Goal: Task Accomplishment & Management: Use online tool/utility

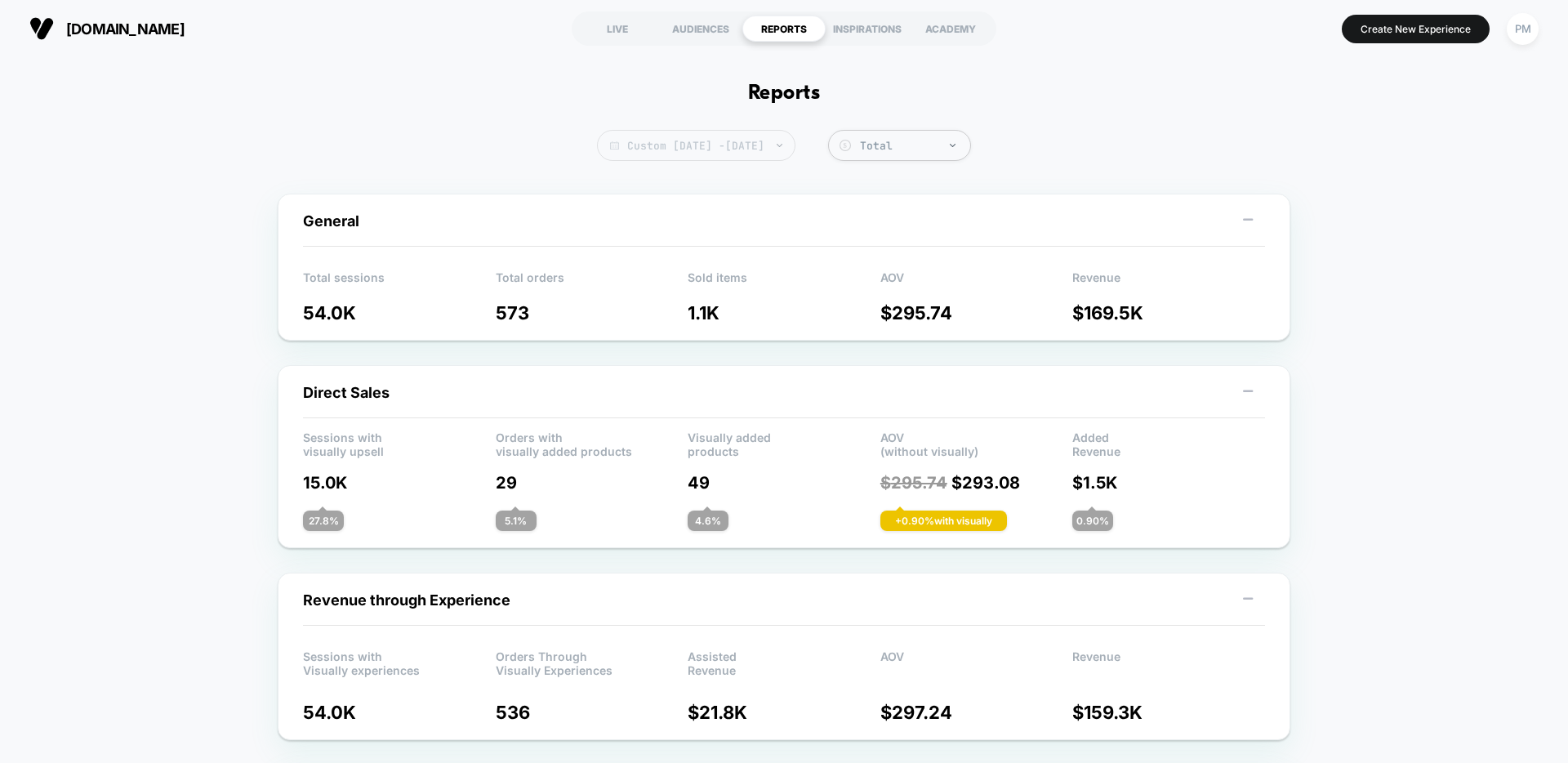
click at [717, 148] on span "Custom [DATE] - [DATE]" at bounding box center [695, 145] width 199 height 31
select select "*"
select select "****"
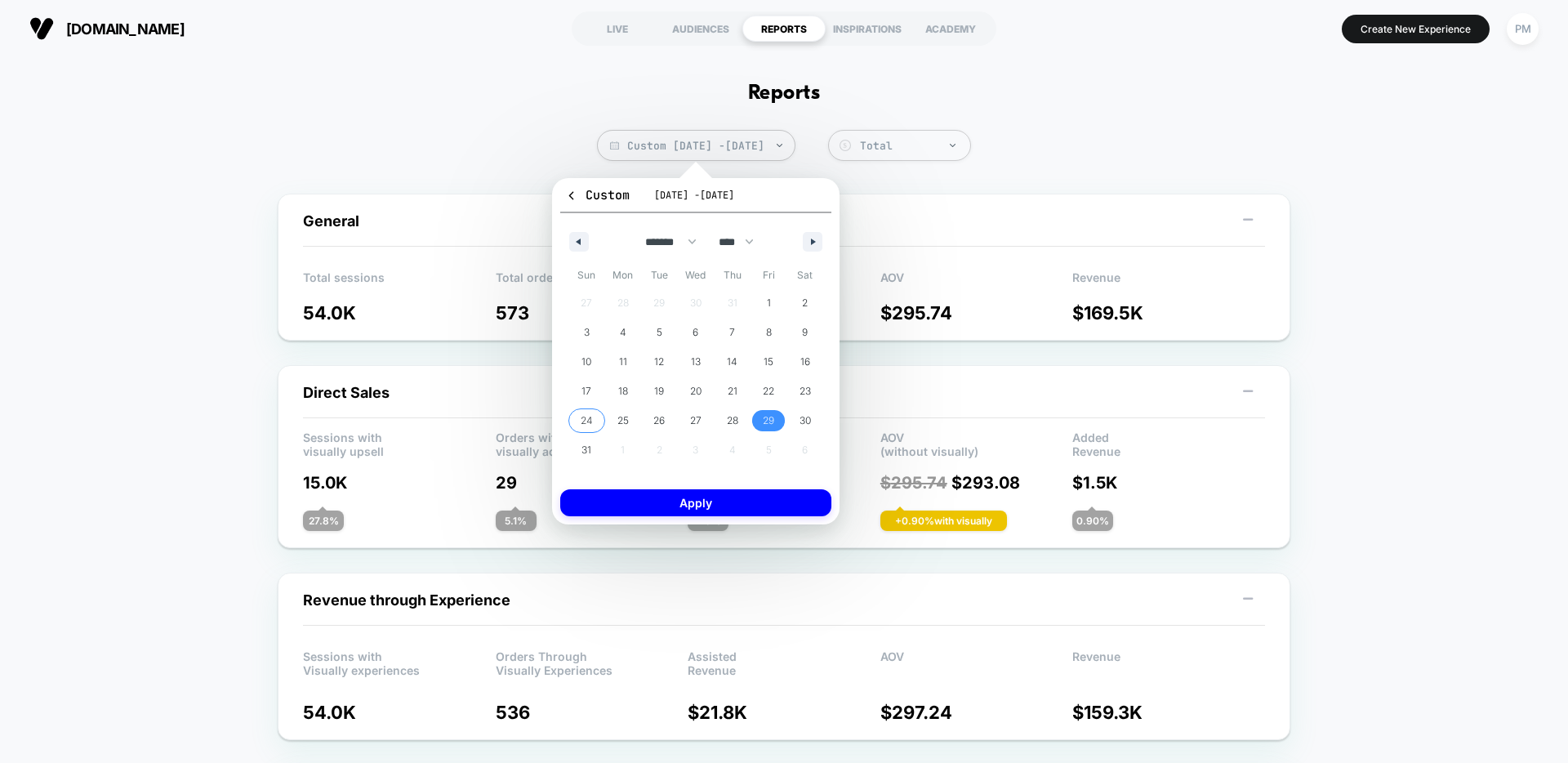
drag, startPoint x: 583, startPoint y: 422, endPoint x: 635, endPoint y: 421, distance: 52.0
click at [583, 422] on span "24" at bounding box center [586, 421] width 12 height 30
click at [800, 419] on span "30" at bounding box center [805, 421] width 11 height 30
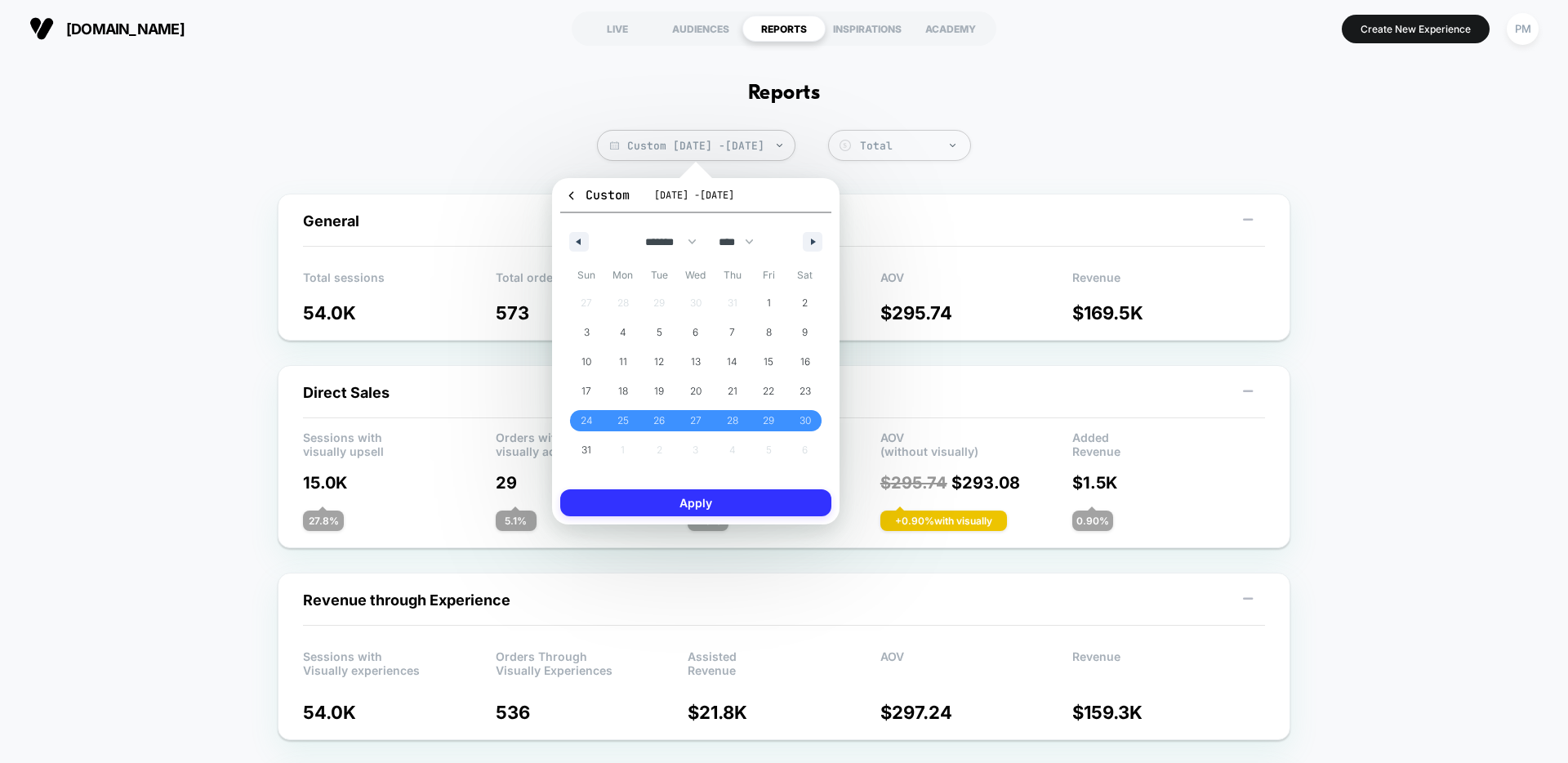
click at [679, 492] on button "Apply" at bounding box center [695, 503] width 271 height 27
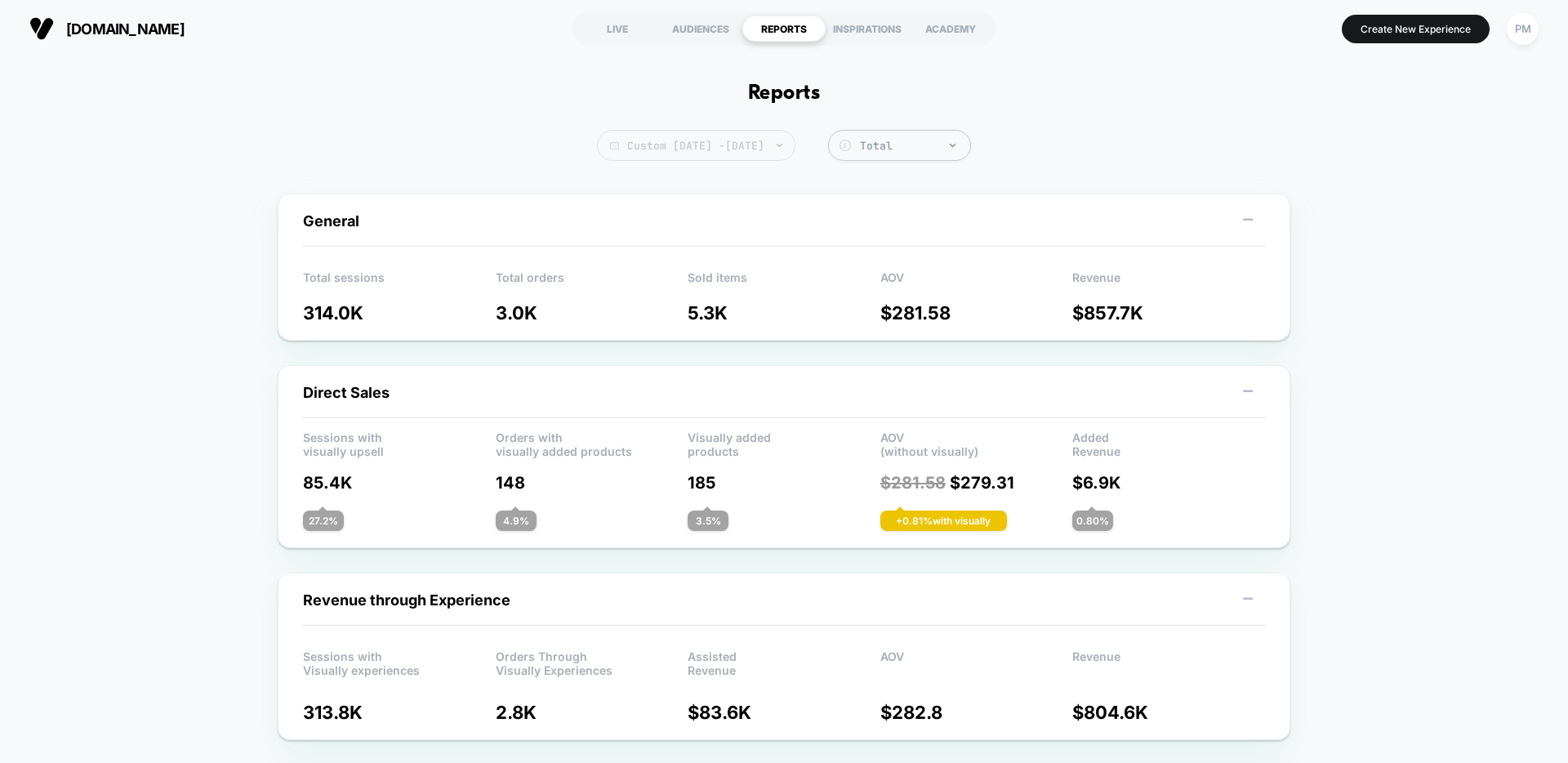
click at [731, 157] on span "Custom Aug 24, 2025 - Aug 29, 2025" at bounding box center [695, 145] width 199 height 31
select select "*"
select select "****"
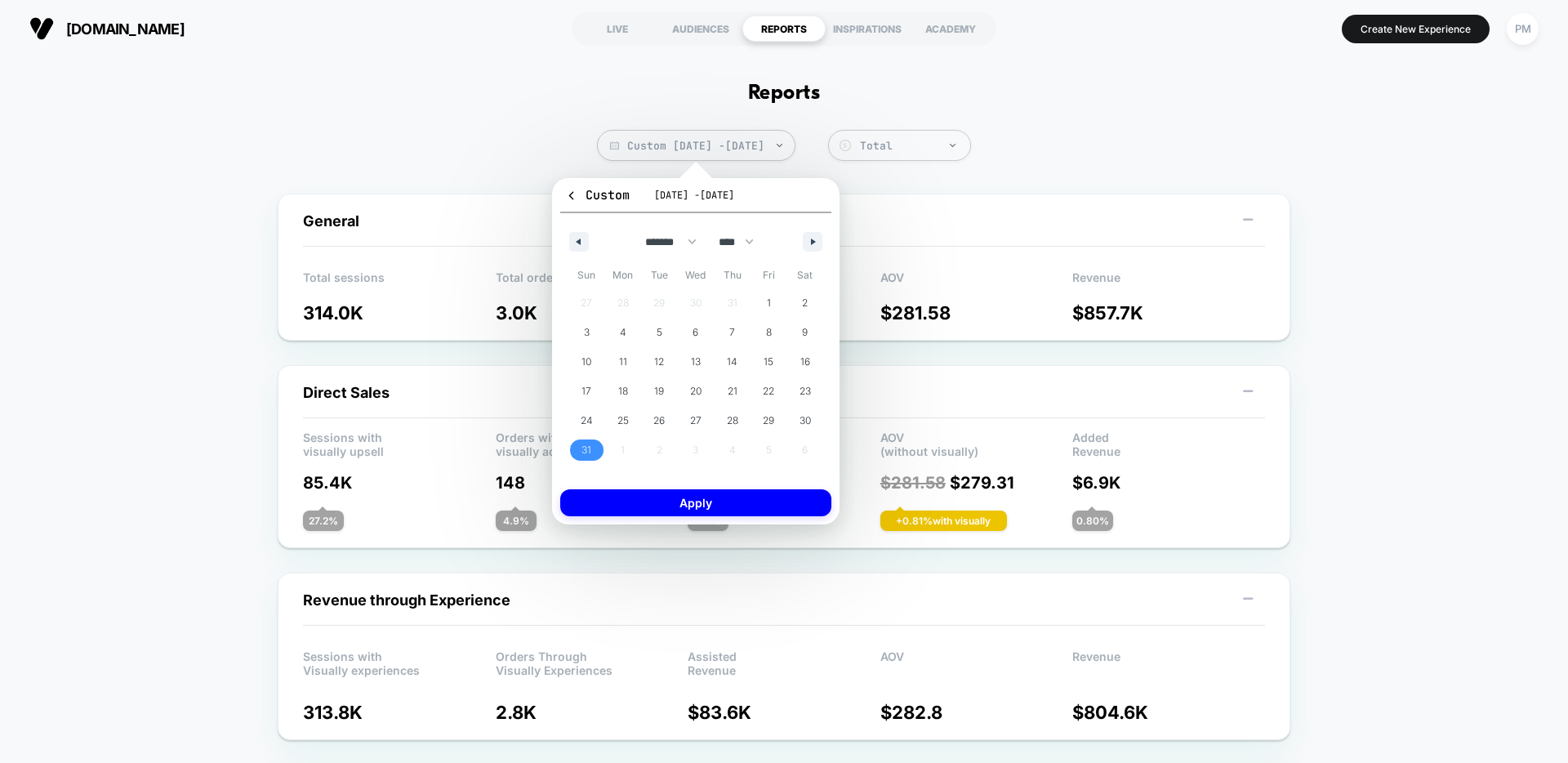
click at [586, 452] on span "31" at bounding box center [586, 451] width 10 height 30
click at [811, 241] on icon "button" at bounding box center [815, 242] width 8 height 7
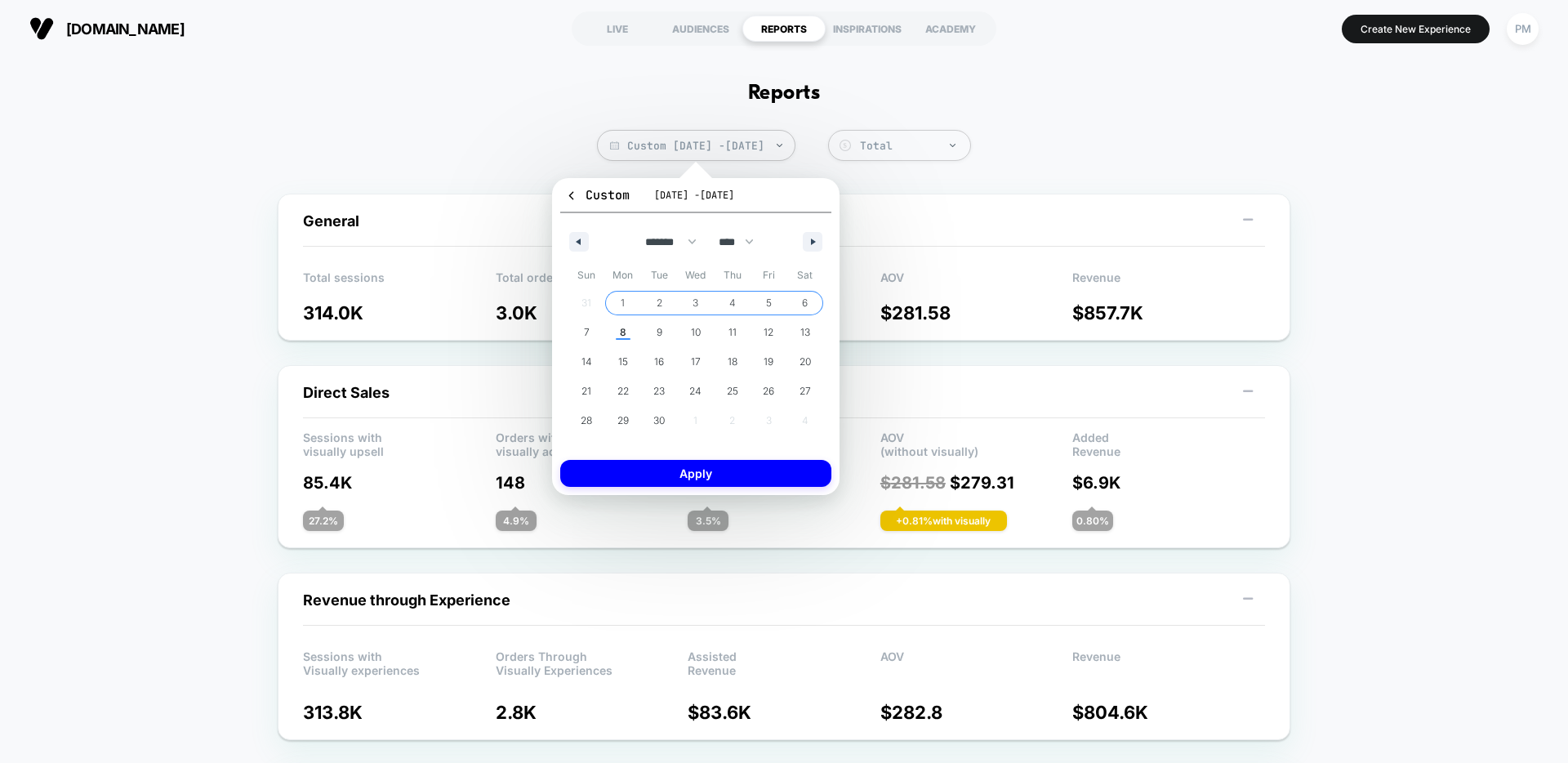
click at [801, 300] on span "6" at bounding box center [805, 303] width 36 height 21
select select "*"
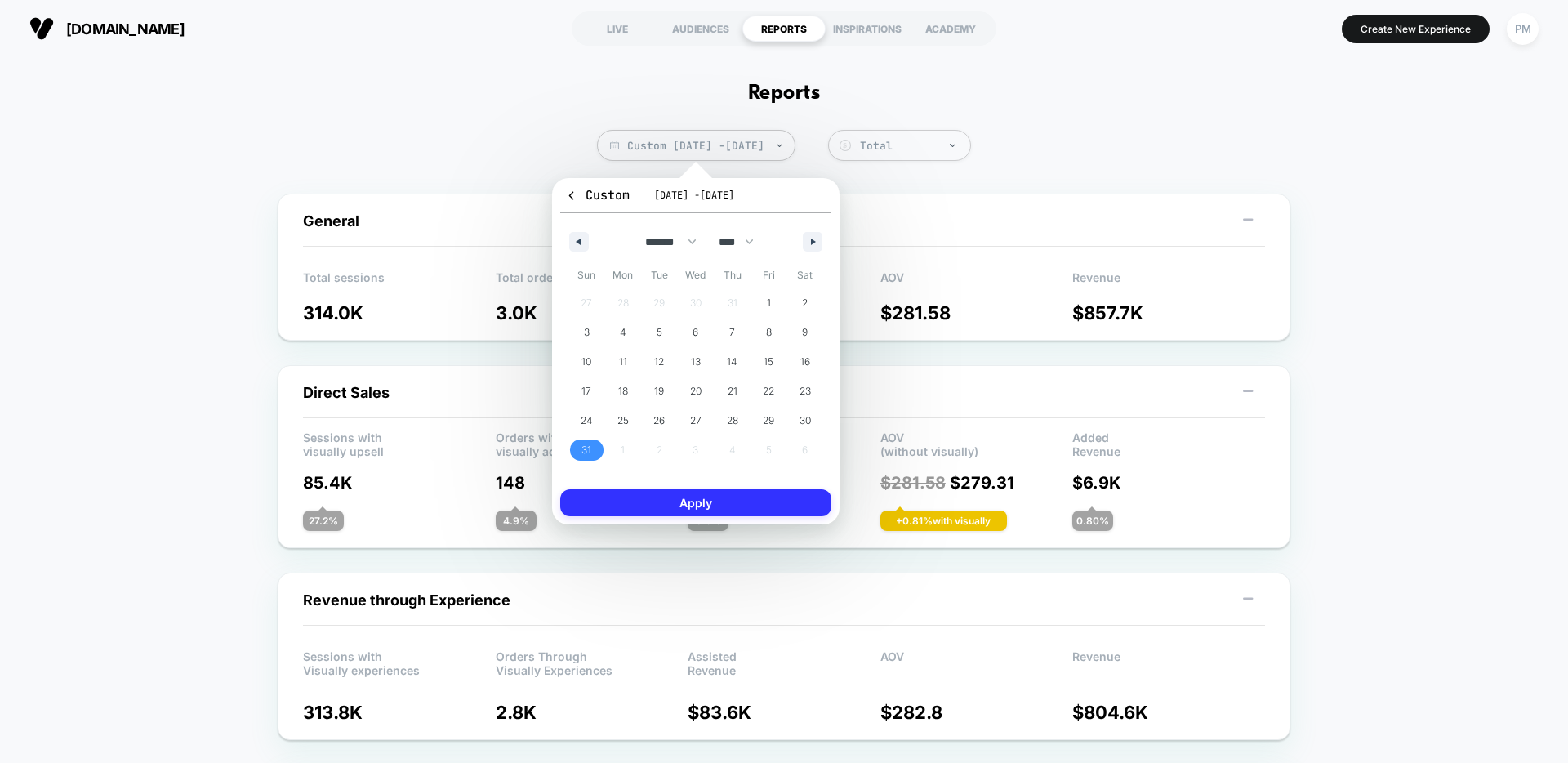
click at [761, 499] on button "Apply" at bounding box center [695, 503] width 271 height 27
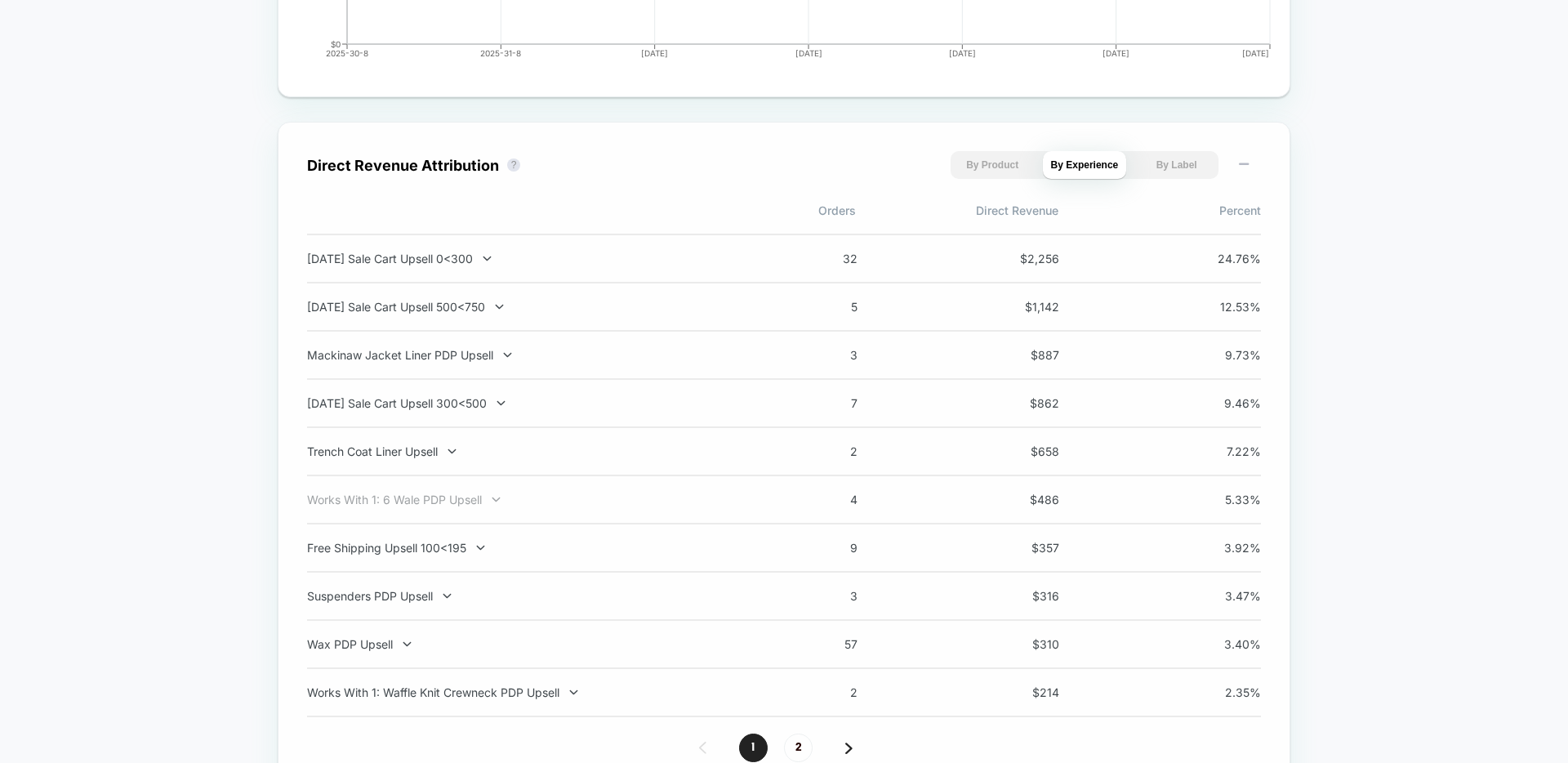
scroll to position [1046, 0]
click at [855, 406] on span "7" at bounding box center [820, 399] width 74 height 14
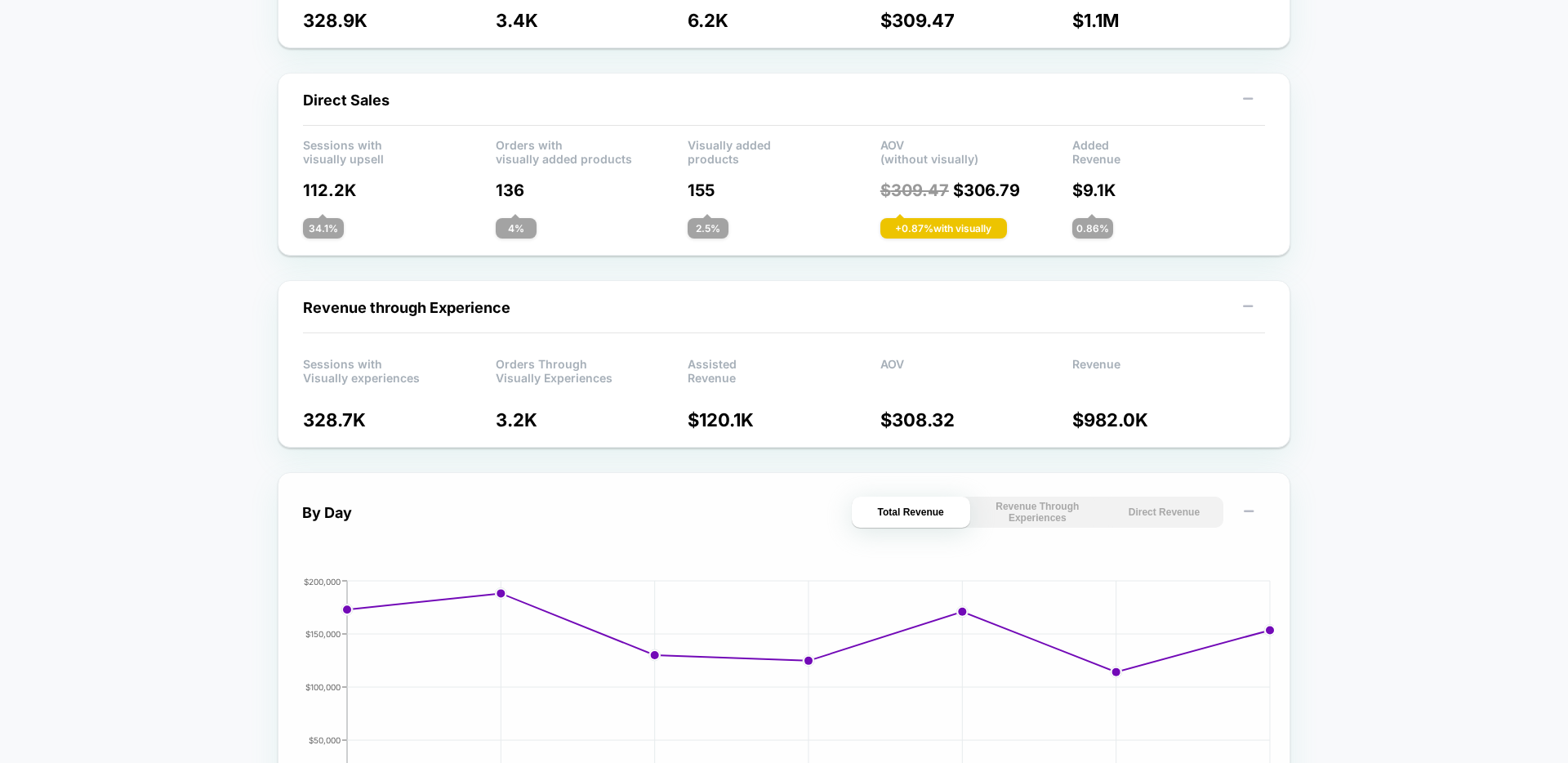
scroll to position [0, 0]
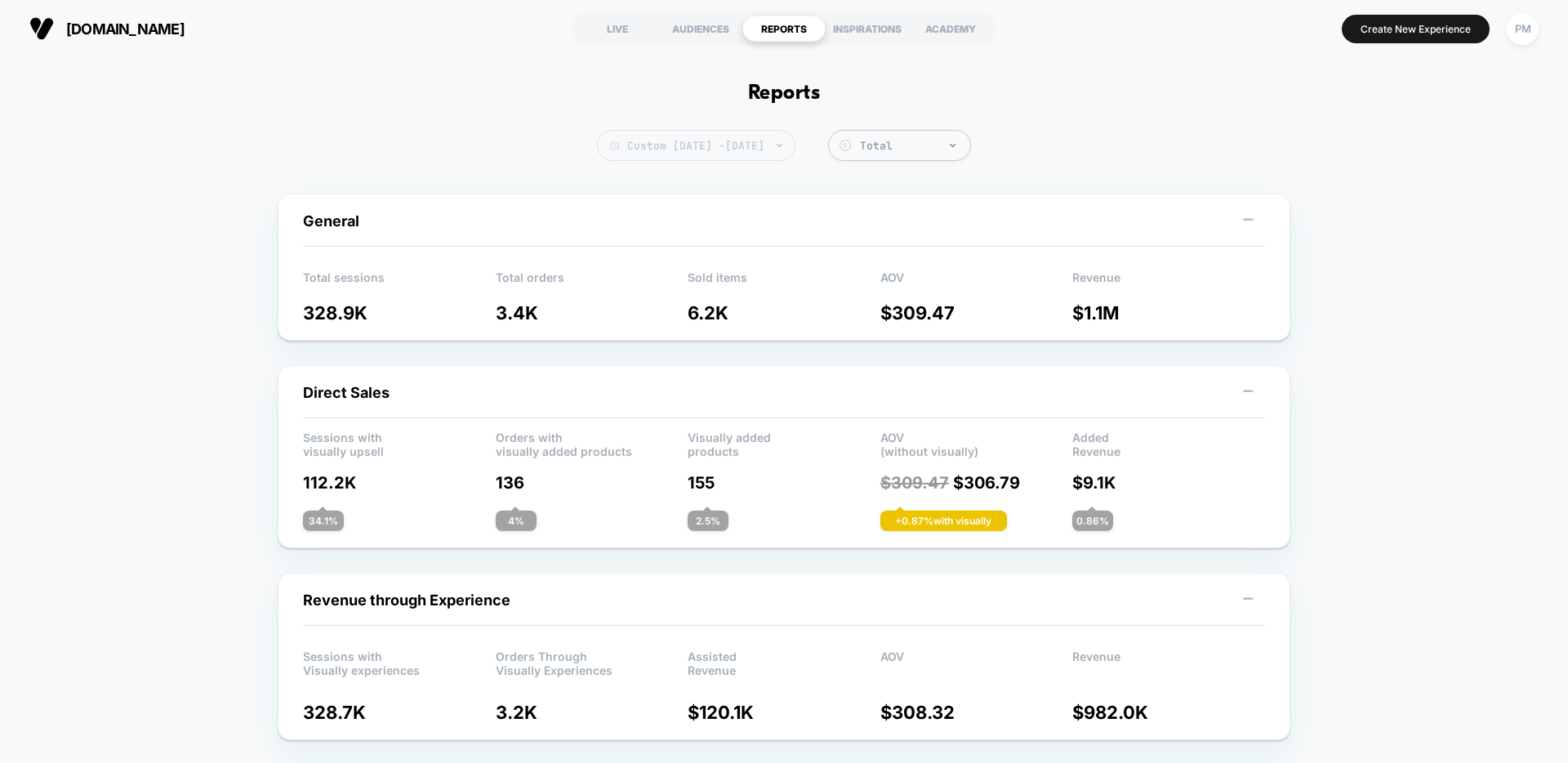
click at [787, 136] on span "Custom Aug 31, 2025 - Sep 6, 2025" at bounding box center [695, 145] width 199 height 31
select select "*"
select select "****"
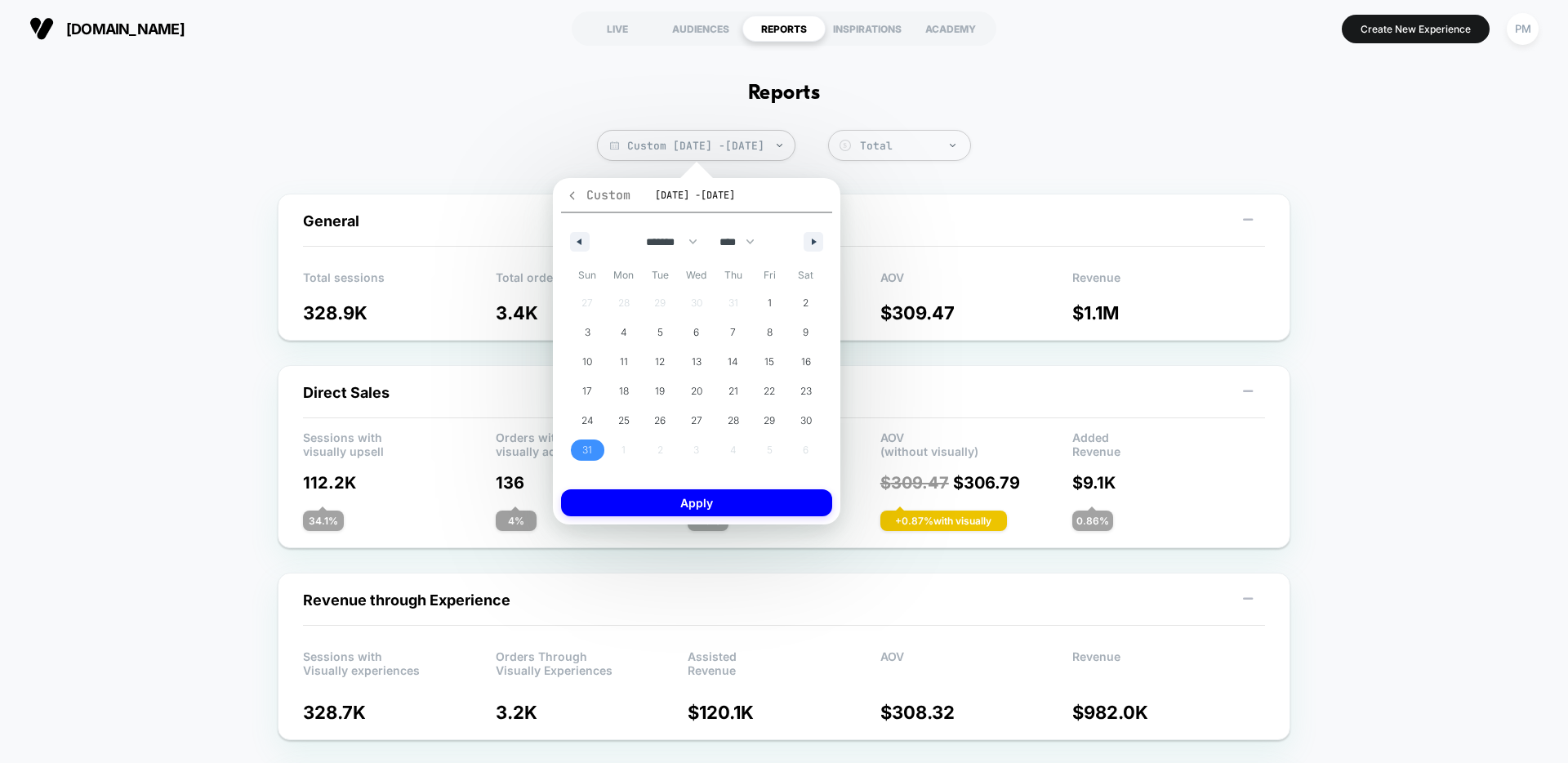
click at [571, 197] on icon "button" at bounding box center [572, 195] width 5 height 8
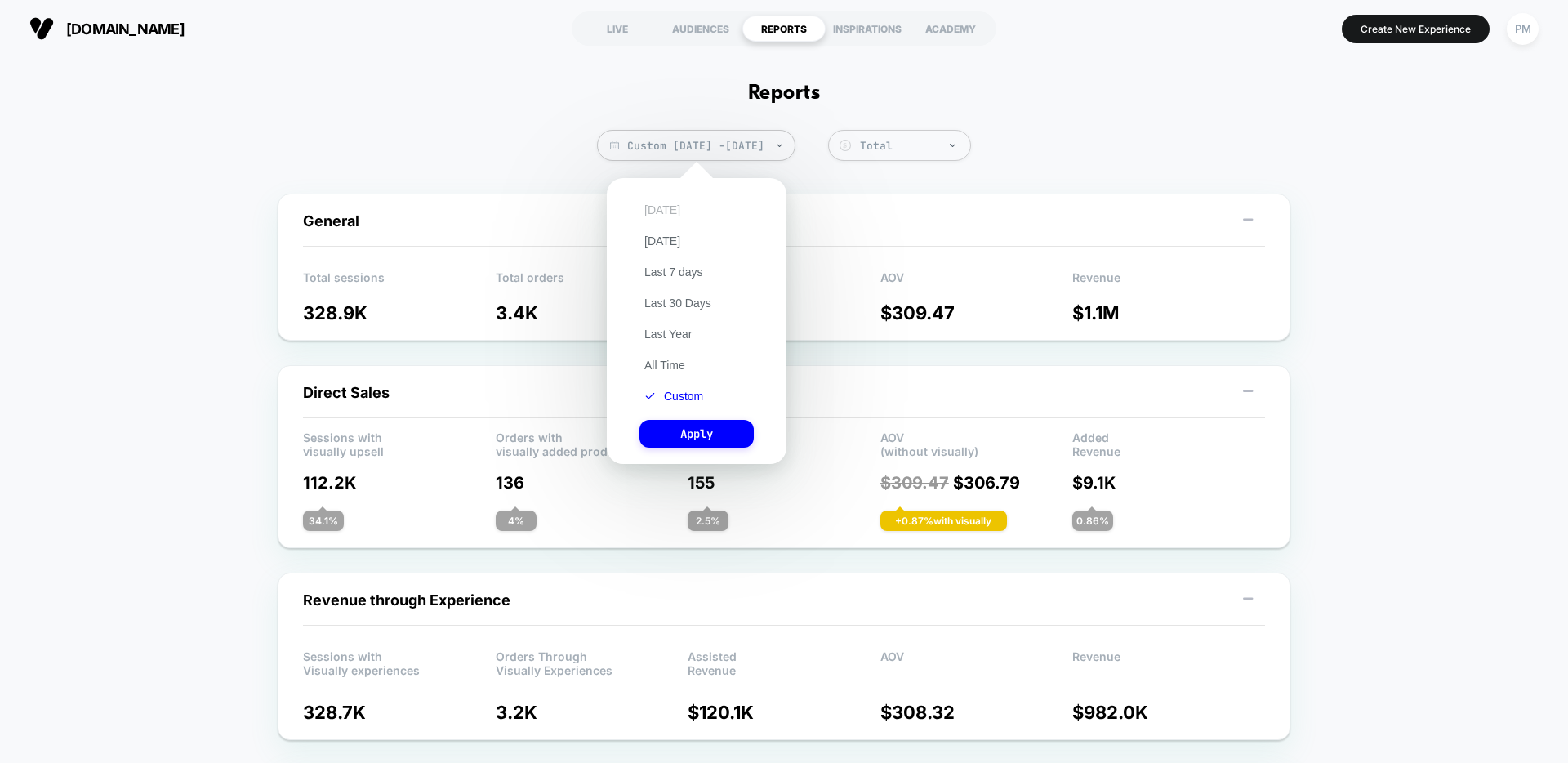
click at [657, 212] on button "Today" at bounding box center [662, 210] width 46 height 15
click at [681, 438] on button "Apply" at bounding box center [696, 434] width 115 height 28
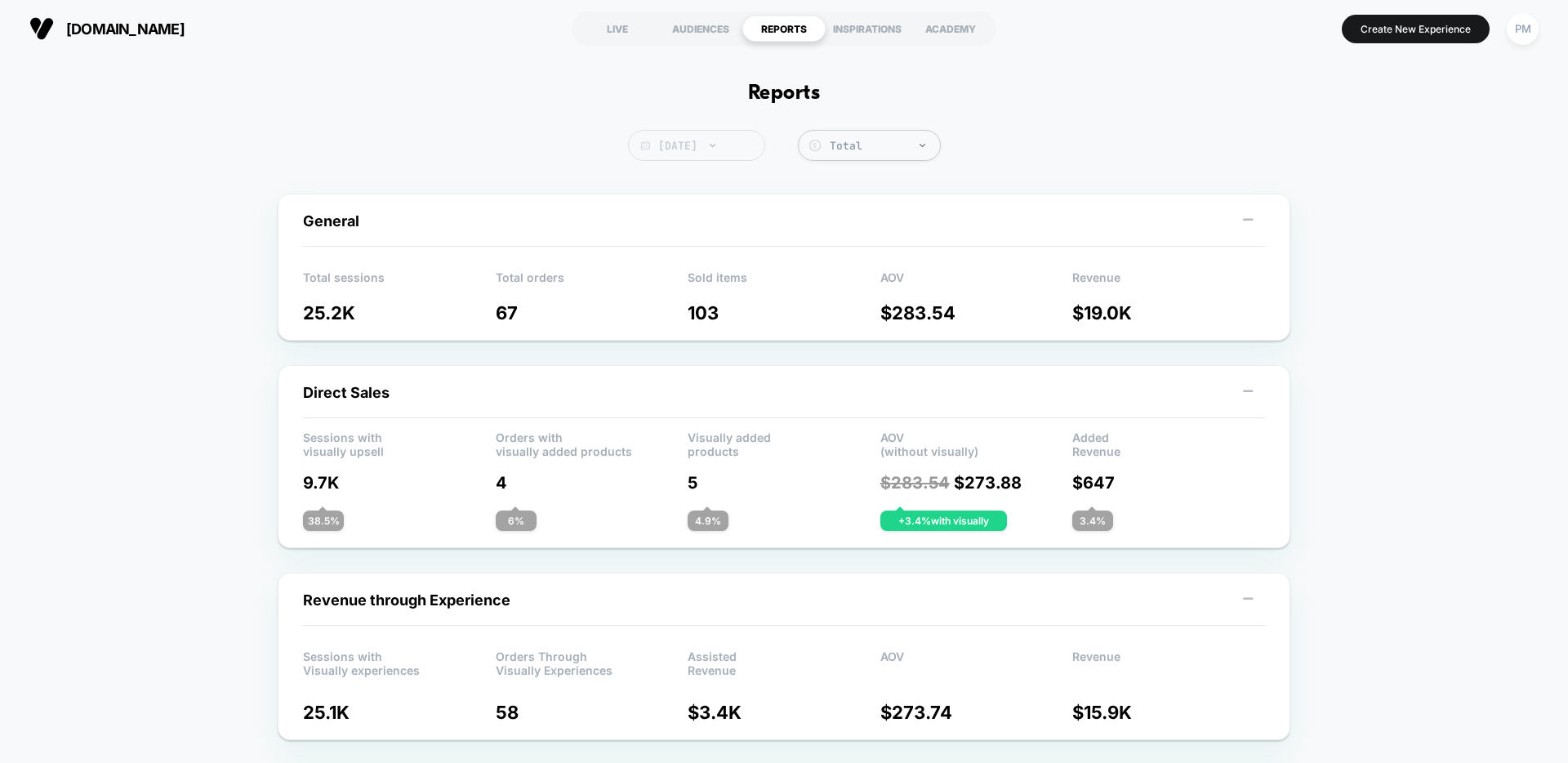
click at [691, 147] on span "Today" at bounding box center [696, 145] width 137 height 31
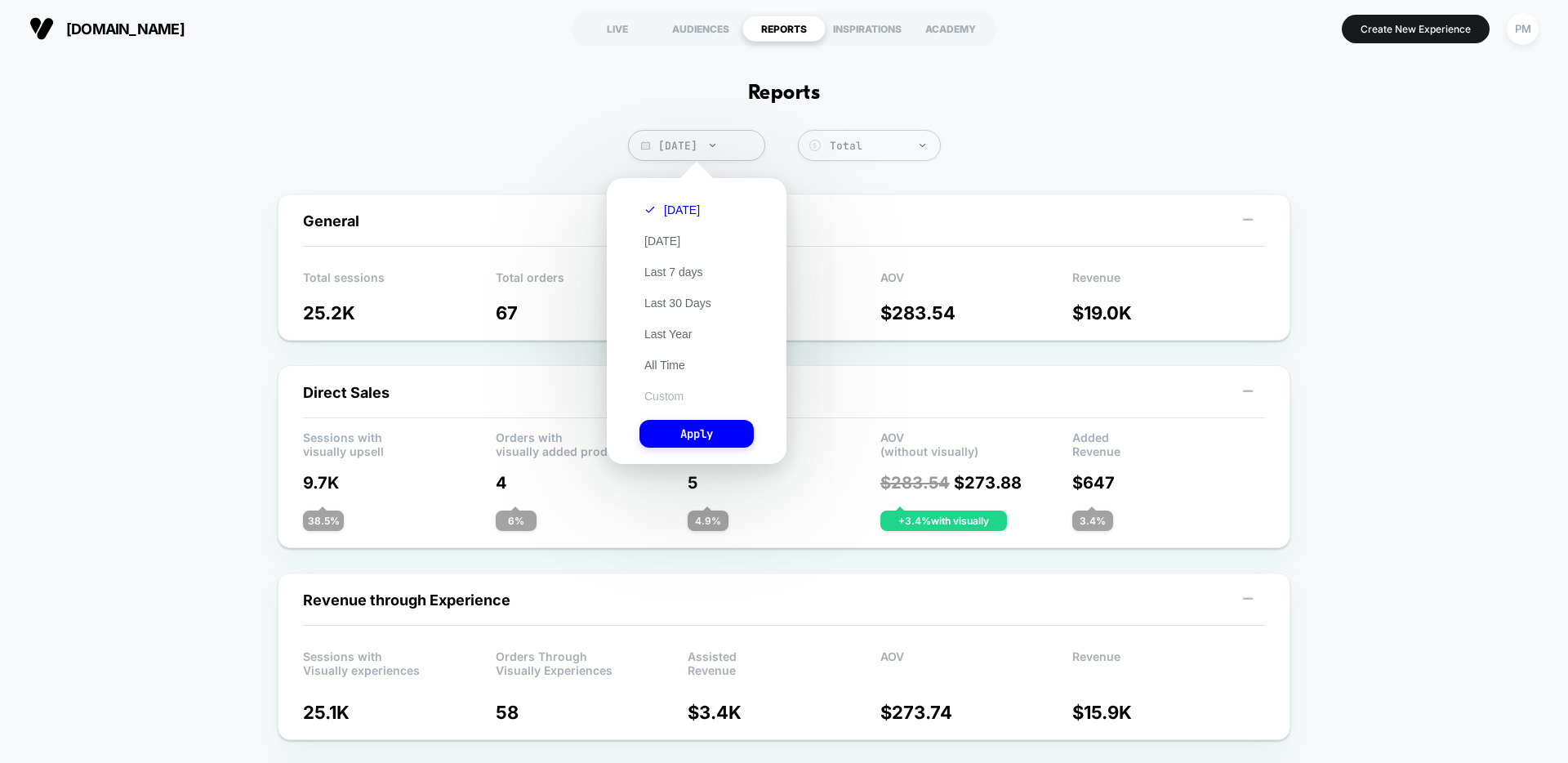
click at [679, 393] on button "Custom" at bounding box center [664, 396] width 49 height 15
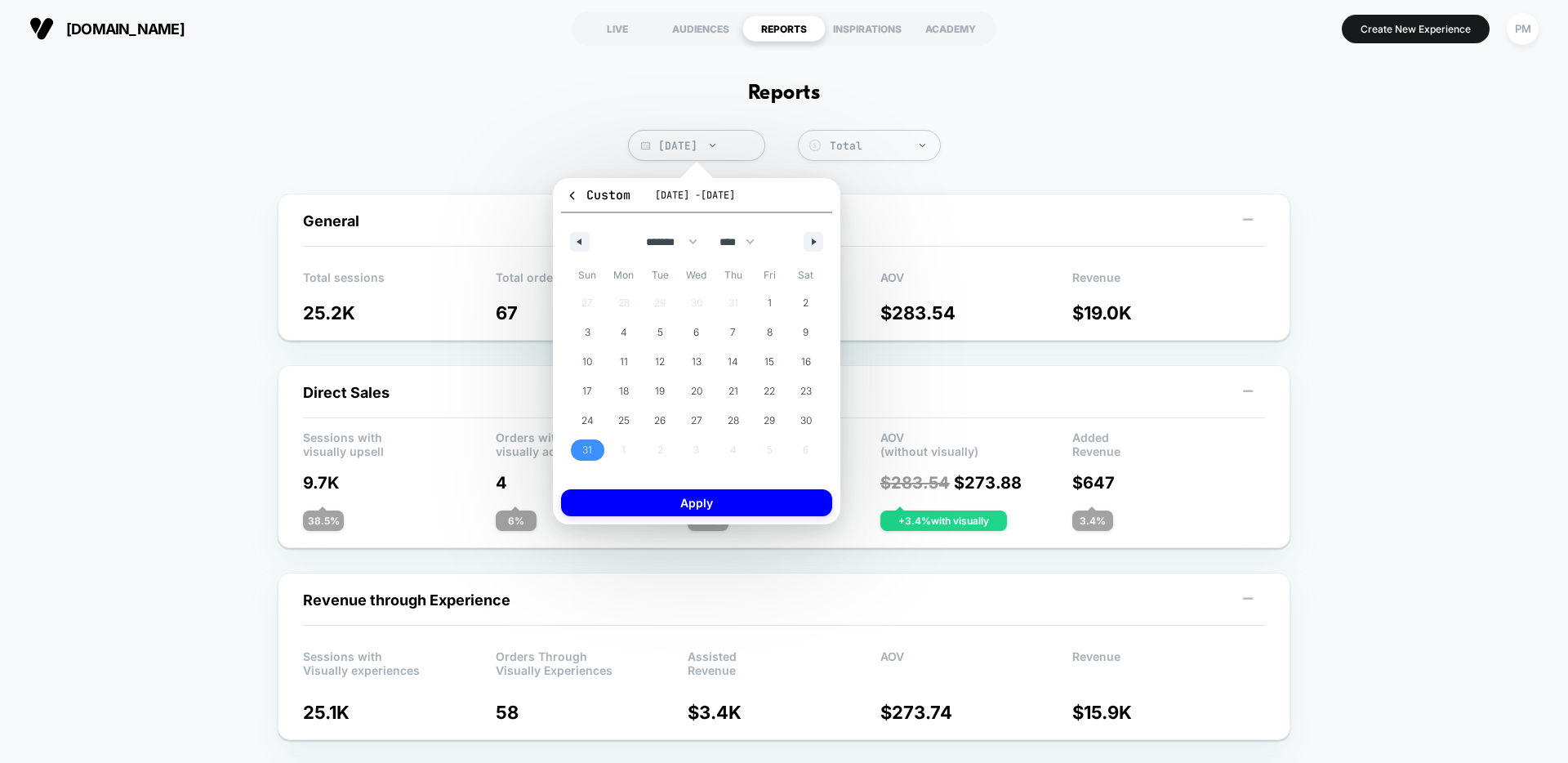
click at [587, 447] on span "31" at bounding box center [587, 451] width 10 height 30
click at [801, 240] on div "******* ******** ***** ***** *** **** **** ****** ********* ******* ******** **…" at bounding box center [696, 238] width 271 height 49
click at [812, 240] on icon "button" at bounding box center [816, 242] width 8 height 7
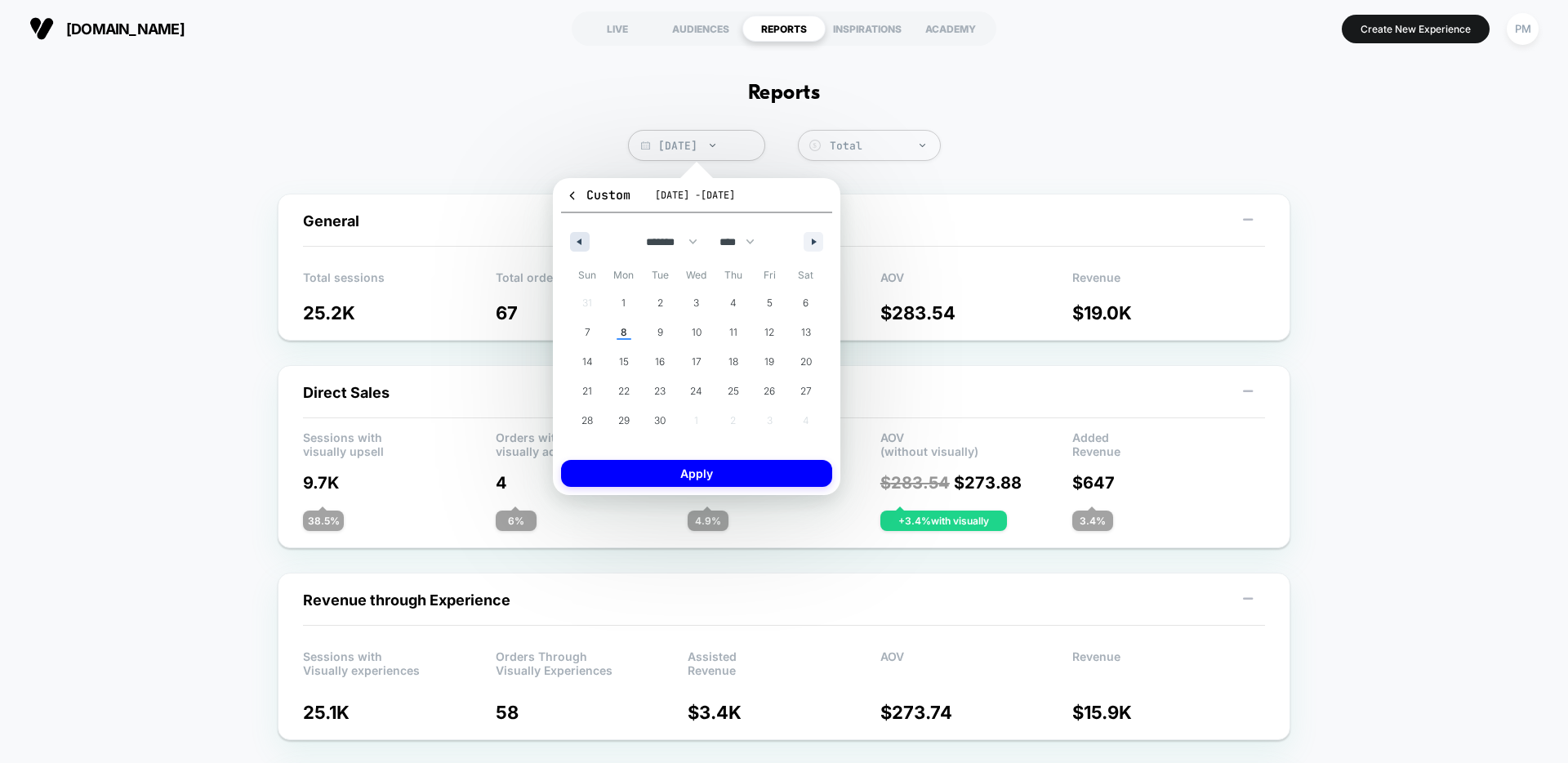
click at [585, 251] on button "button" at bounding box center [580, 242] width 20 height 20
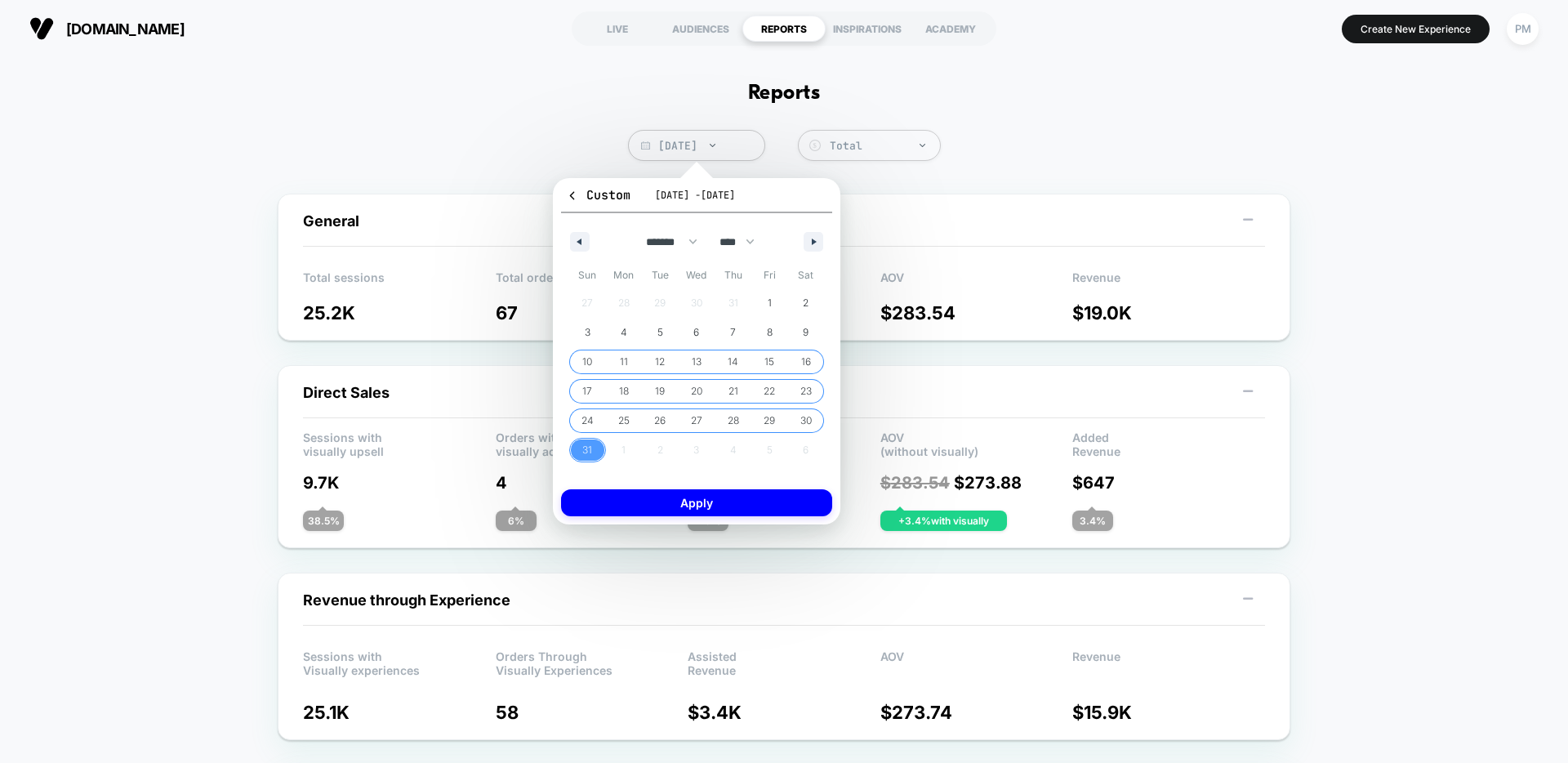
click at [590, 359] on span "10" at bounding box center [587, 362] width 10 height 30
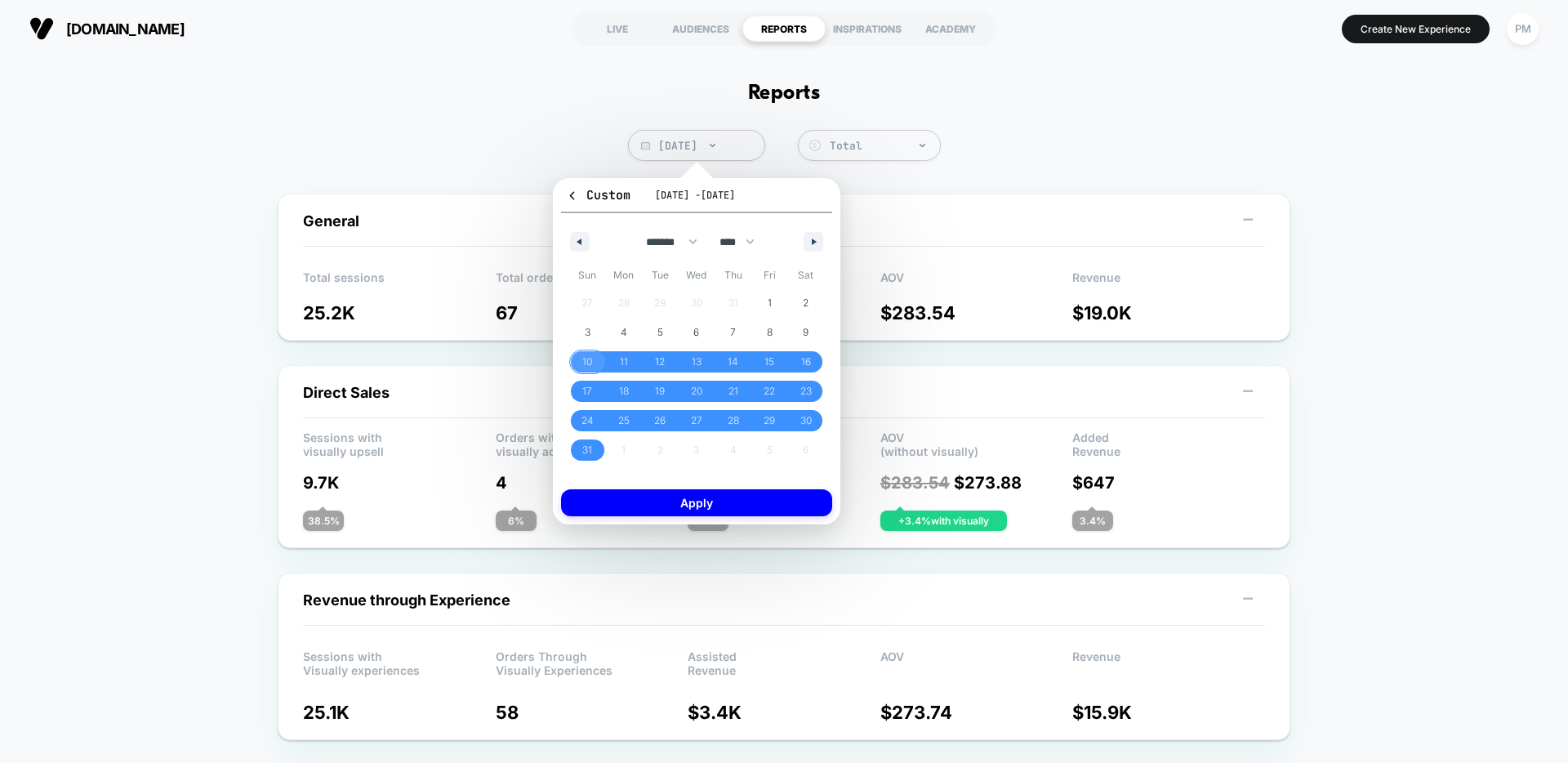
click at [584, 367] on span "10" at bounding box center [587, 362] width 10 height 30
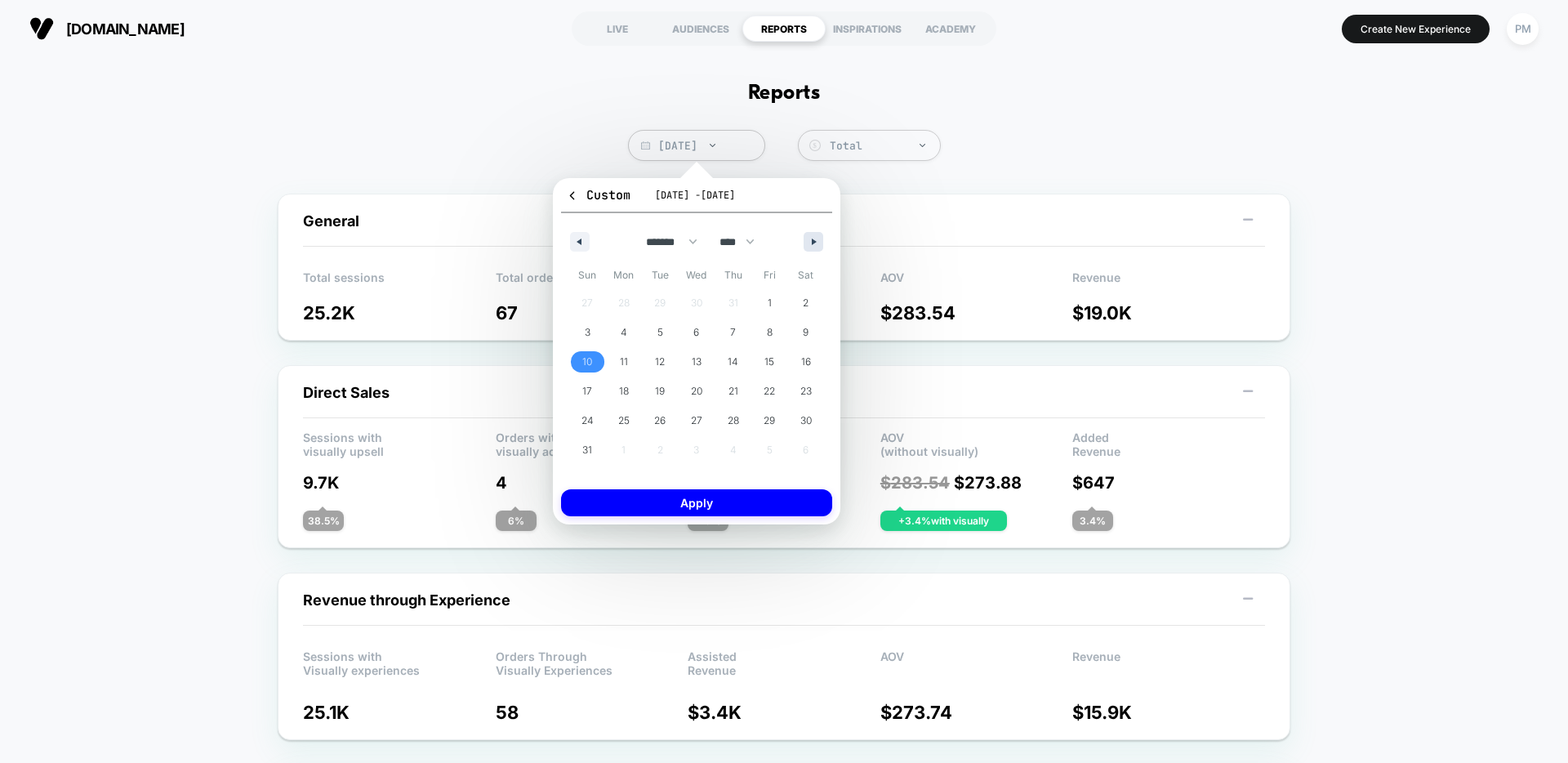
click at [817, 243] on icon "button" at bounding box center [816, 242] width 8 height 7
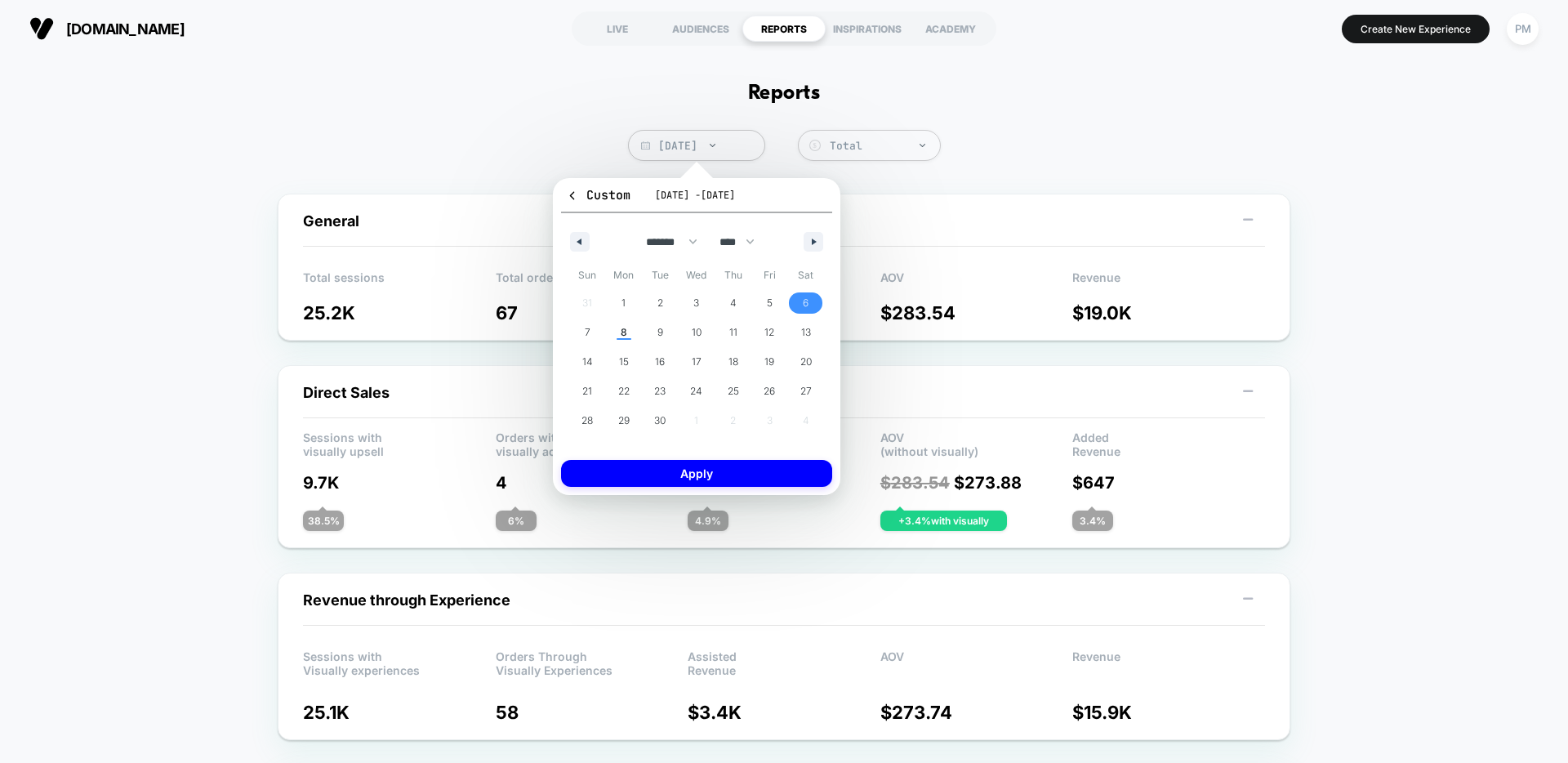
click at [800, 301] on span "6" at bounding box center [805, 303] width 36 height 21
select select "*"
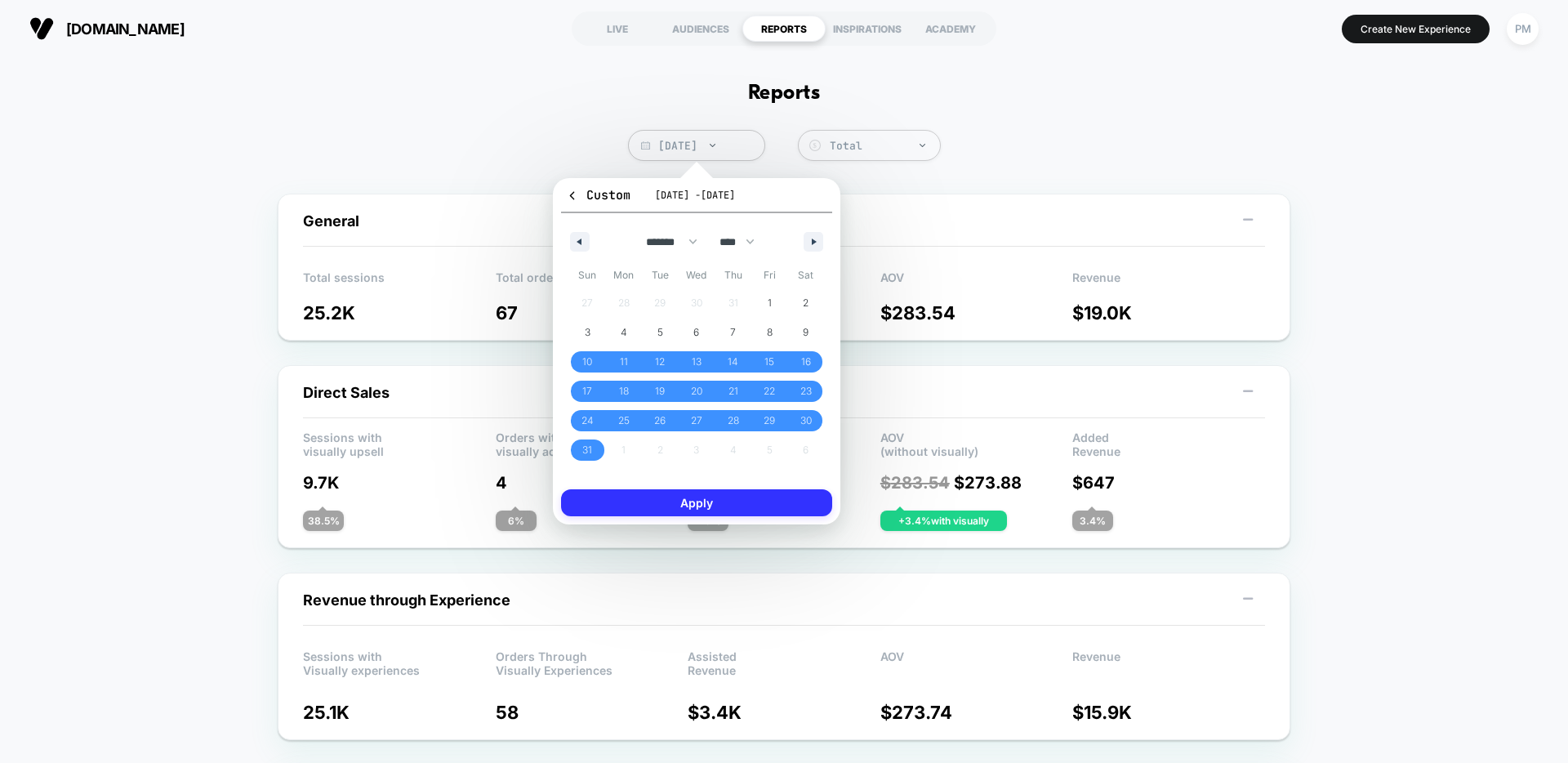
click at [762, 506] on button "Apply" at bounding box center [696, 503] width 271 height 27
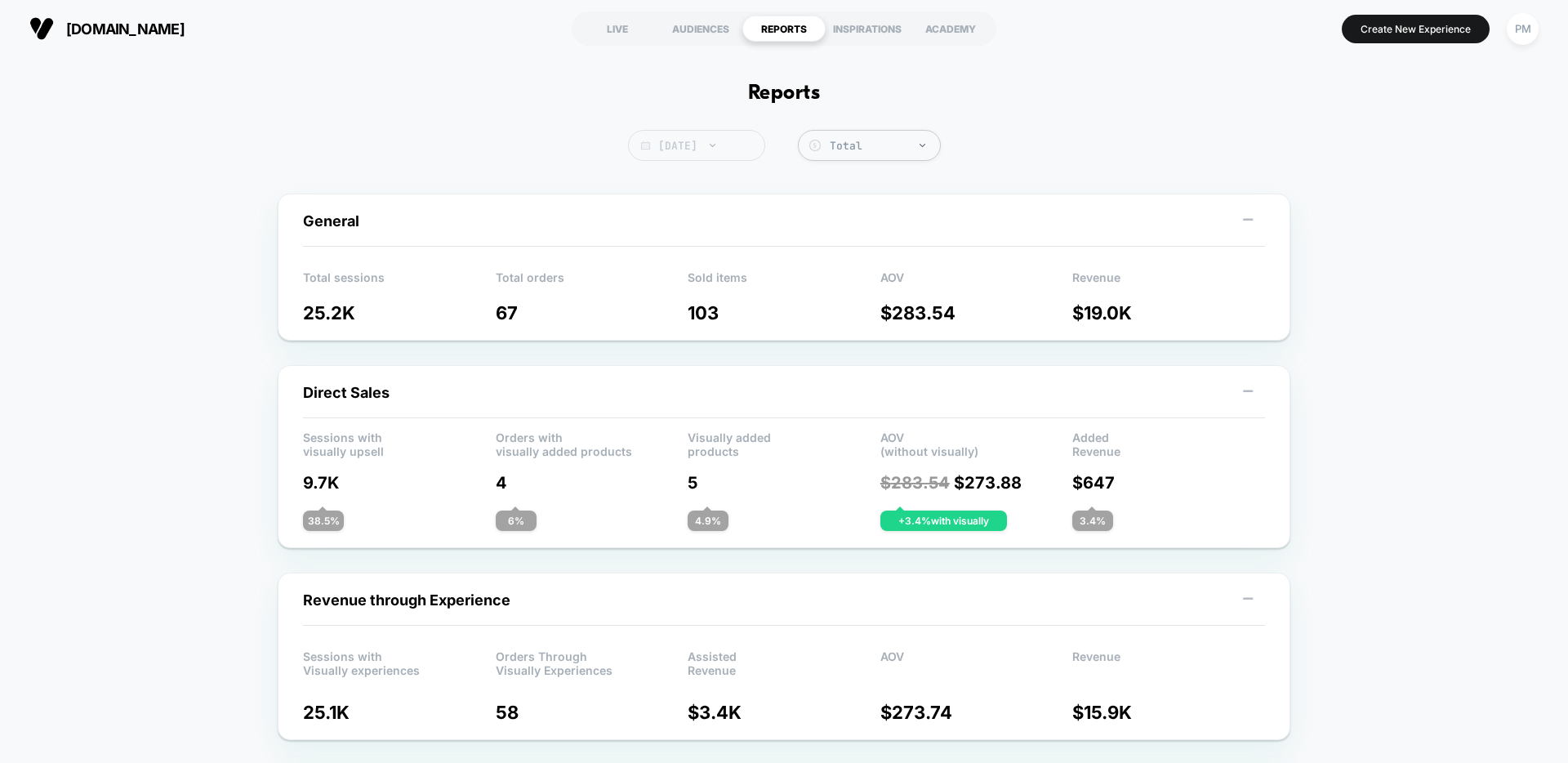
click at [728, 147] on span "Today" at bounding box center [696, 145] width 137 height 31
select select "*"
select select "****"
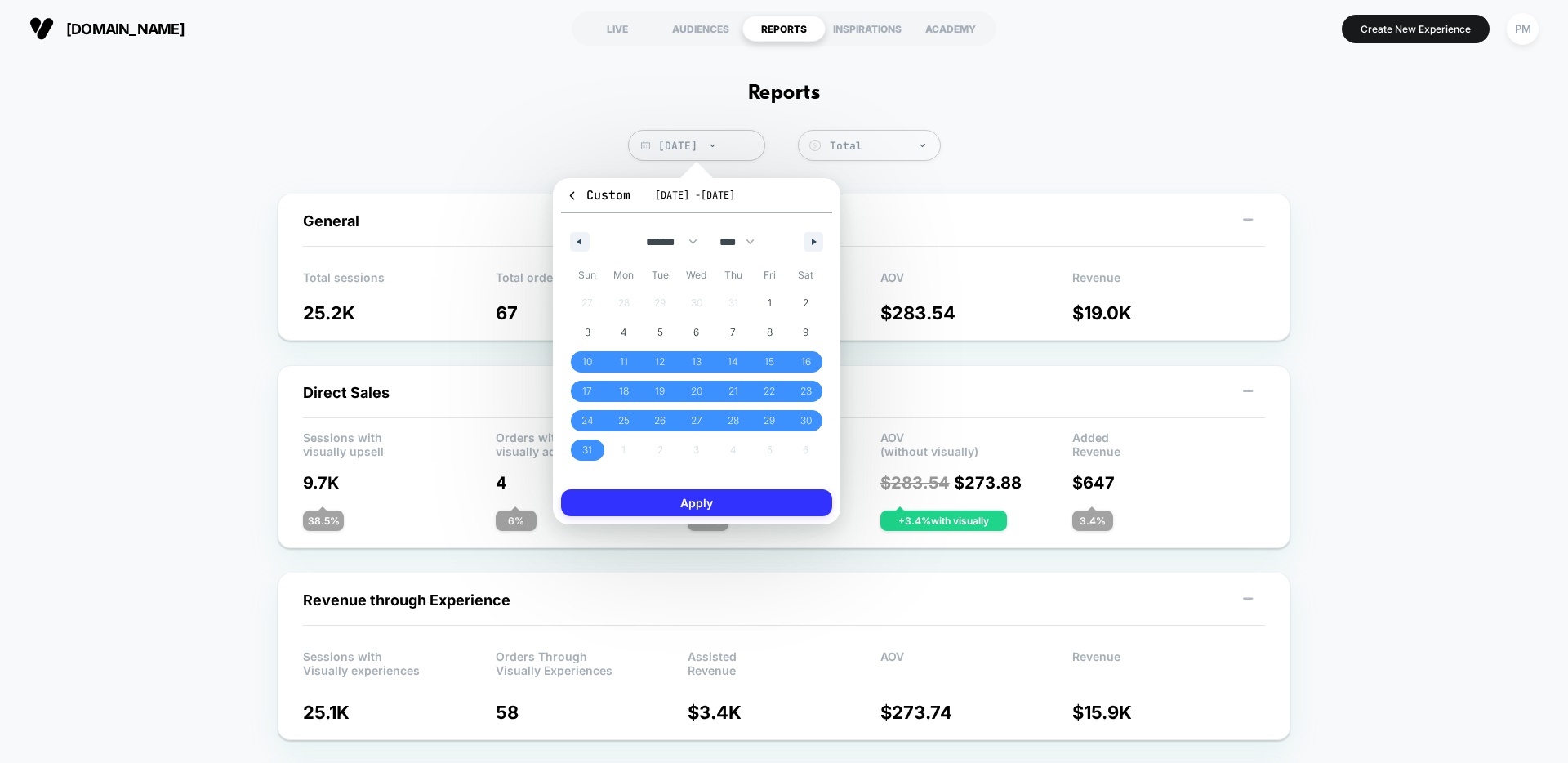
click at [765, 511] on button "Apply" at bounding box center [696, 503] width 271 height 27
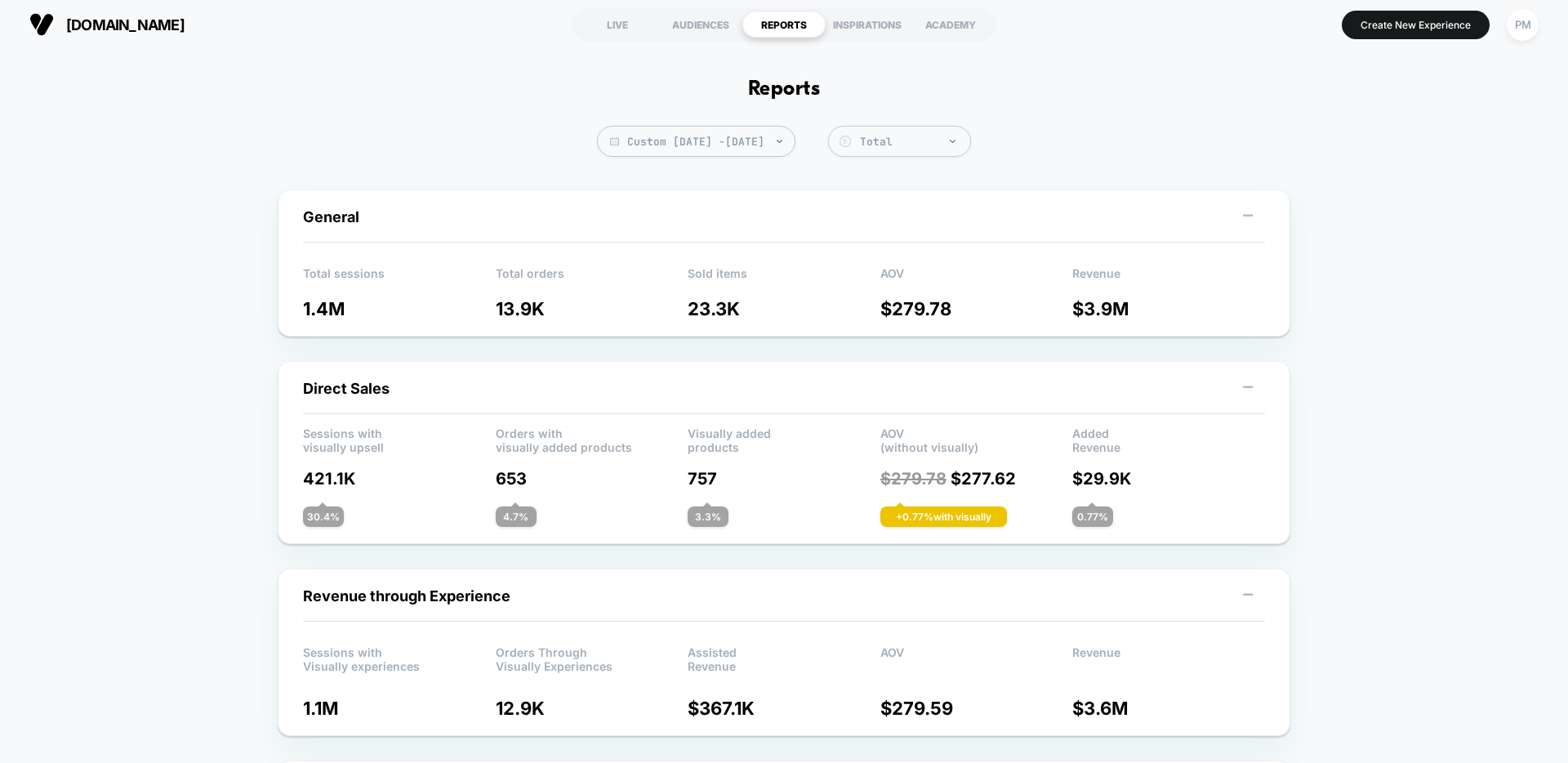
scroll to position [7, 0]
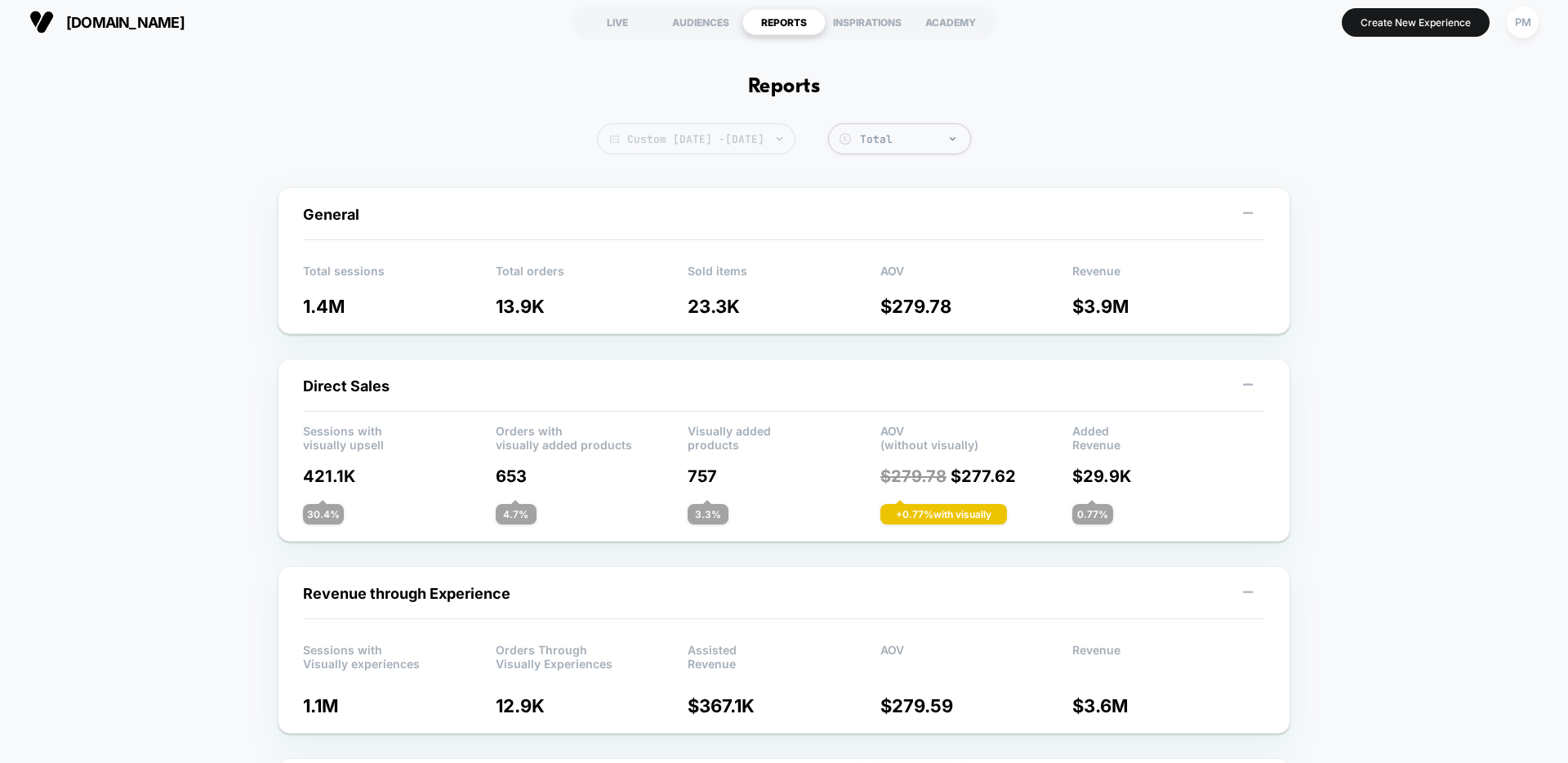
click at [713, 131] on span "Custom Aug 10, 2025 - Sep 6, 2025" at bounding box center [695, 138] width 199 height 31
select select "*"
select select "****"
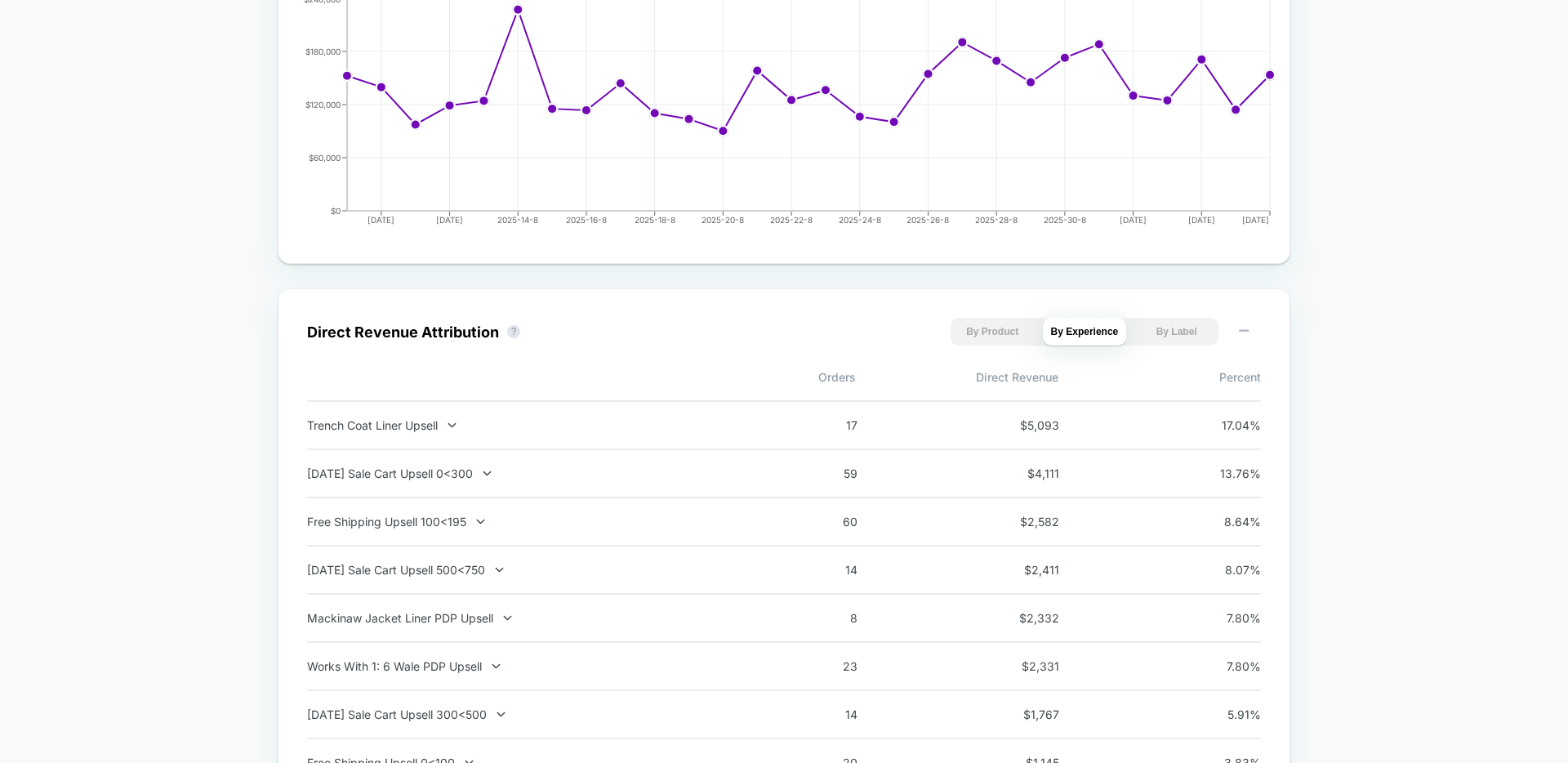
scroll to position [534, 0]
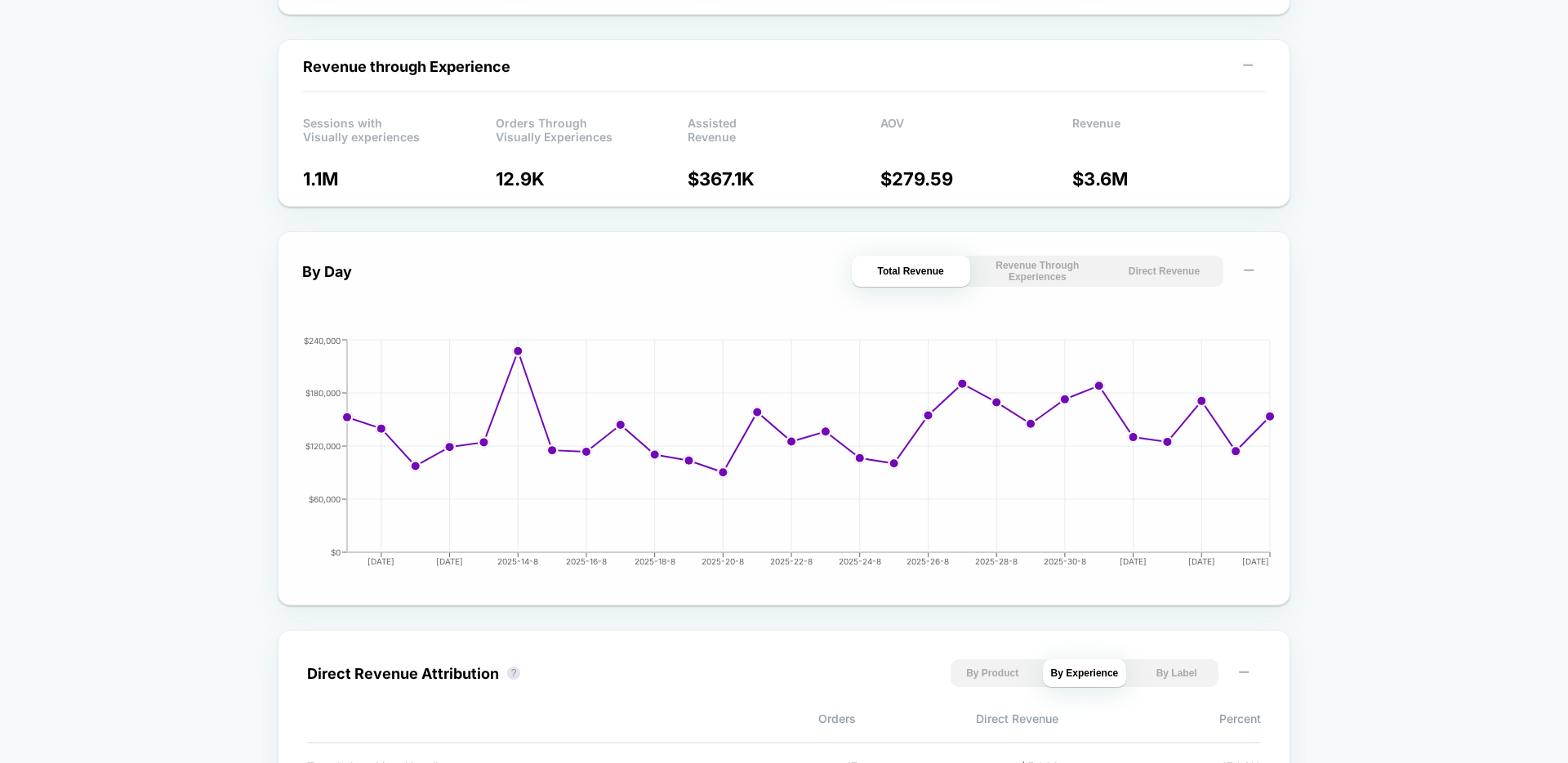
click at [1185, 283] on button "Direct Revenue" at bounding box center [1163, 271] width 118 height 31
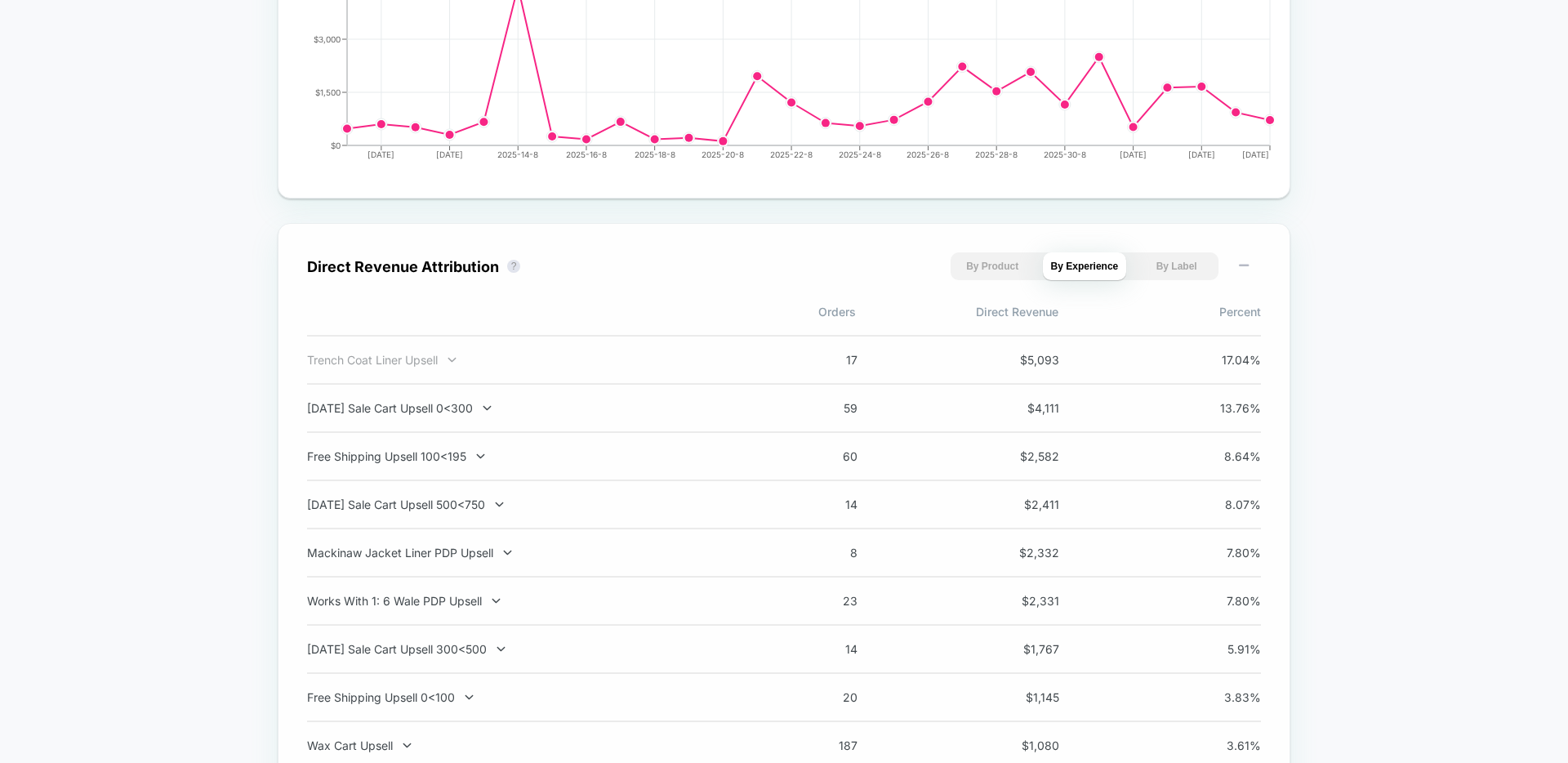
scroll to position [946, 0]
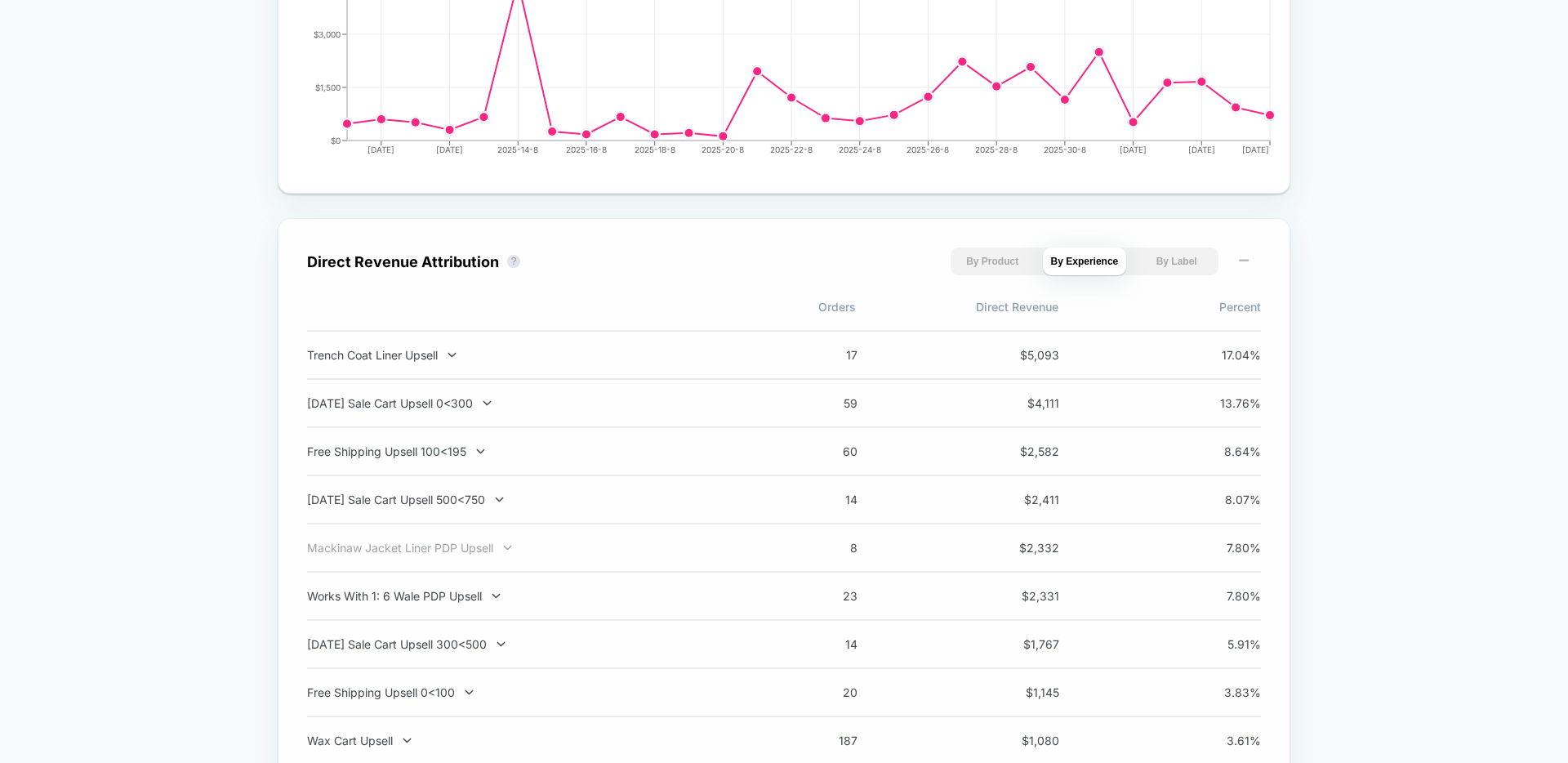
click at [493, 552] on div "Mackinaw Jacket Liner PDP Upsell" at bounding box center [521, 548] width 430 height 14
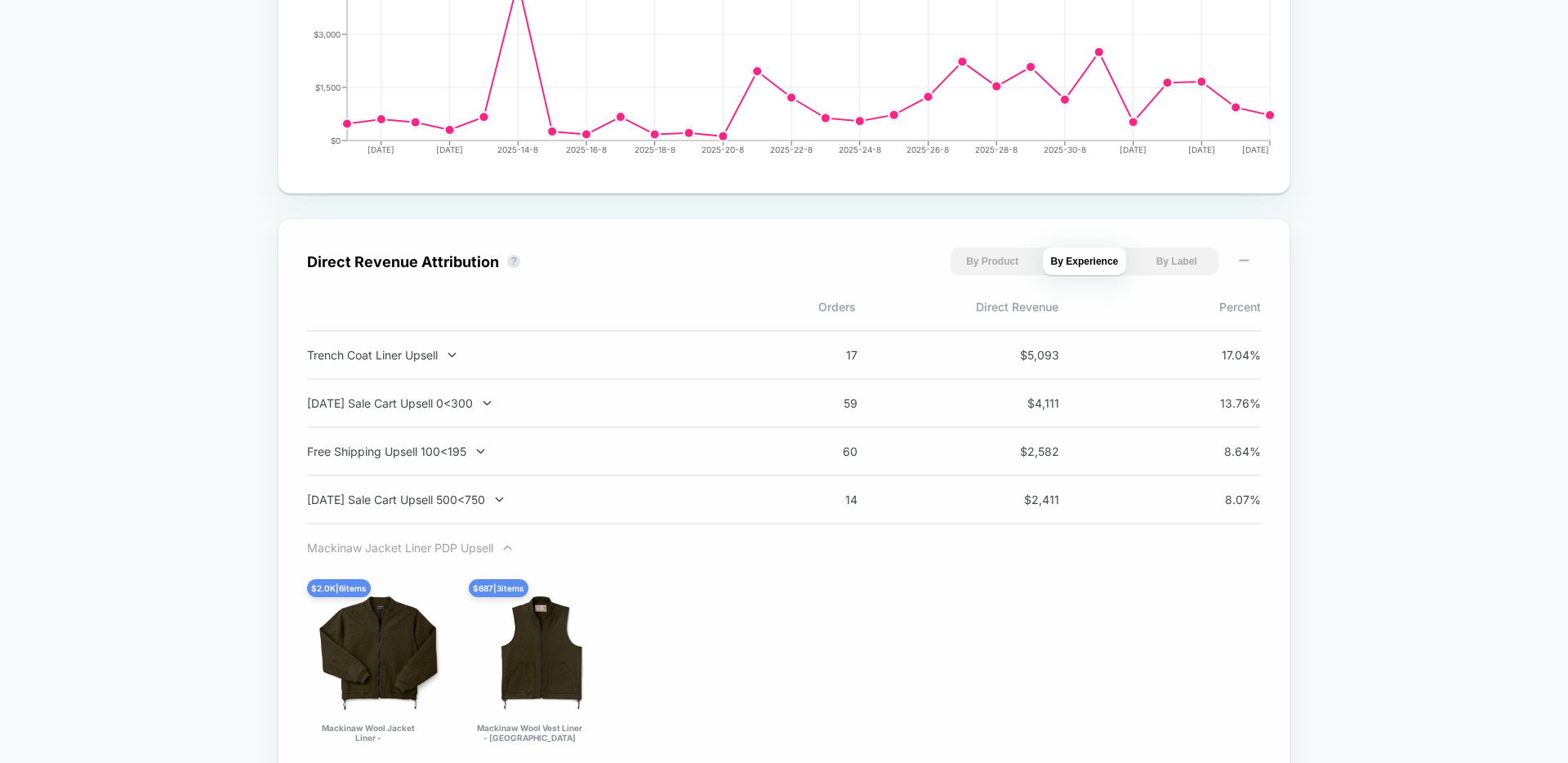
click at [489, 551] on div "Mackinaw Jacket Liner PDP Upsell" at bounding box center [521, 548] width 430 height 14
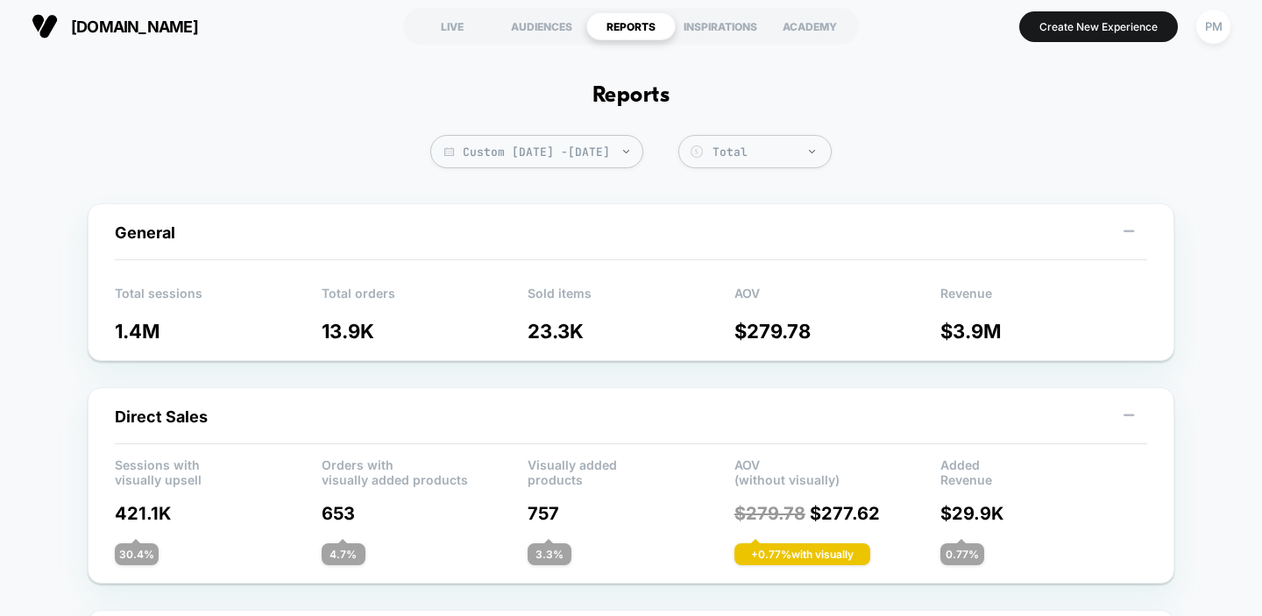
scroll to position [4, 0]
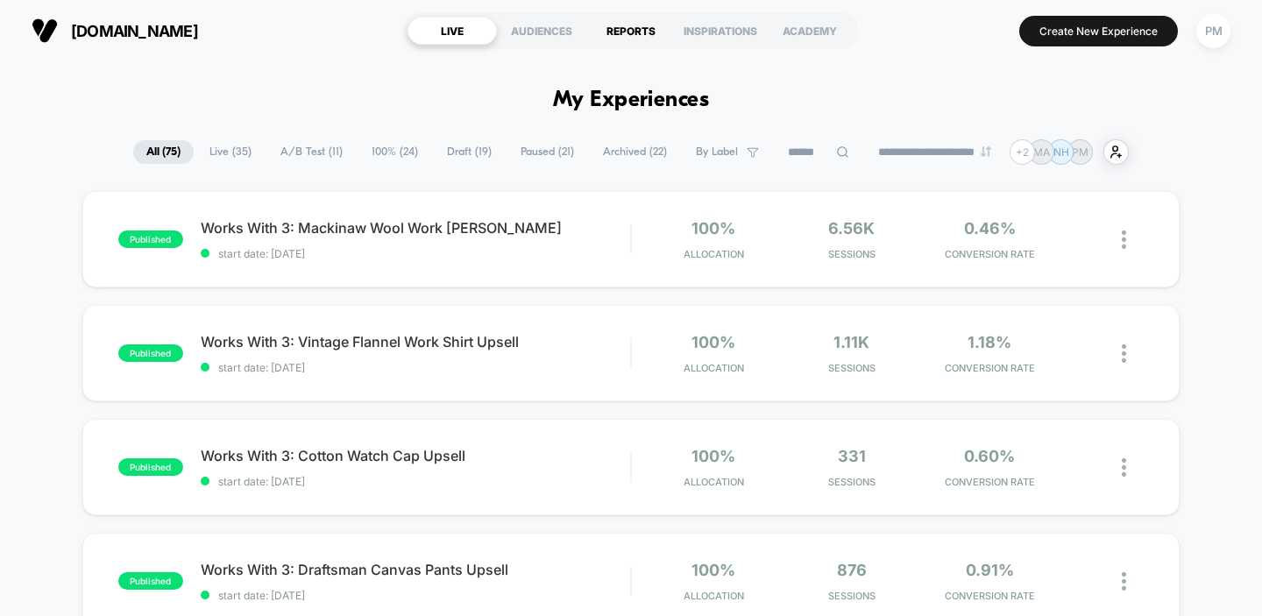
click at [645, 18] on div "REPORTS" at bounding box center [630, 31] width 89 height 28
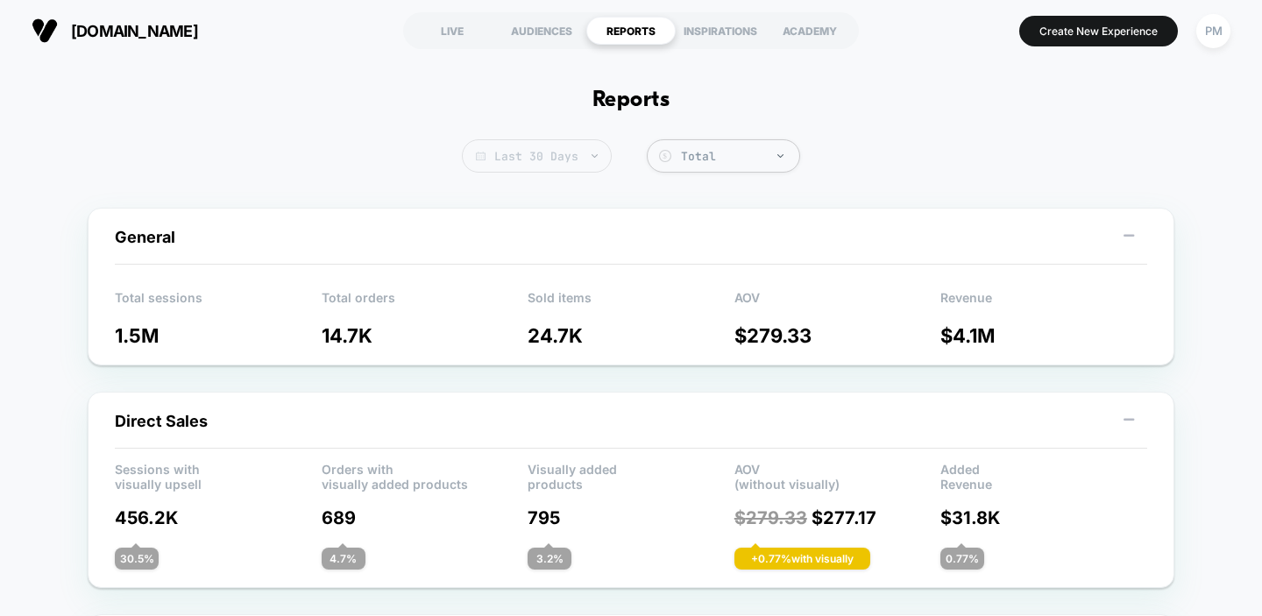
click at [482, 159] on img at bounding box center [481, 156] width 10 height 9
select select "*"
select select "****"
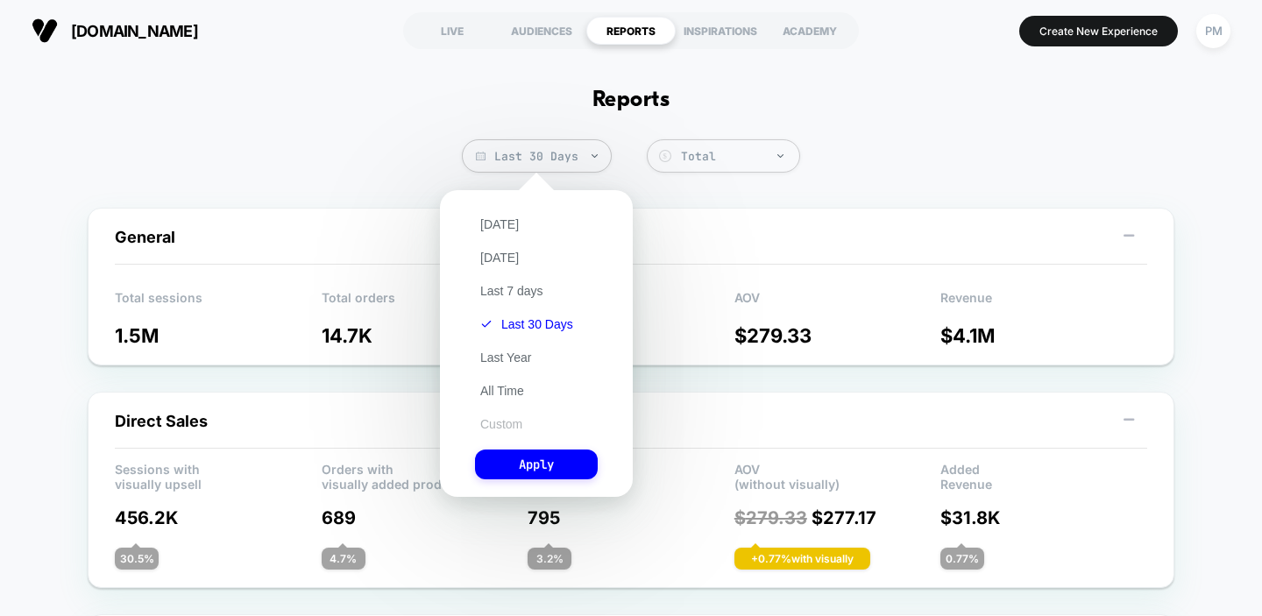
click at [492, 419] on button "Custom" at bounding box center [501, 424] width 53 height 16
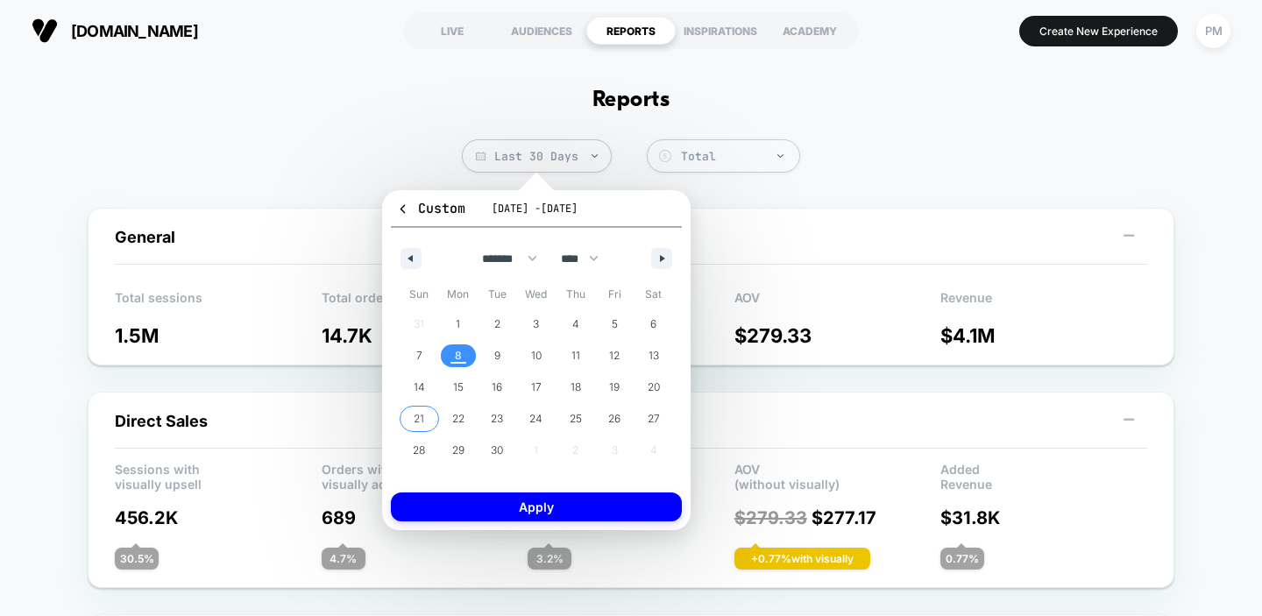
click at [432, 418] on span "21" at bounding box center [419, 418] width 39 height 23
click at [660, 259] on icon "button" at bounding box center [664, 258] width 9 height 7
click at [654, 317] on span "4" at bounding box center [653, 324] width 7 height 32
select select "*"
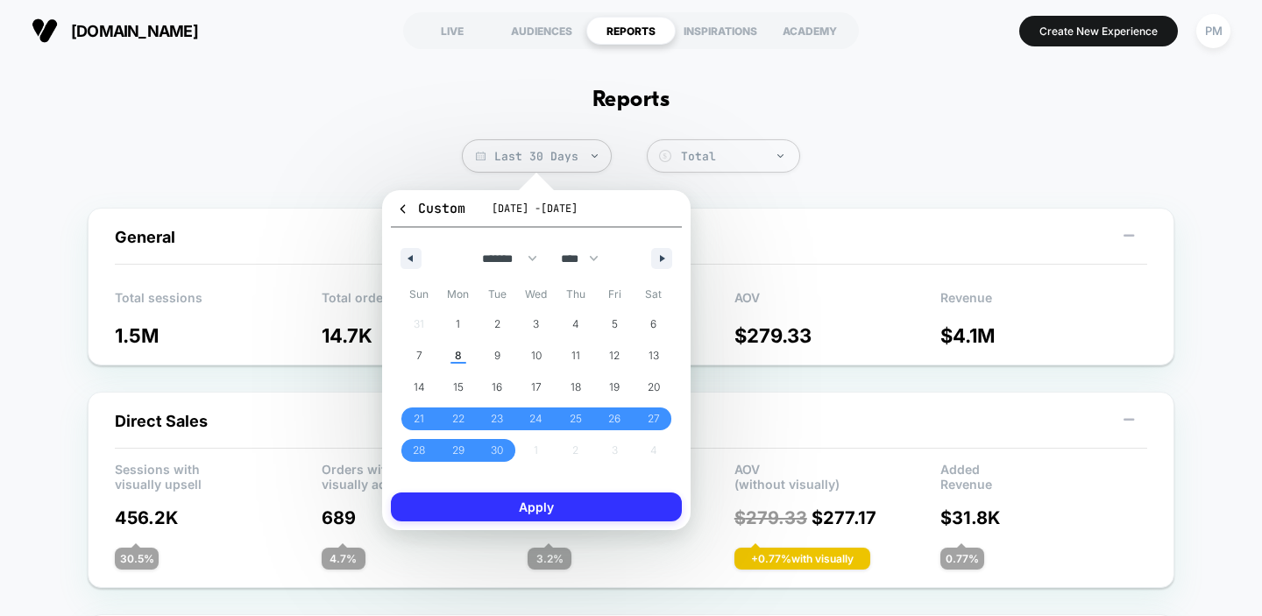
click at [611, 499] on button "Apply" at bounding box center [536, 506] width 291 height 29
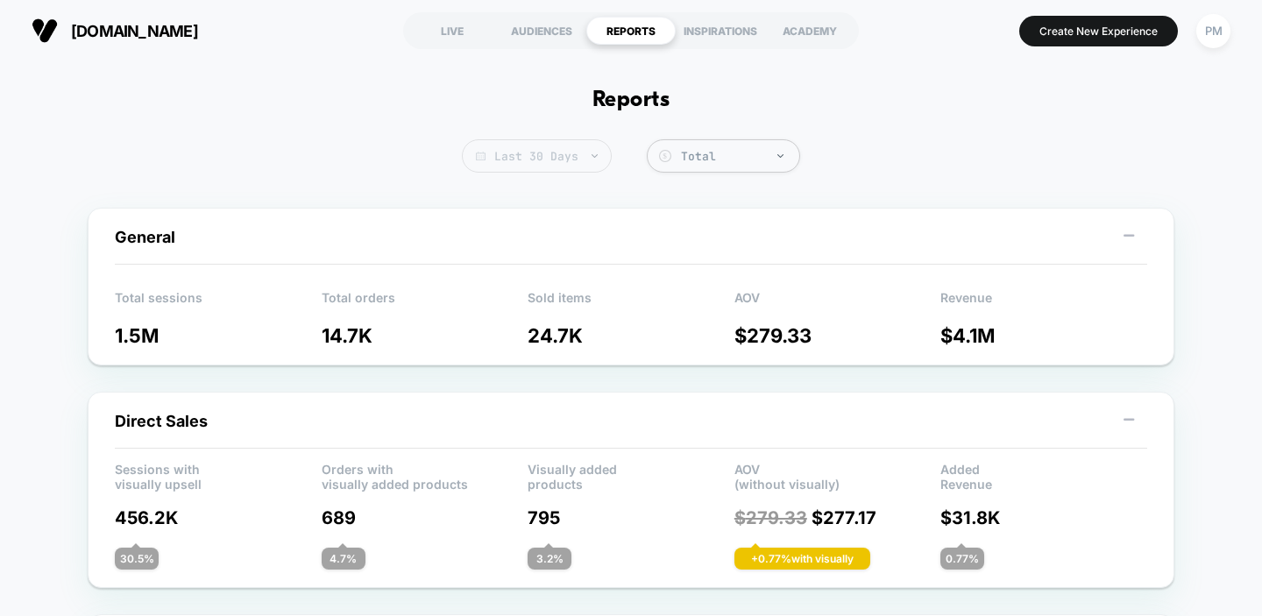
click at [589, 166] on span "Last 30 Days" at bounding box center [537, 155] width 150 height 33
select select "*"
select select "****"
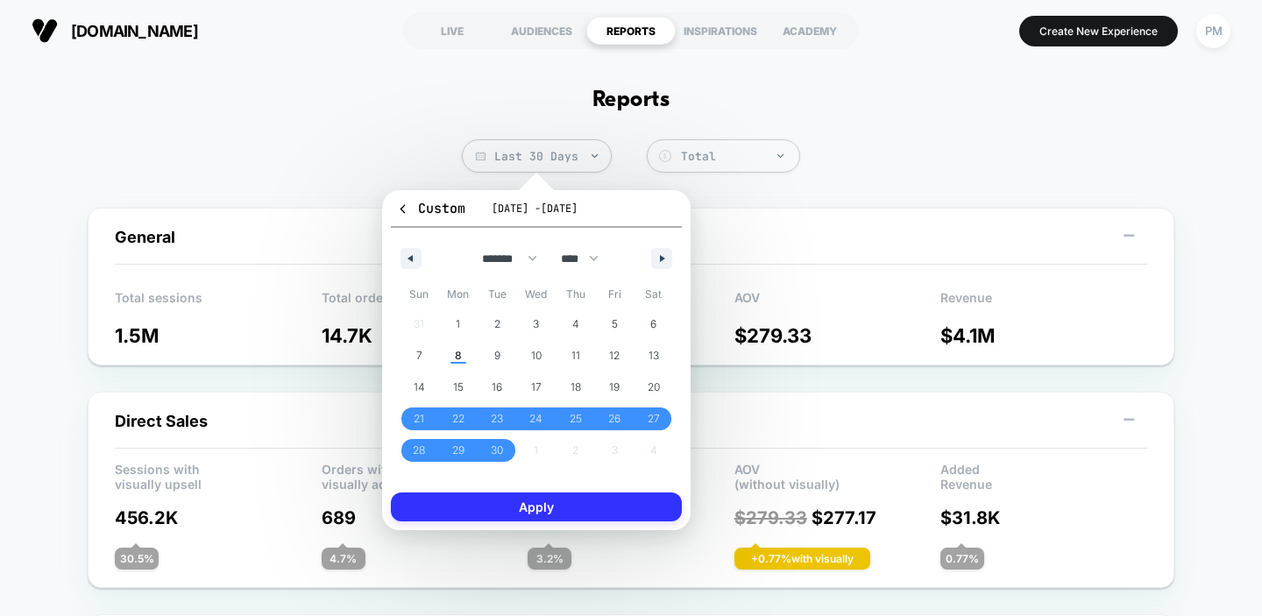
click at [610, 505] on button "Apply" at bounding box center [536, 506] width 291 height 29
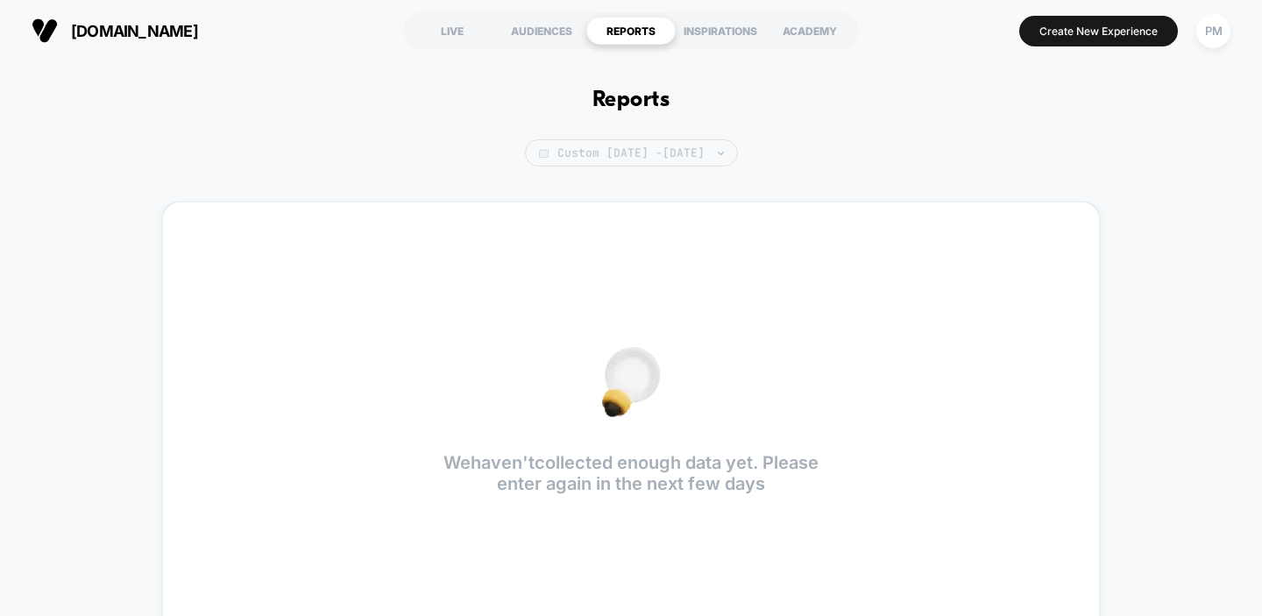
click at [608, 159] on span "Custom Sep 21, 2025 - Sep 8, 2025" at bounding box center [631, 152] width 213 height 27
select select "*"
select select "****"
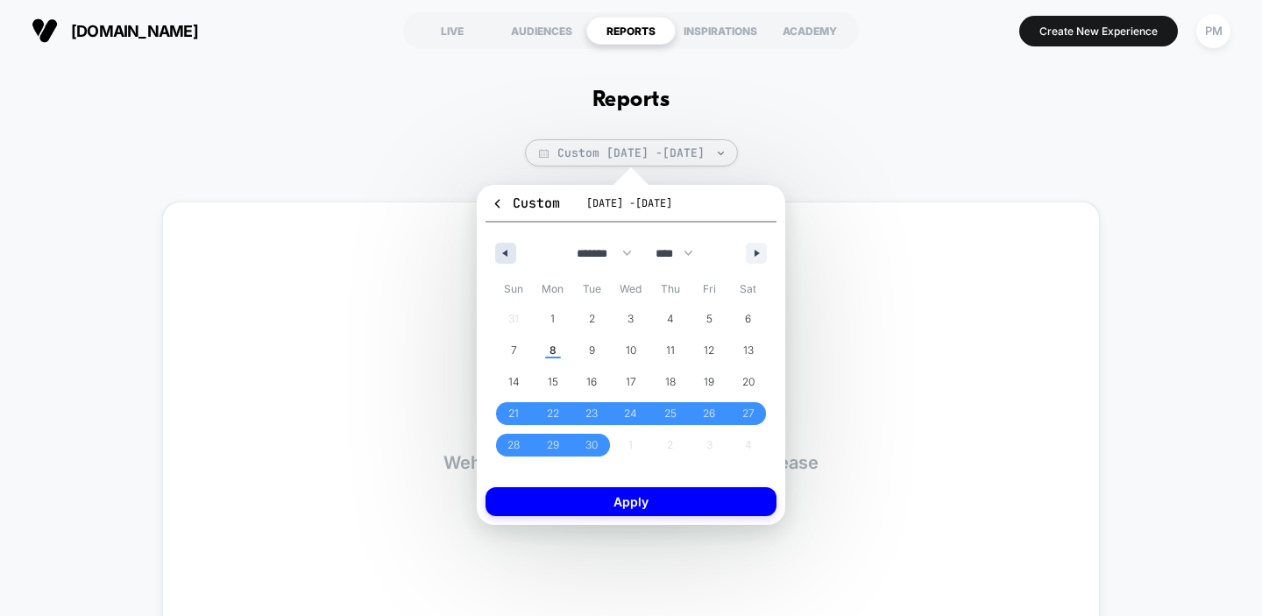
click at [510, 251] on button "button" at bounding box center [505, 253] width 21 height 21
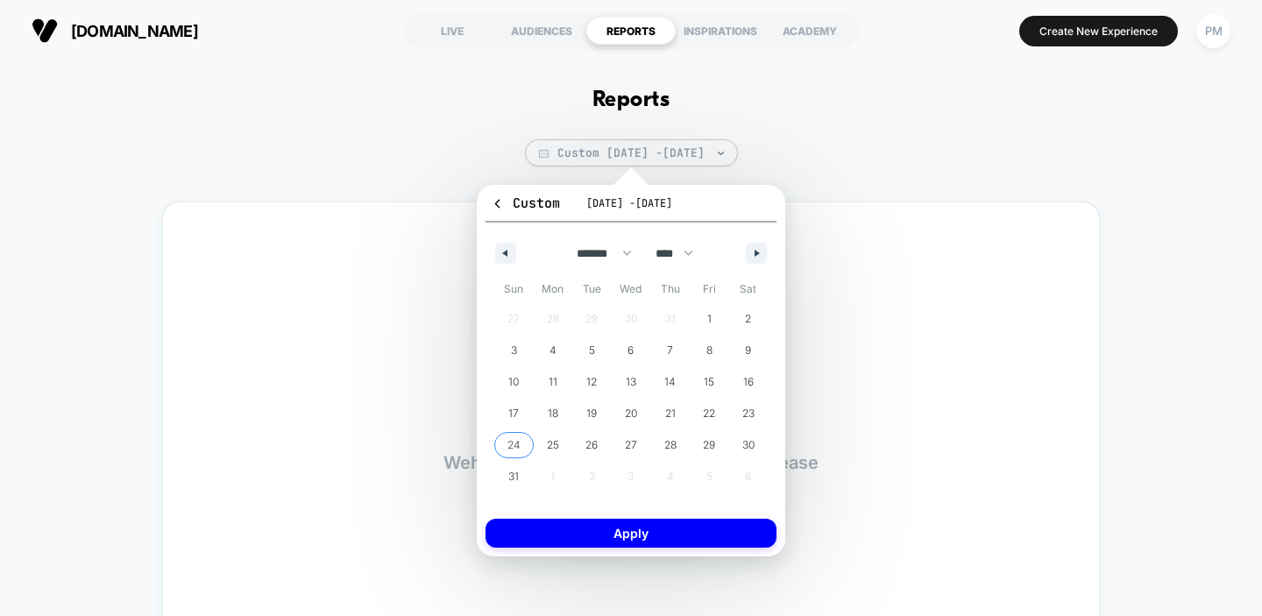
click at [514, 442] on span "24" at bounding box center [513, 445] width 13 height 32
click at [742, 249] on div "******* ******** ***** ***** *** **** **** ****** ********* ******* ******** **…" at bounding box center [630, 249] width 291 height 53
click at [749, 249] on button "button" at bounding box center [756, 253] width 21 height 21
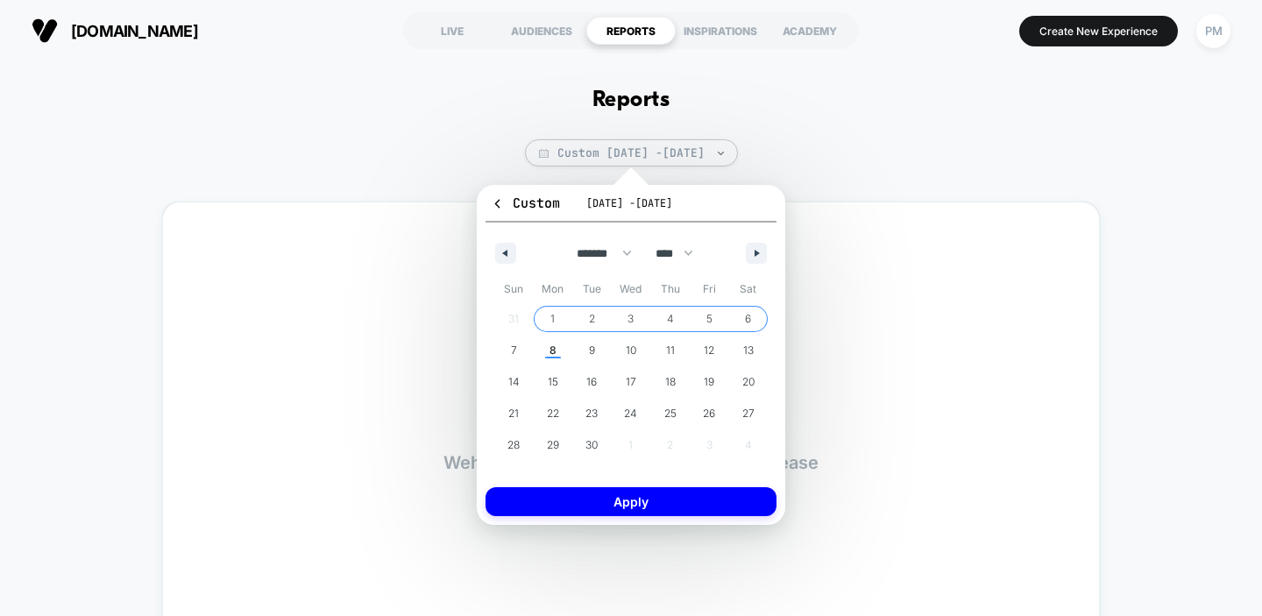
click at [748, 315] on span "6" at bounding box center [748, 319] width 6 height 32
select select "*"
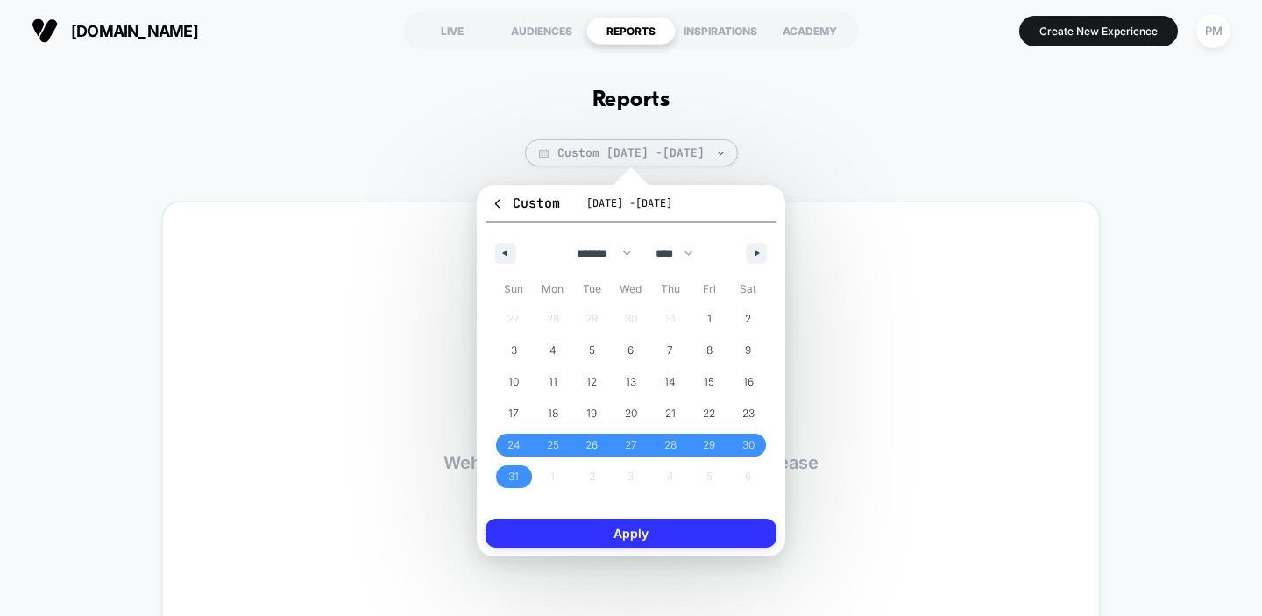
click at [706, 533] on button "Apply" at bounding box center [630, 533] width 291 height 29
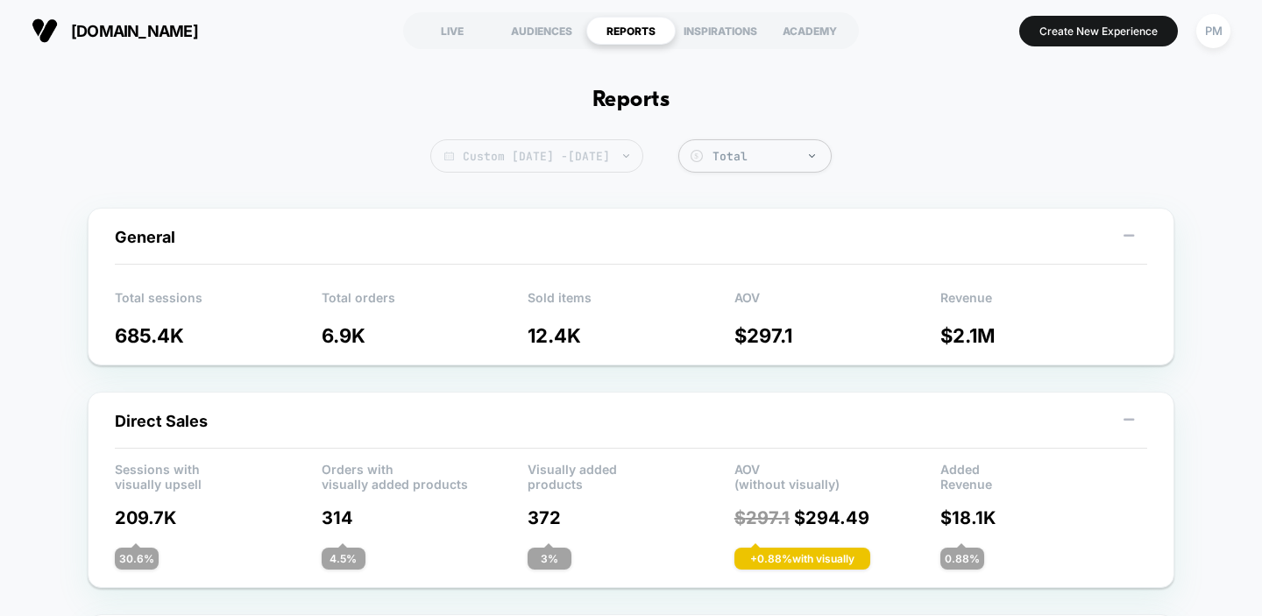
click at [527, 154] on span "Custom Aug 24, 2025 - Sep 6, 2025" at bounding box center [536, 155] width 213 height 33
select select "*"
select select "****"
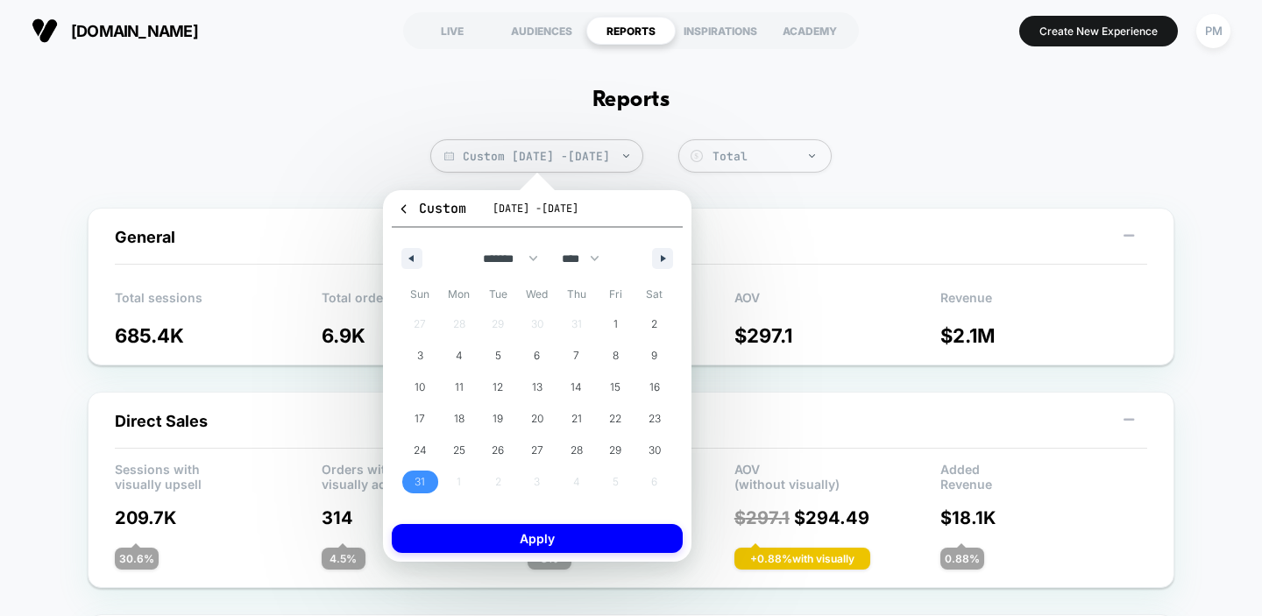
click at [425, 480] on span "31" at bounding box center [419, 481] width 39 height 23
click at [664, 258] on icon "button" at bounding box center [665, 258] width 9 height 7
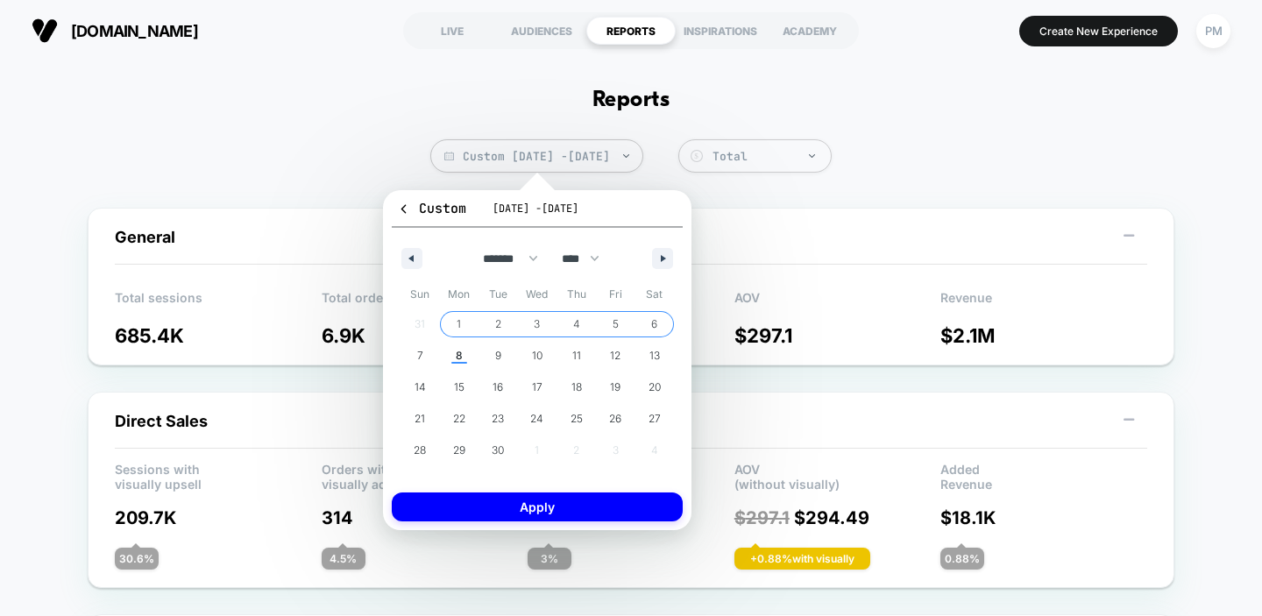
click at [654, 313] on span "6" at bounding box center [654, 324] width 6 height 32
select select "*"
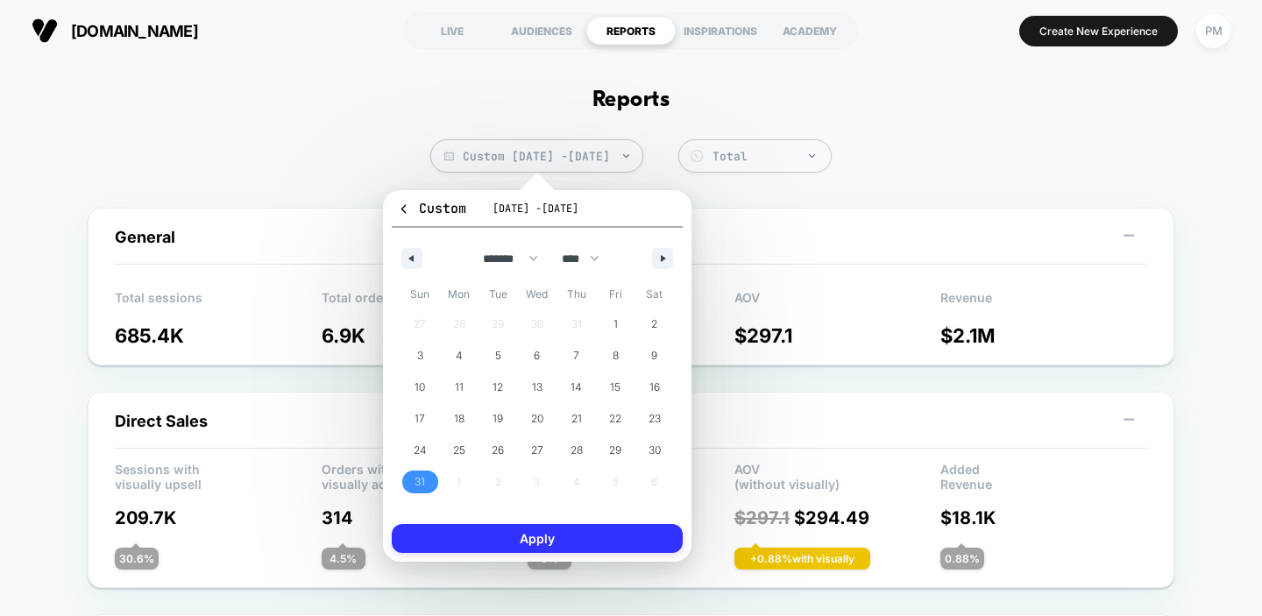
click at [603, 530] on button "Apply" at bounding box center [537, 538] width 291 height 29
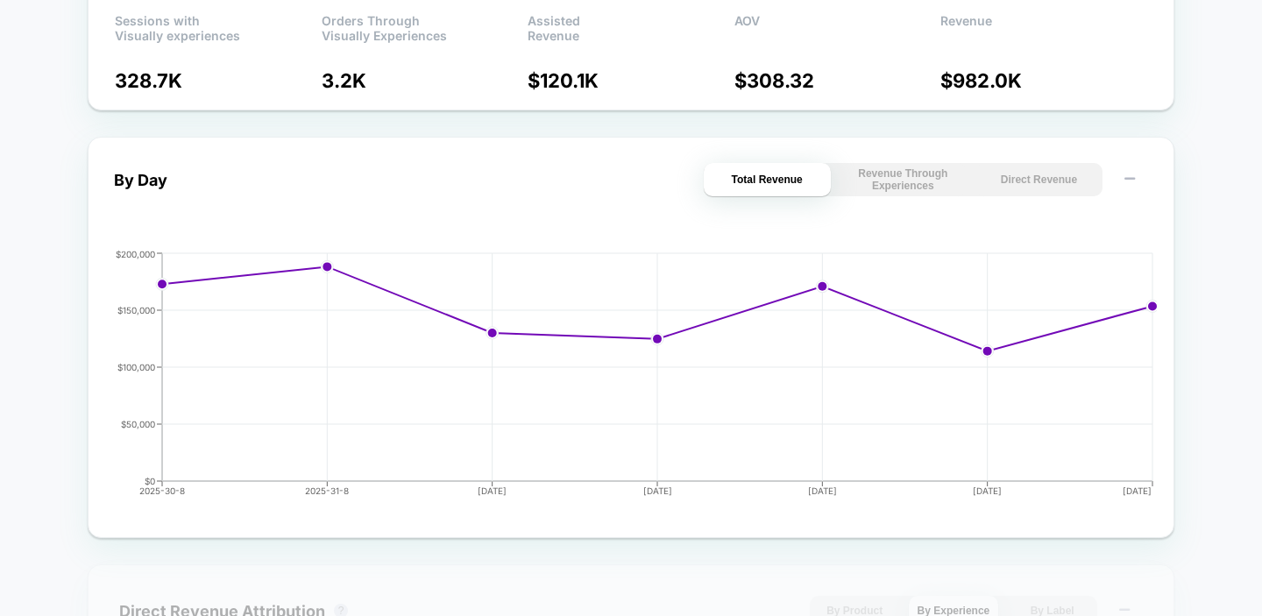
scroll to position [775, 0]
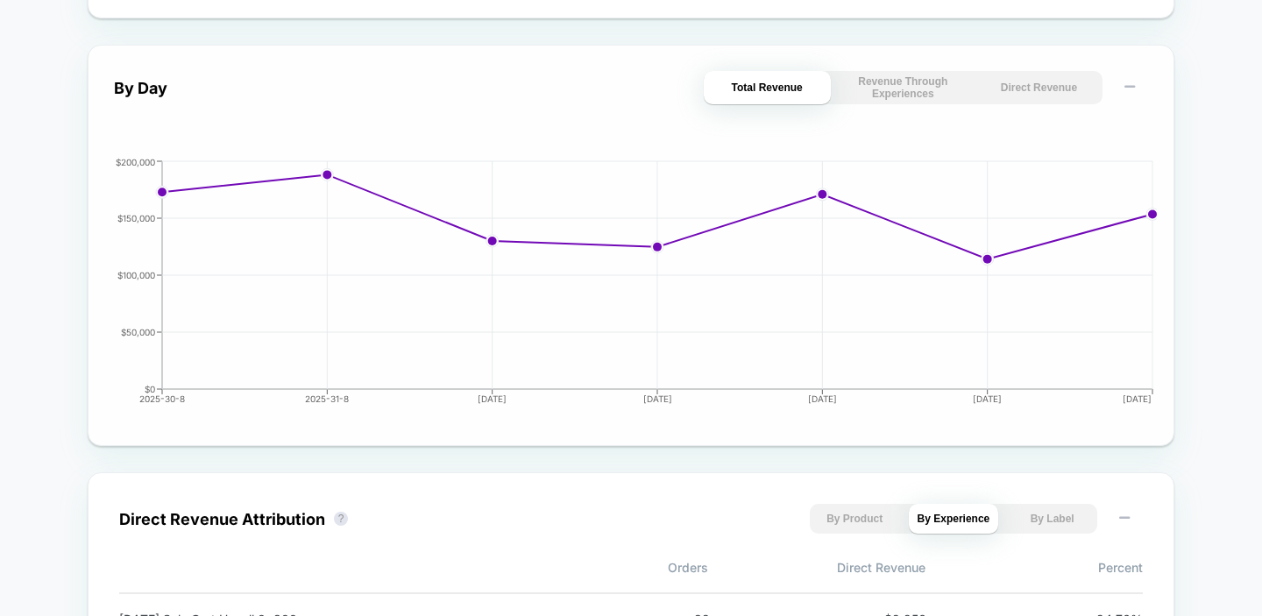
click at [1026, 96] on button "Direct Revenue" at bounding box center [1038, 87] width 127 height 33
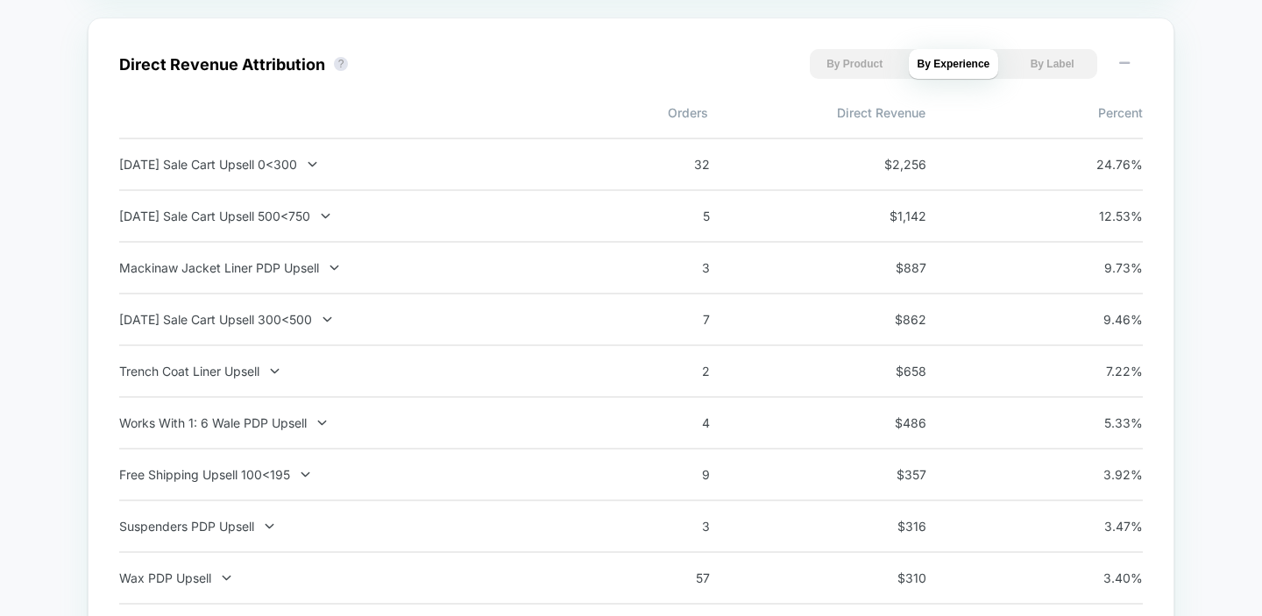
scroll to position [1232, 0]
click at [849, 60] on button "By Product" at bounding box center [855, 62] width 90 height 30
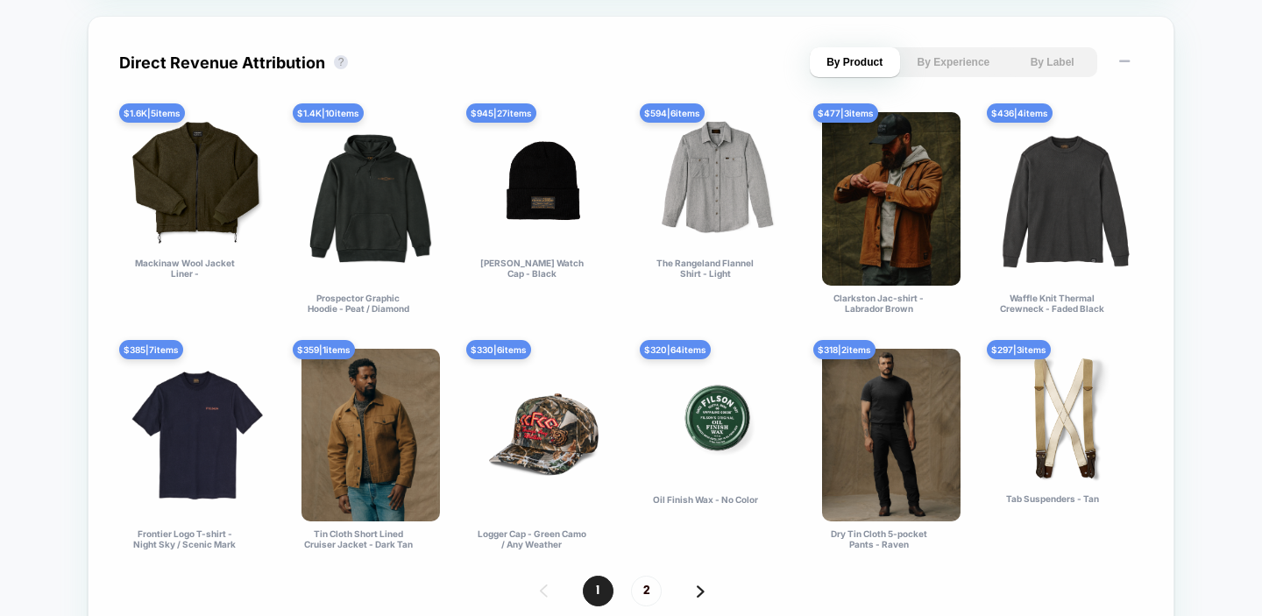
click at [944, 66] on button "By Experience" at bounding box center [954, 62] width 90 height 30
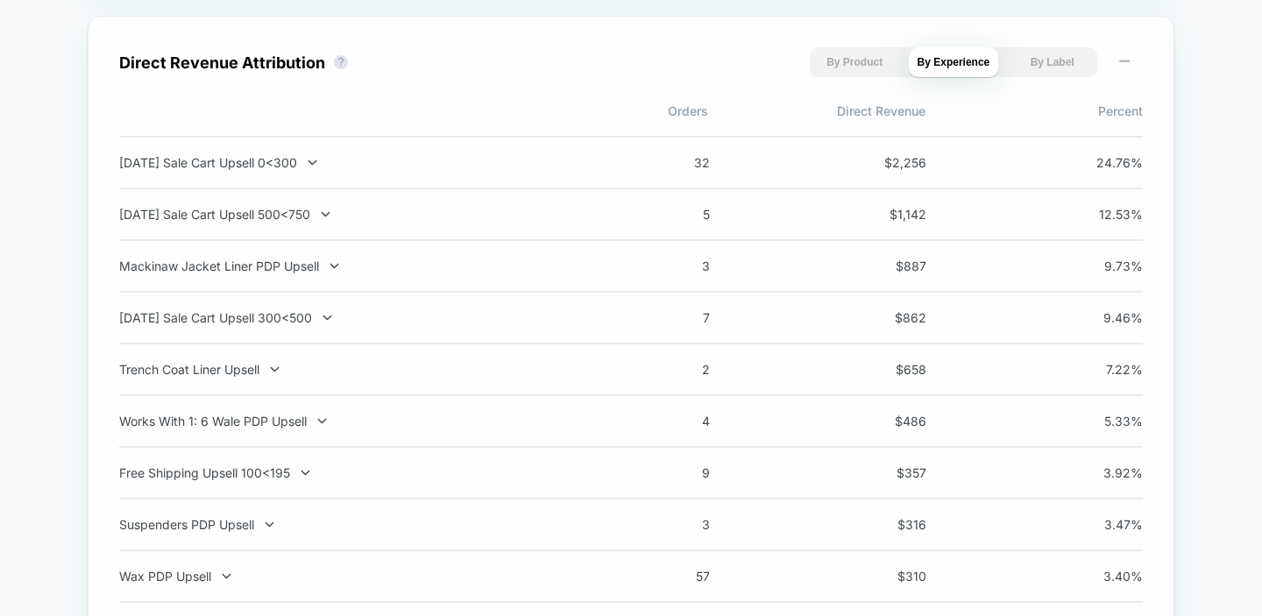
click at [711, 39] on div "Direct Revenue Attribution ? By Product By Experience By Label Orders Direct Re…" at bounding box center [631, 391] width 1086 height 751
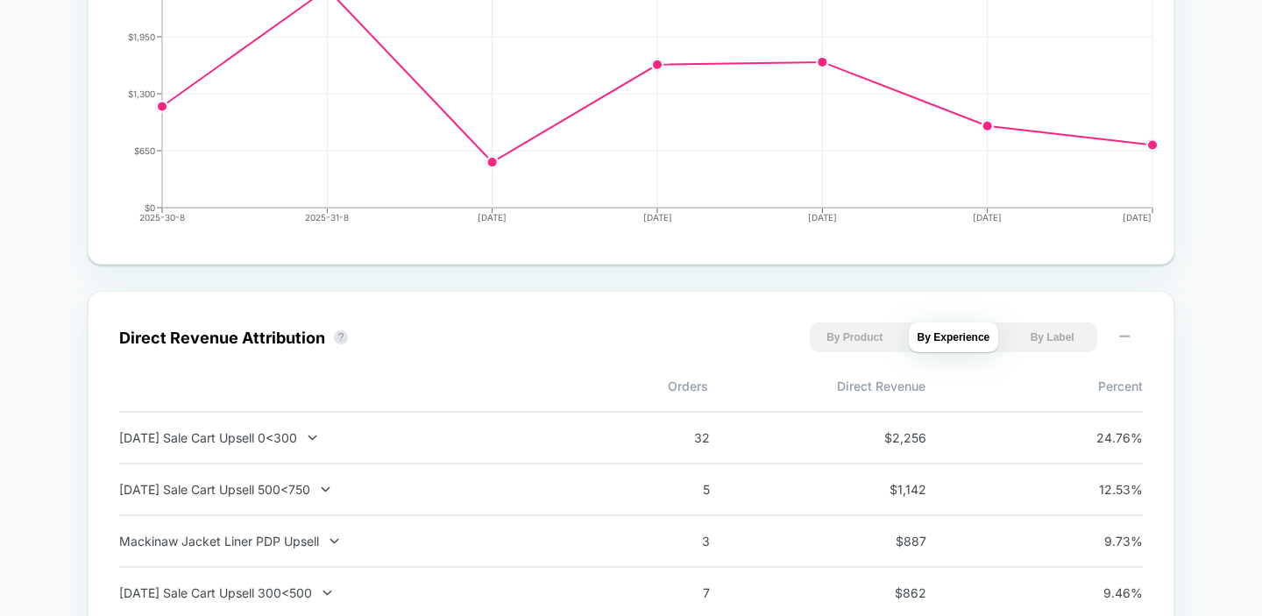
scroll to position [0, 0]
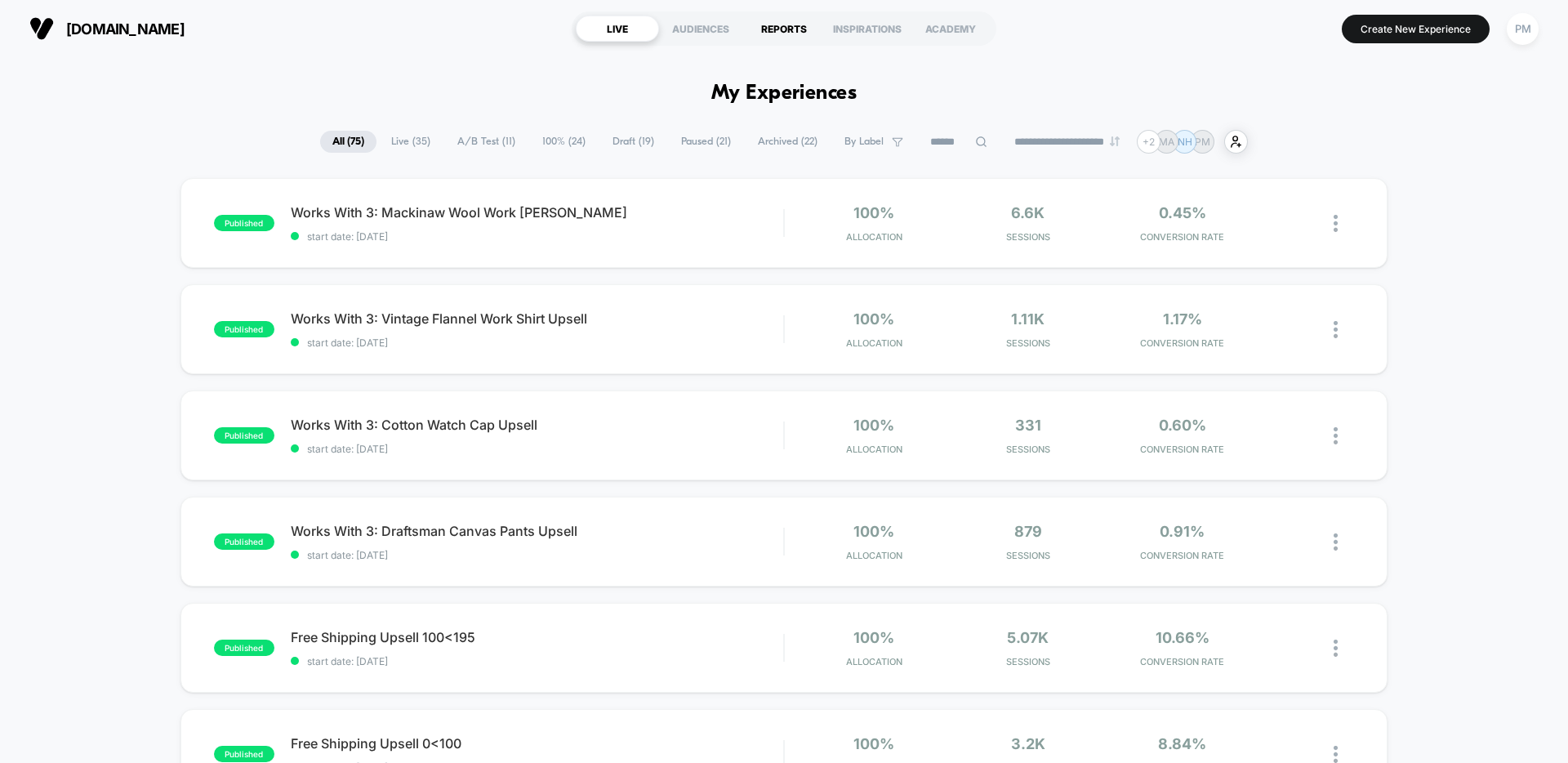
click at [779, 28] on div "REPORTS" at bounding box center [783, 29] width 83 height 26
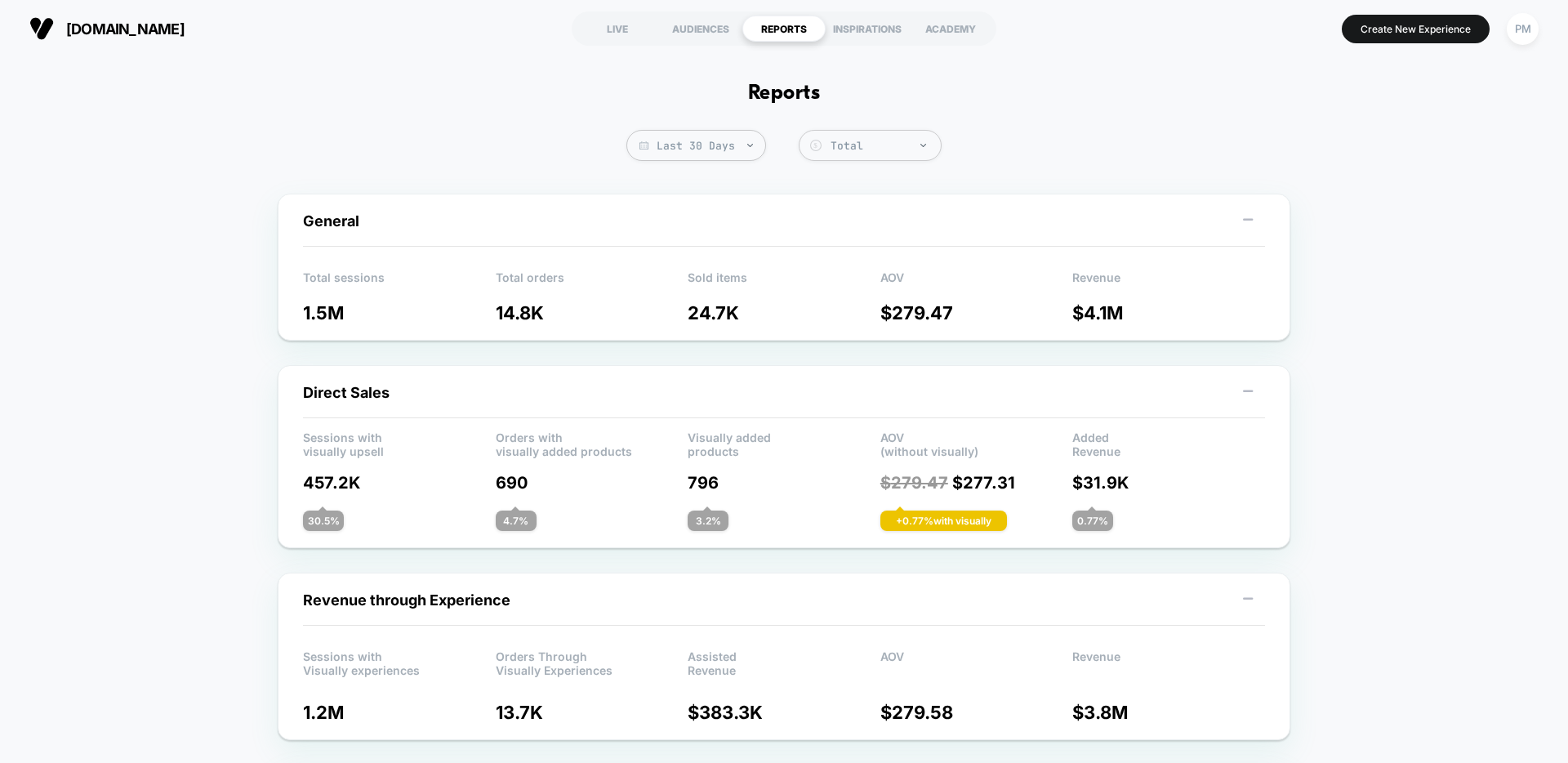
click at [722, 145] on span "Last 30 Days" at bounding box center [696, 145] width 140 height 31
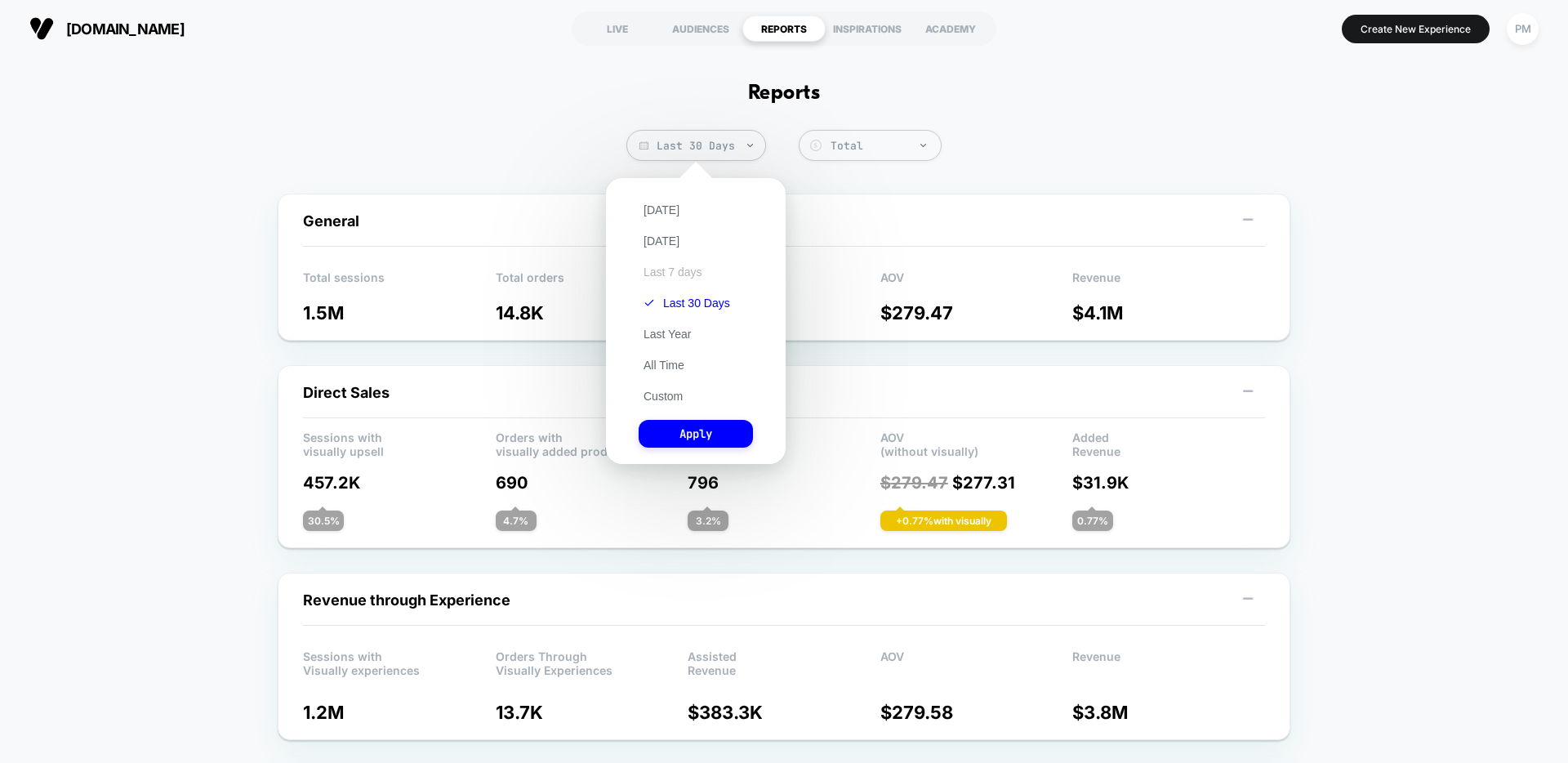
click at [670, 272] on button "Last 7 days" at bounding box center [673, 272] width 69 height 15
click at [683, 454] on div "Today Yesterday Last 7 days Last 30 Days Last Year All Time Custom Apply" at bounding box center [695, 321] width 163 height 270
click at [681, 441] on button "Apply" at bounding box center [695, 434] width 115 height 28
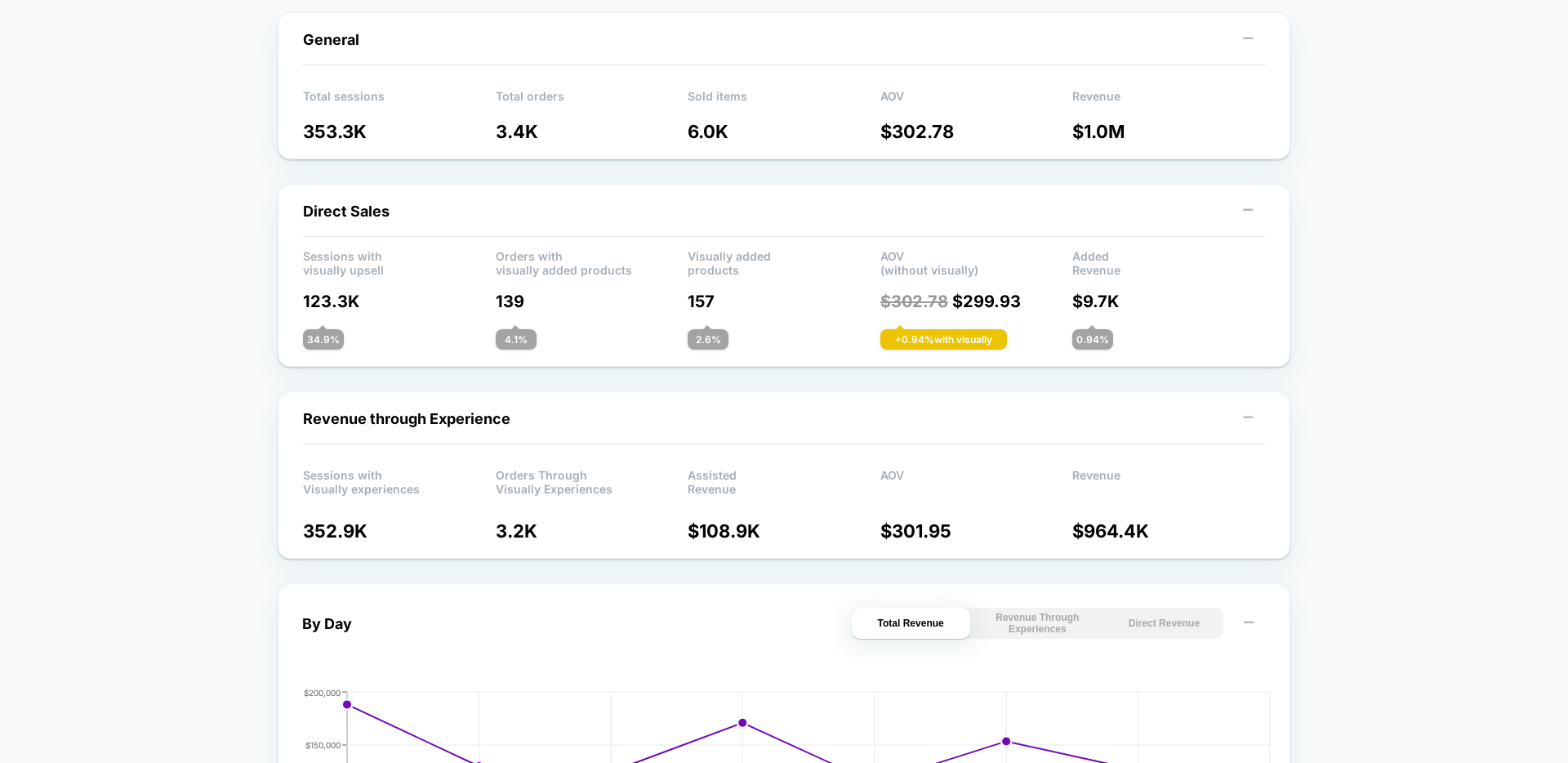
scroll to position [597, 0]
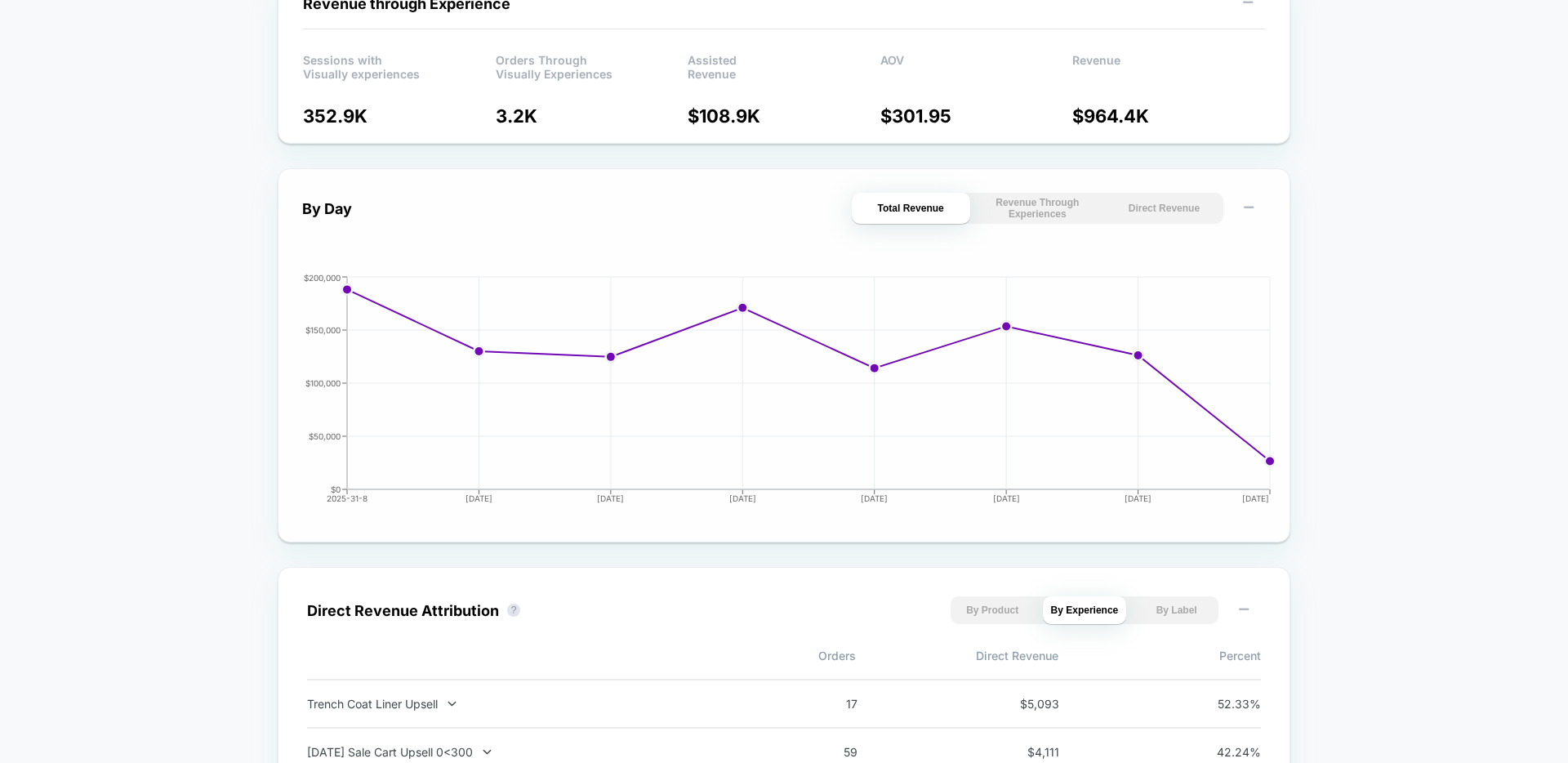
click at [1162, 195] on button "Direct Revenue" at bounding box center [1163, 208] width 118 height 31
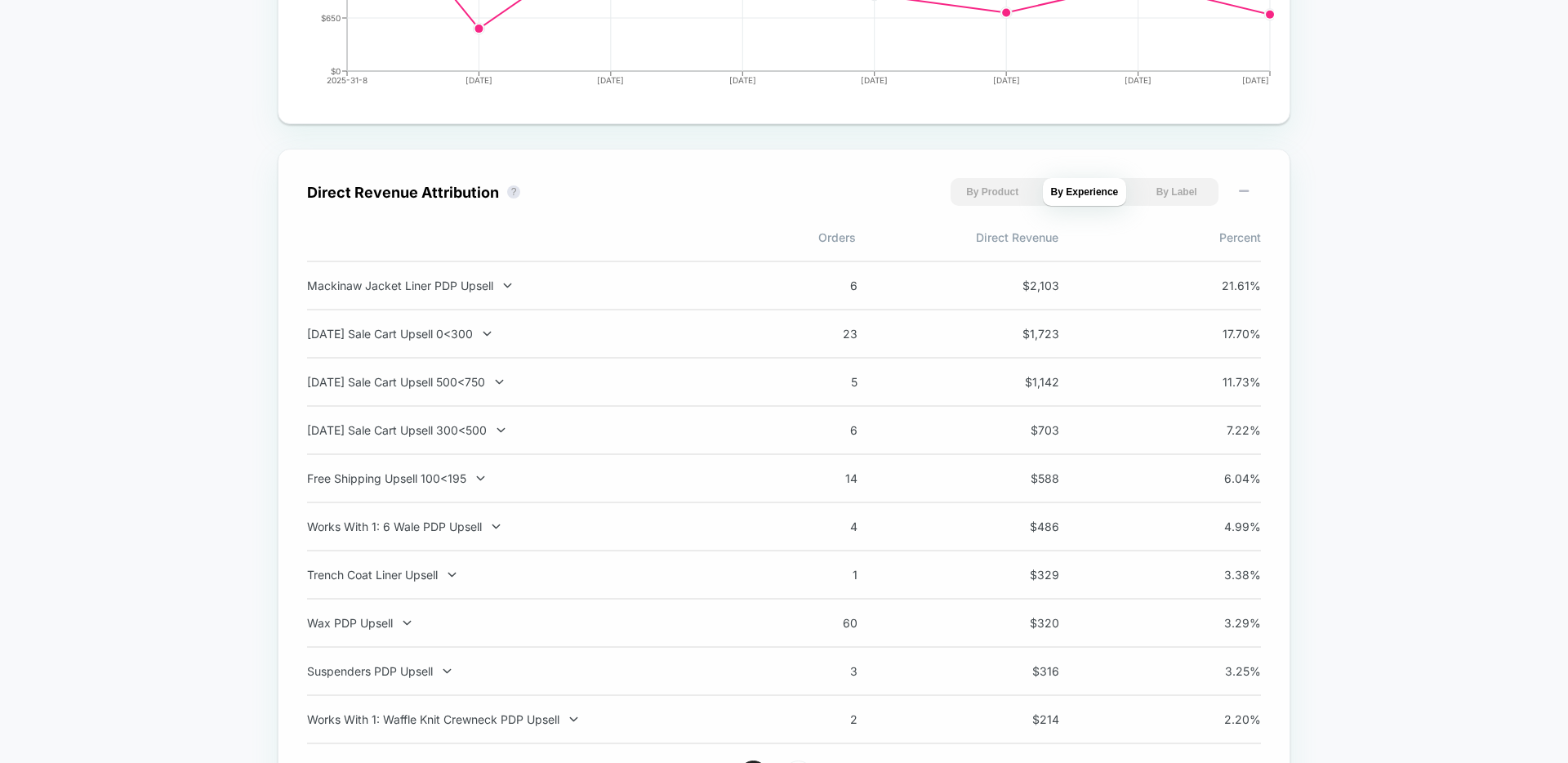
scroll to position [1039, 0]
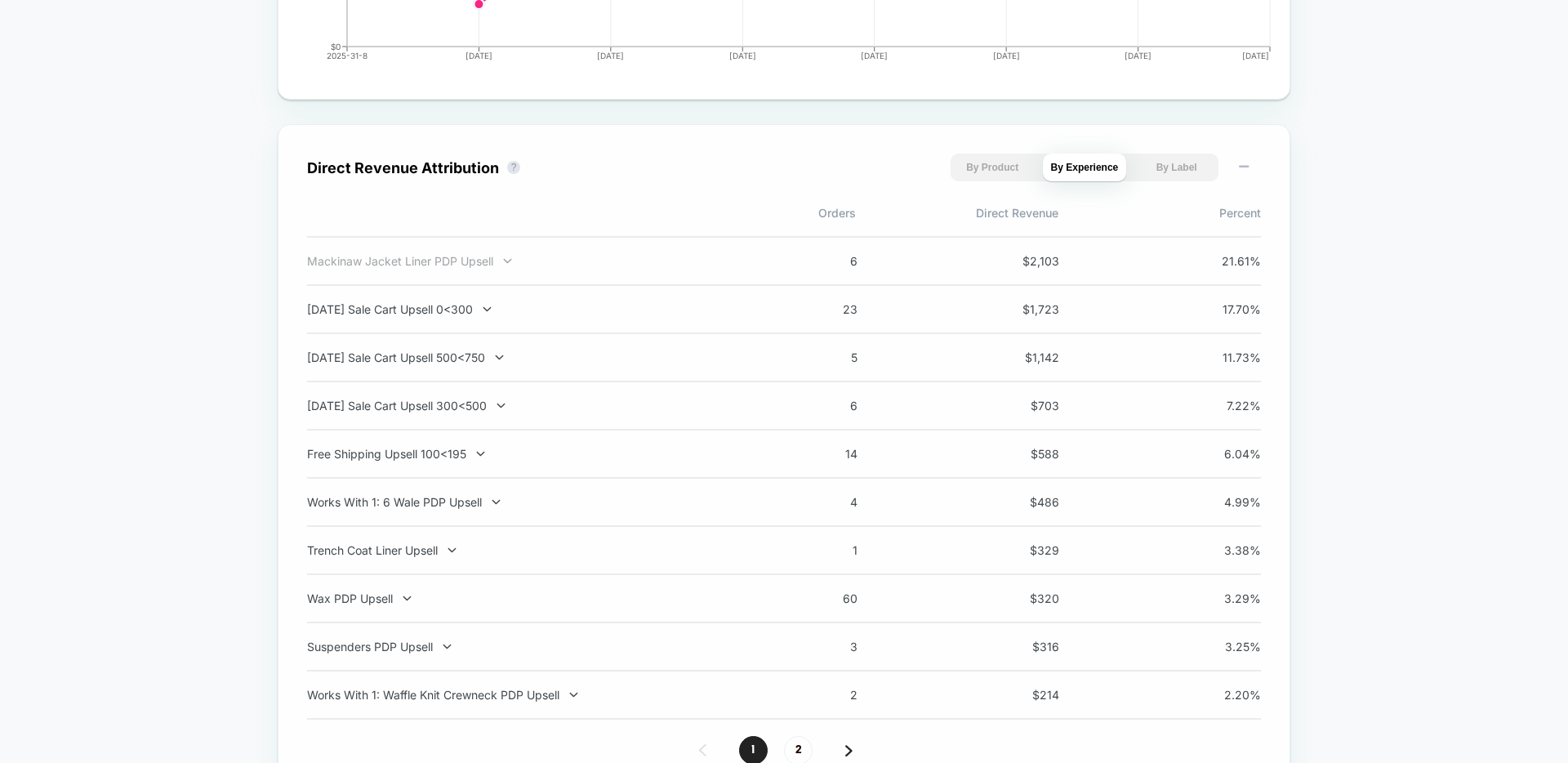
click at [429, 257] on div "Mackinaw Jacket Liner PDP Upsell" at bounding box center [521, 260] width 430 height 14
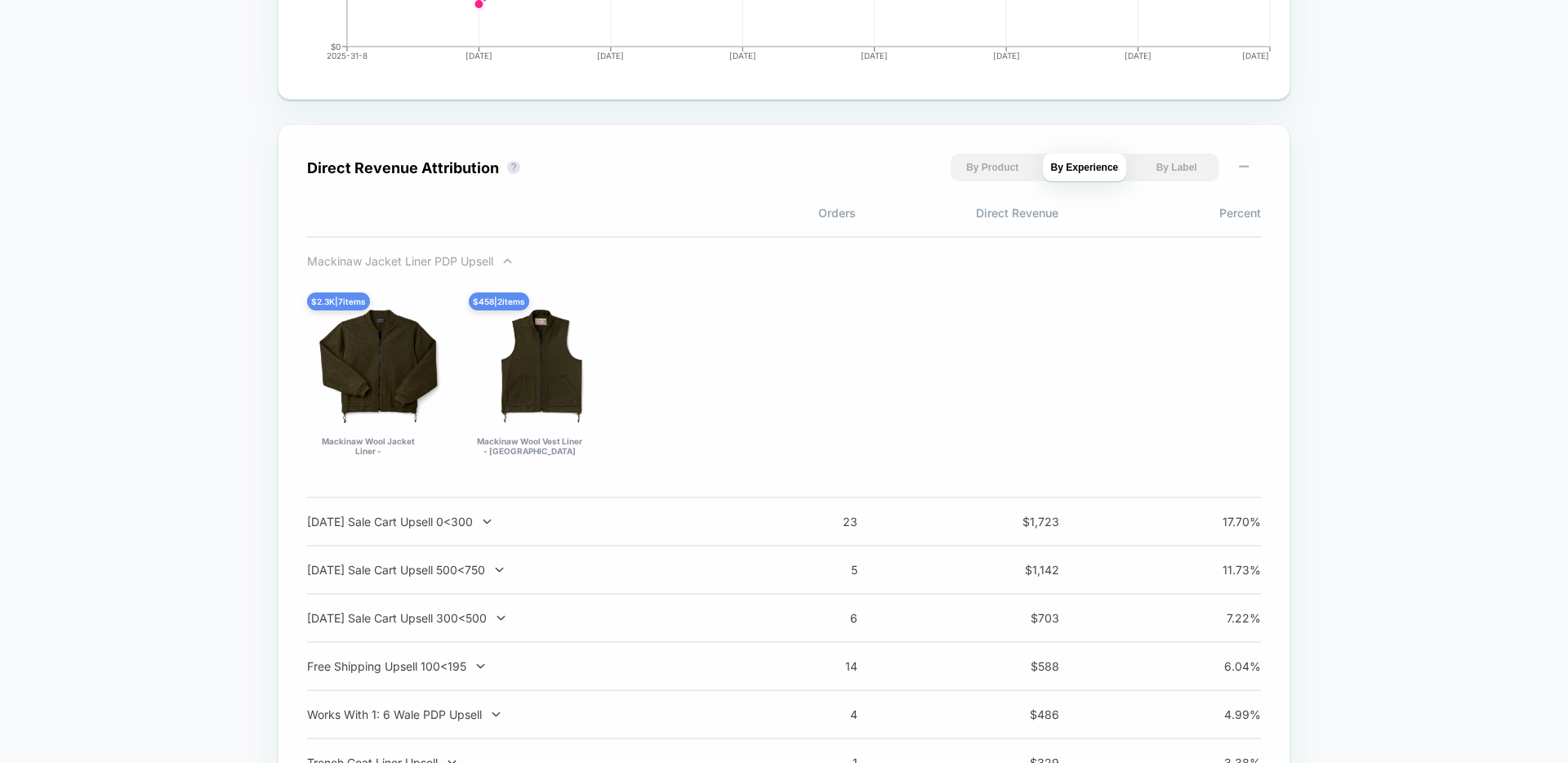
click at [419, 261] on div "Mackinaw Jacket Liner PDP Upsell" at bounding box center [521, 260] width 430 height 14
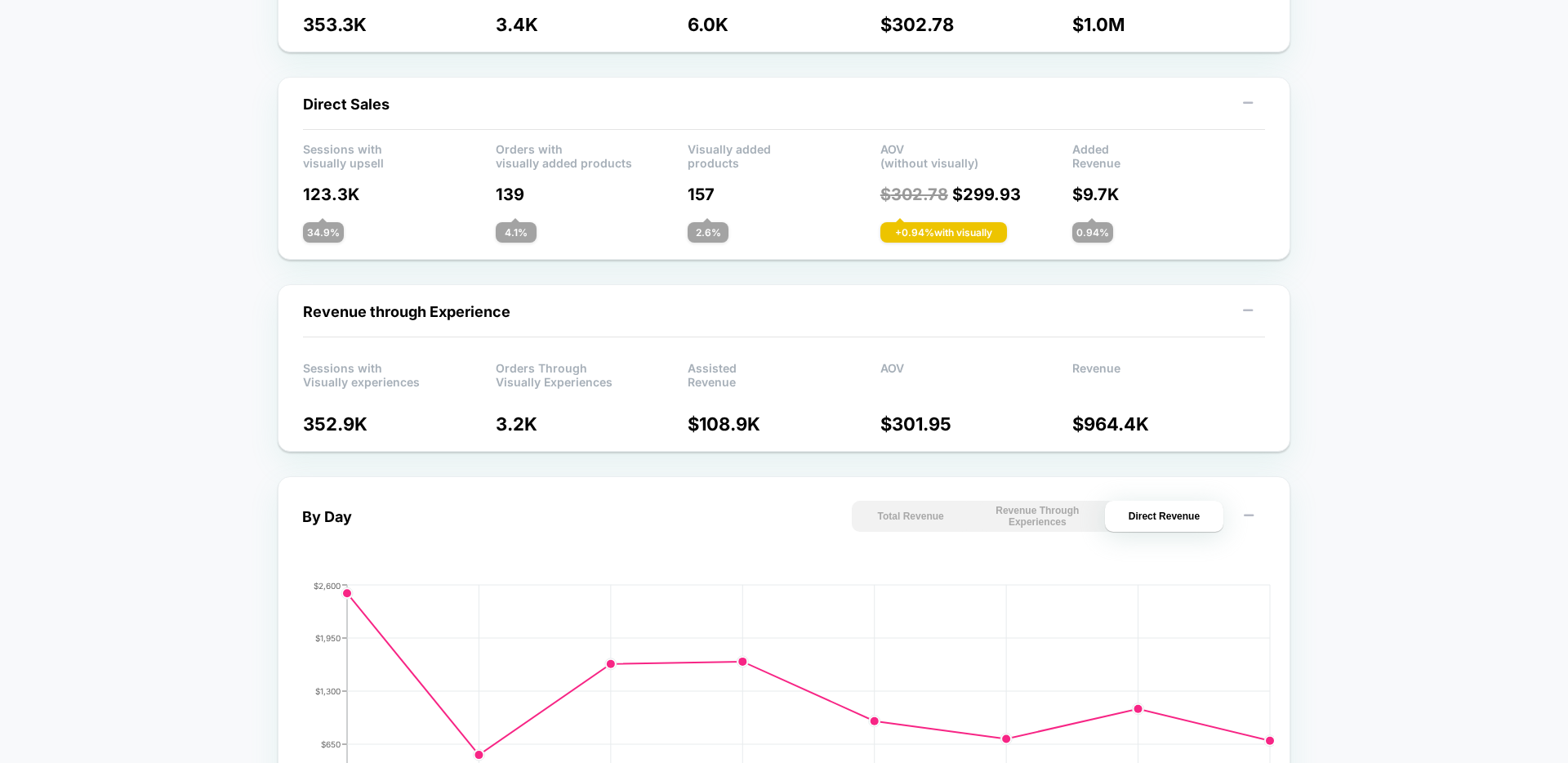
scroll to position [0, 0]
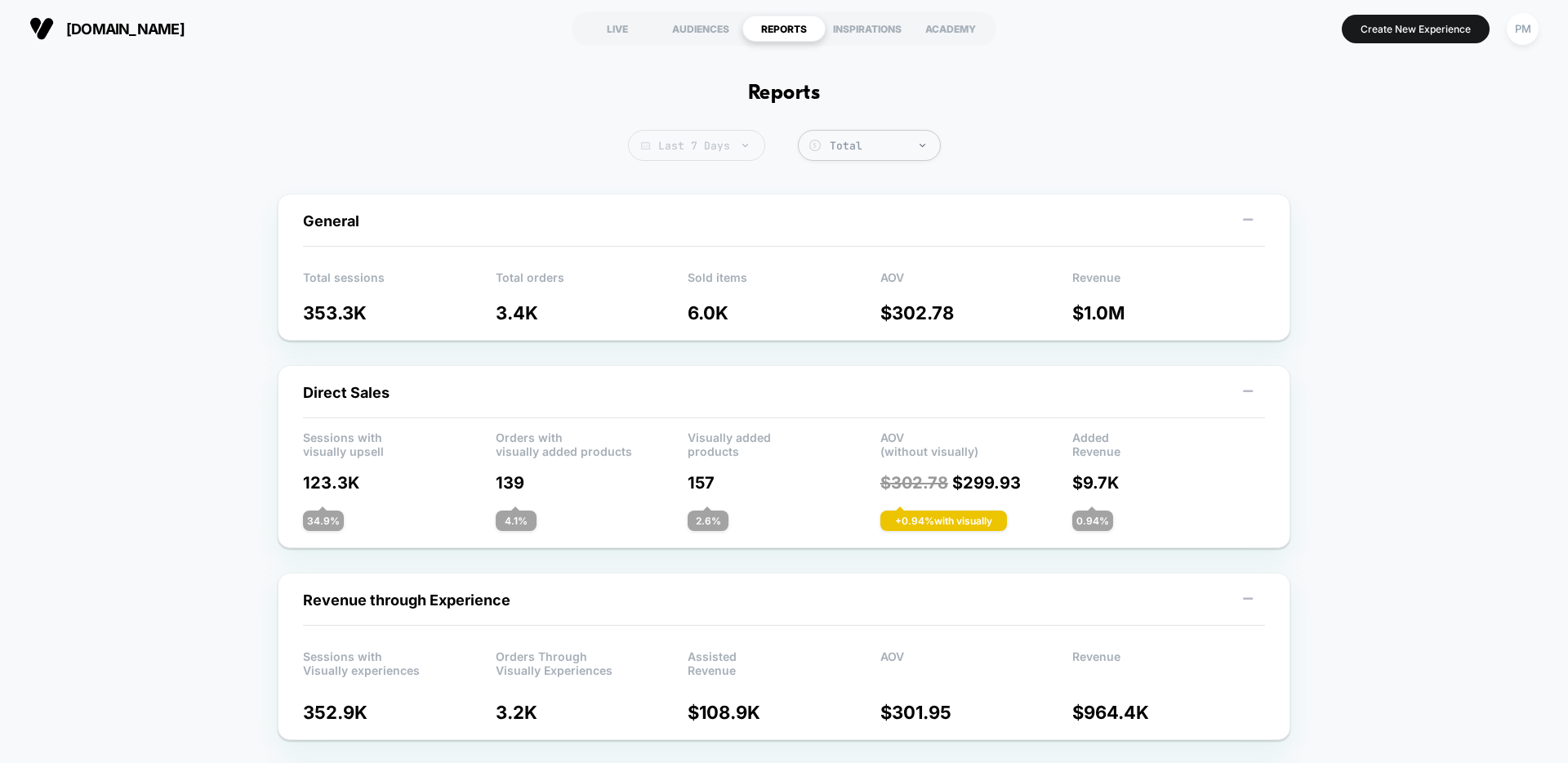
click at [708, 151] on span "Last 7 Days" at bounding box center [696, 145] width 137 height 31
select select "*"
select select "****"
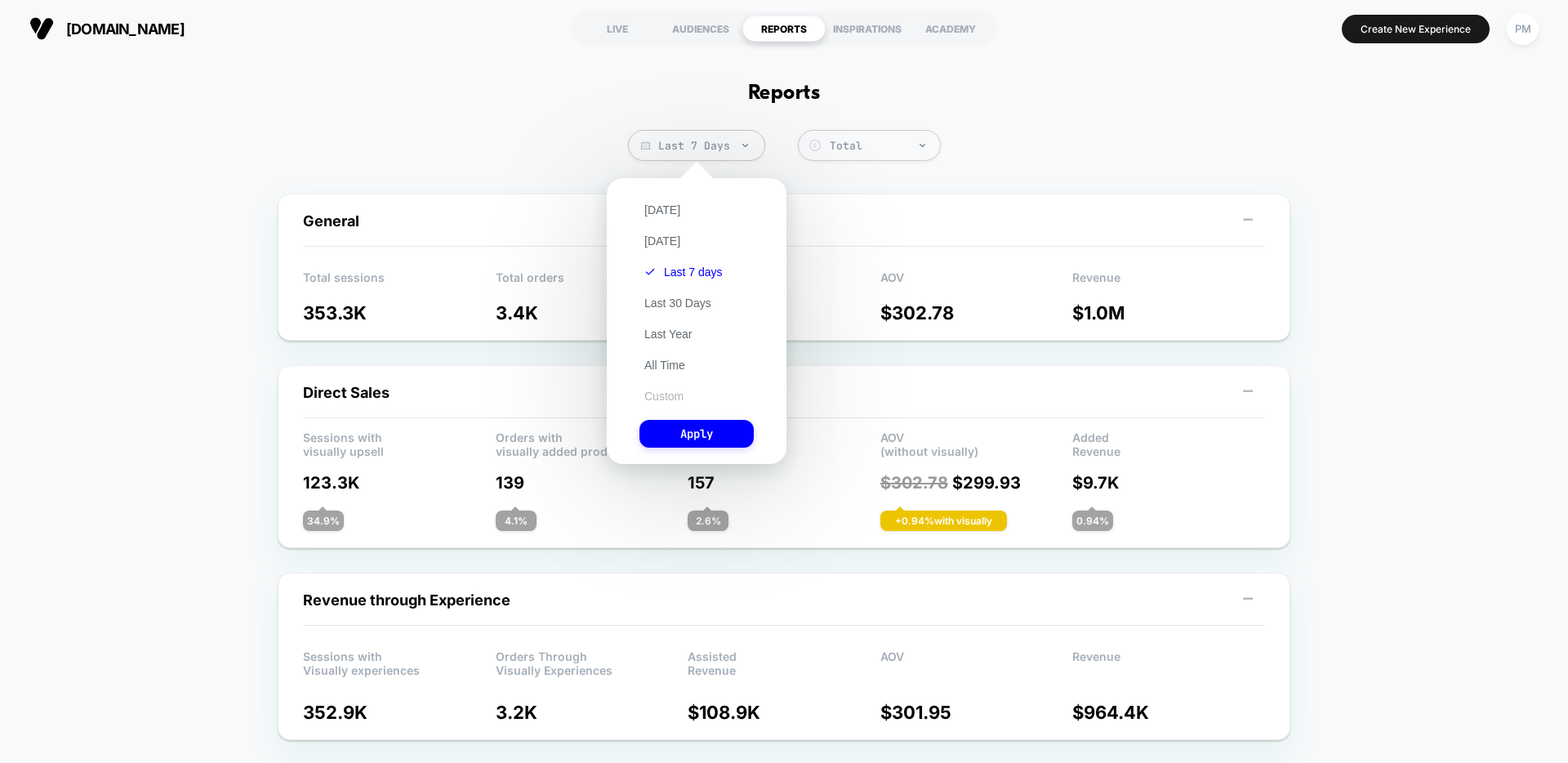
click at [660, 398] on button "Custom" at bounding box center [664, 396] width 49 height 15
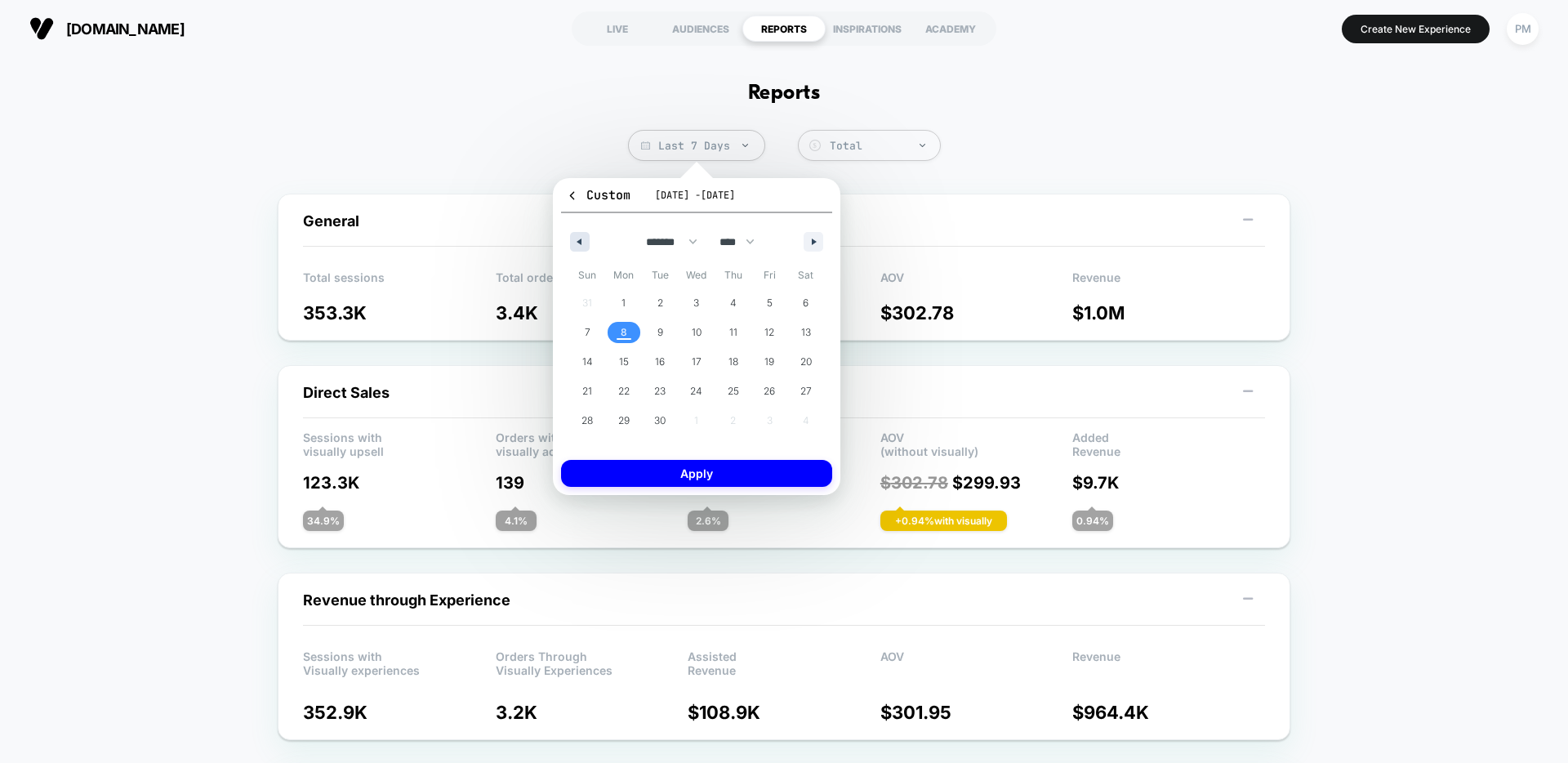
click at [579, 236] on button "button" at bounding box center [580, 242] width 20 height 20
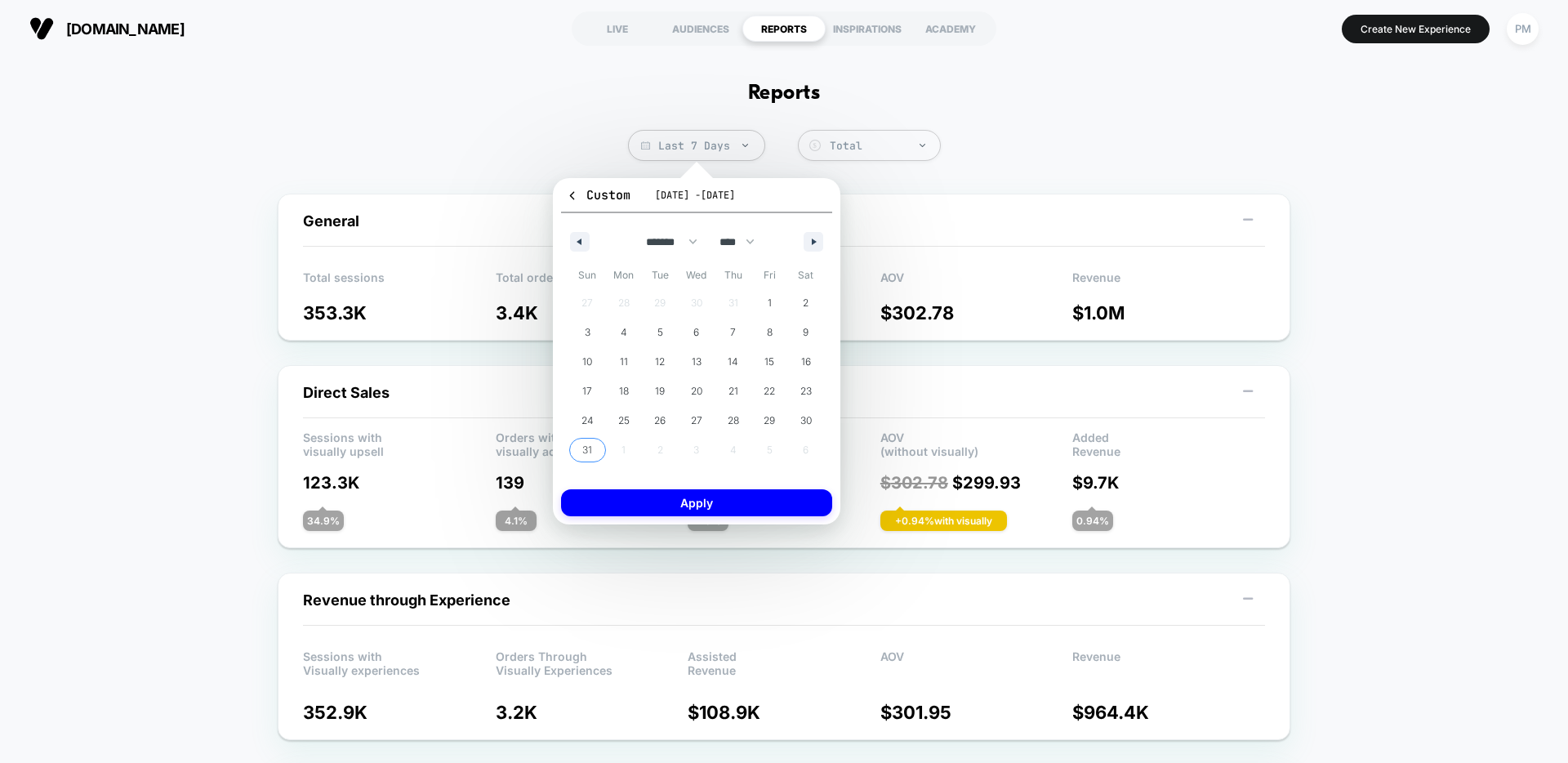
click at [588, 441] on span "31" at bounding box center [587, 451] width 10 height 30
click at [810, 246] on button "button" at bounding box center [813, 242] width 20 height 20
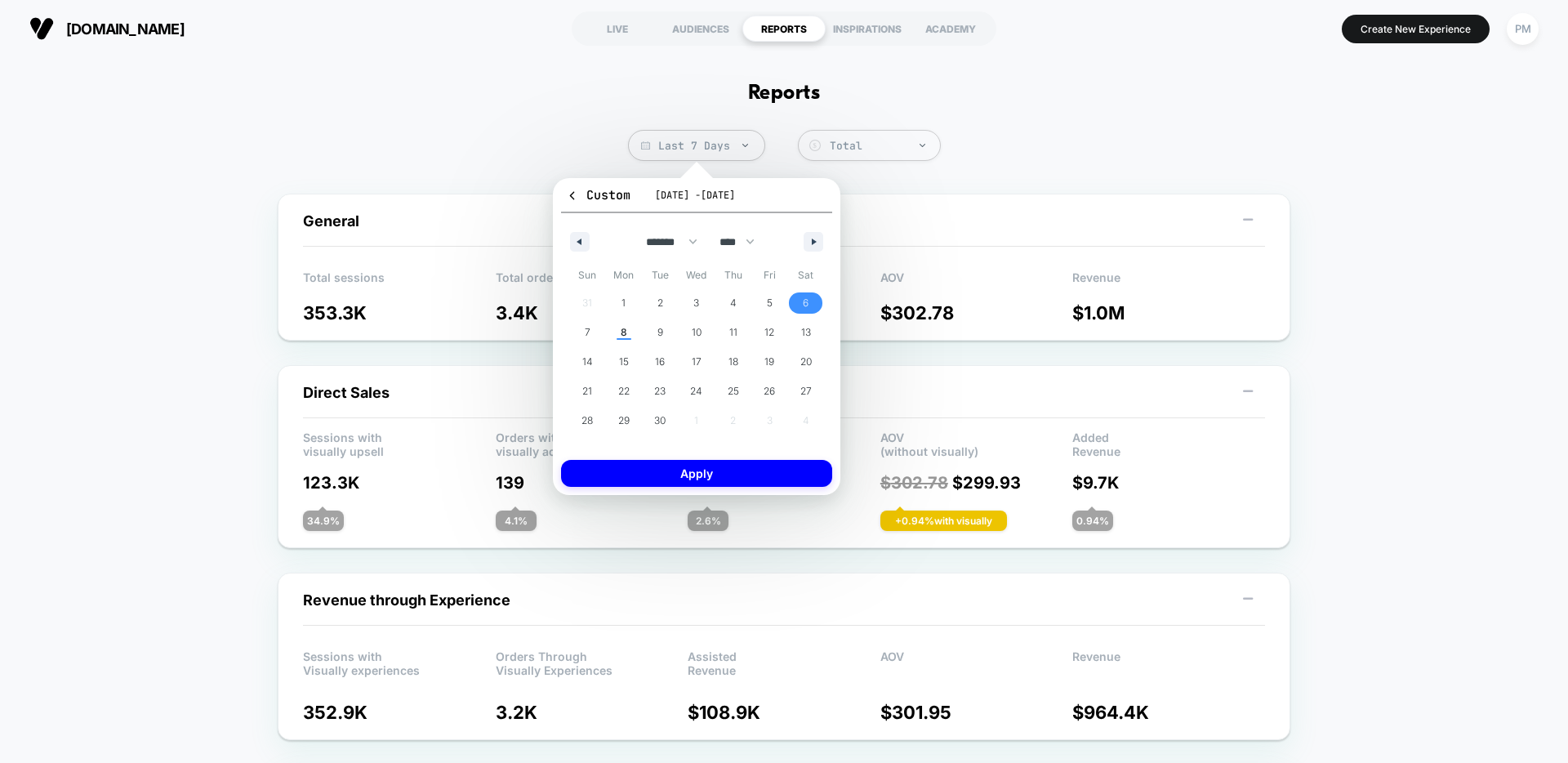
click at [803, 297] on span "6" at bounding box center [805, 303] width 6 height 30
select select "*"
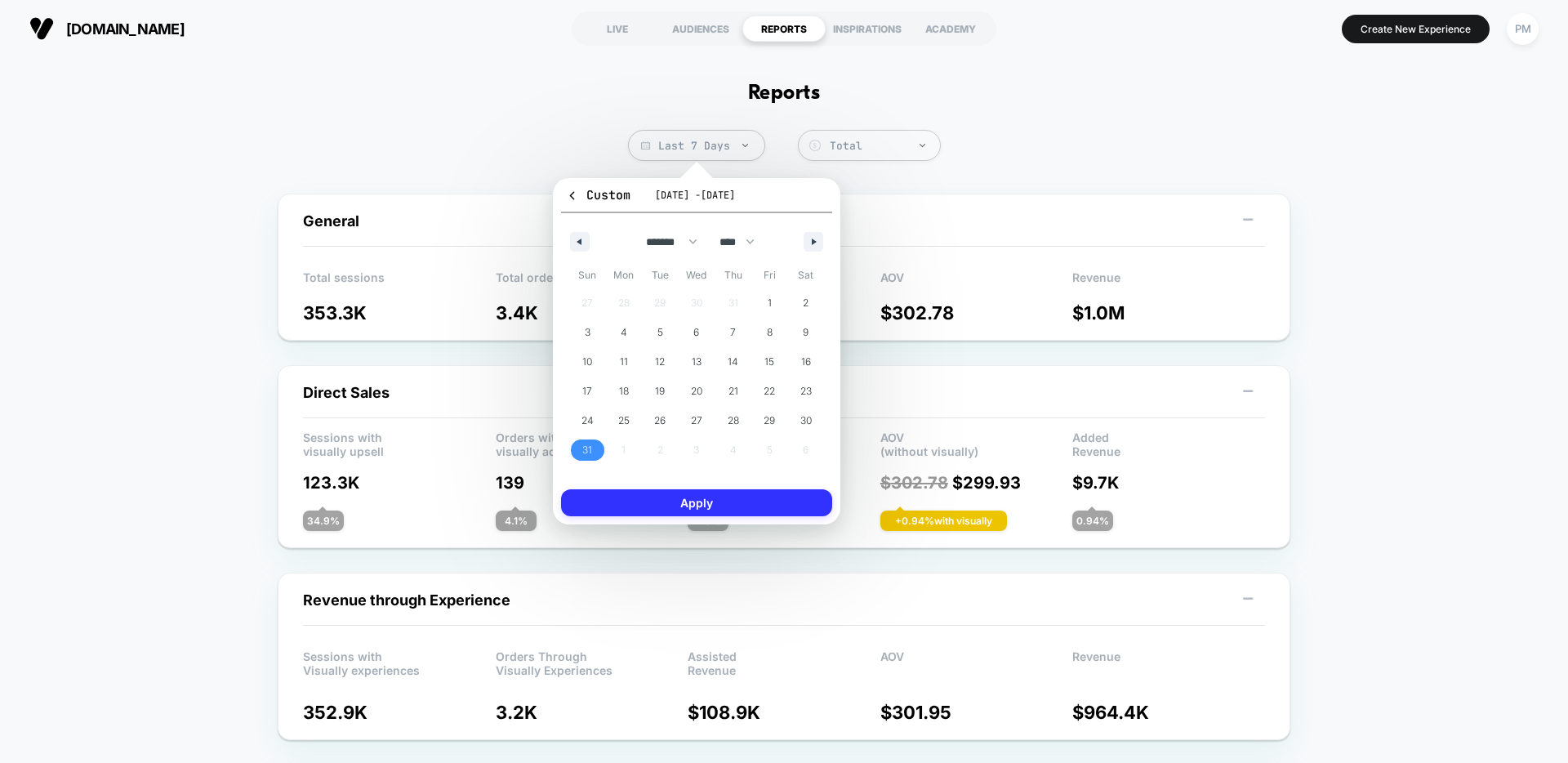
click at [771, 509] on button "Apply" at bounding box center [696, 503] width 271 height 27
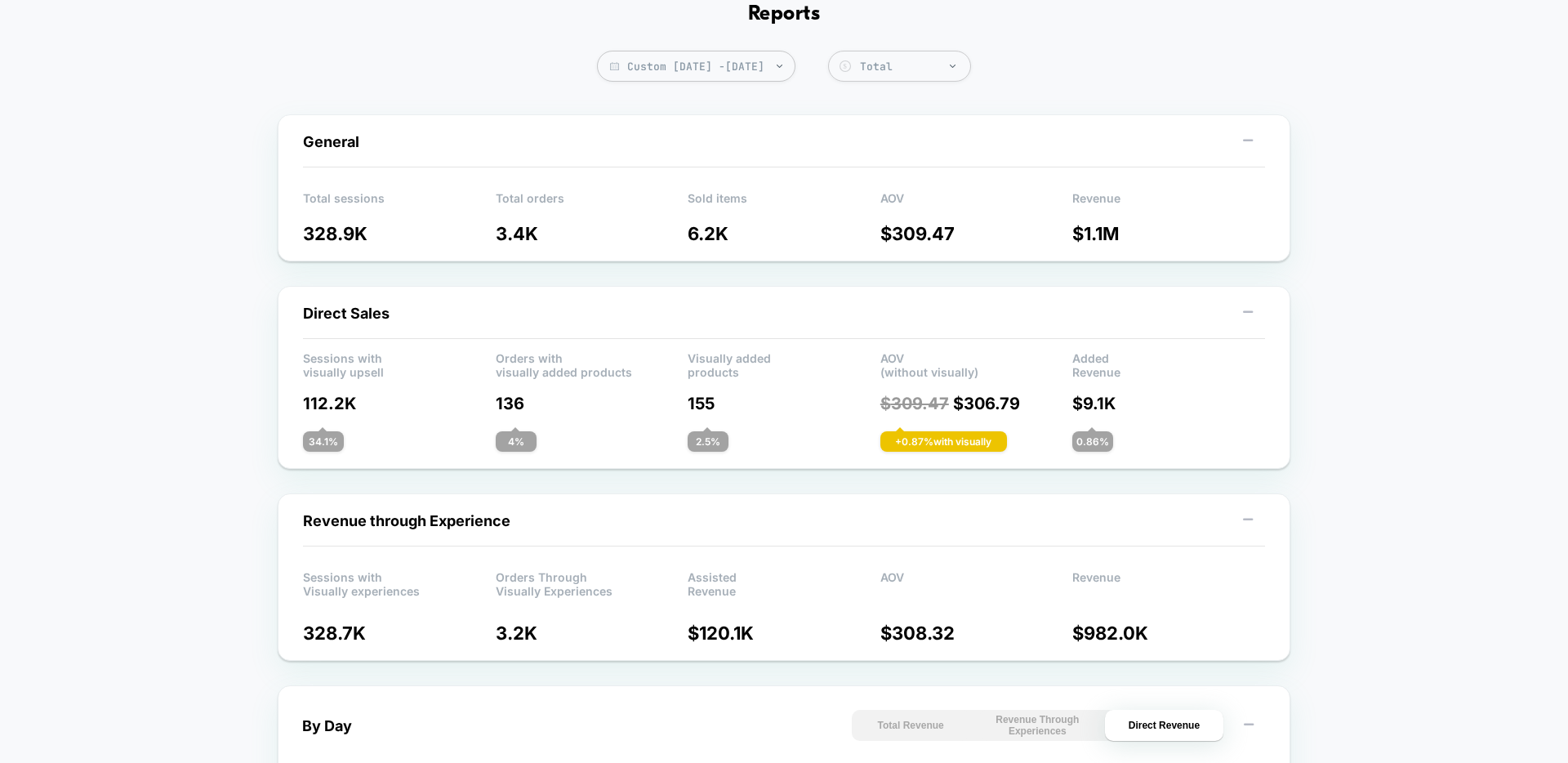
click at [686, 70] on span "Custom Aug 31, 2025 - Sep 6, 2025" at bounding box center [695, 65] width 199 height 31
select select "*"
select select "****"
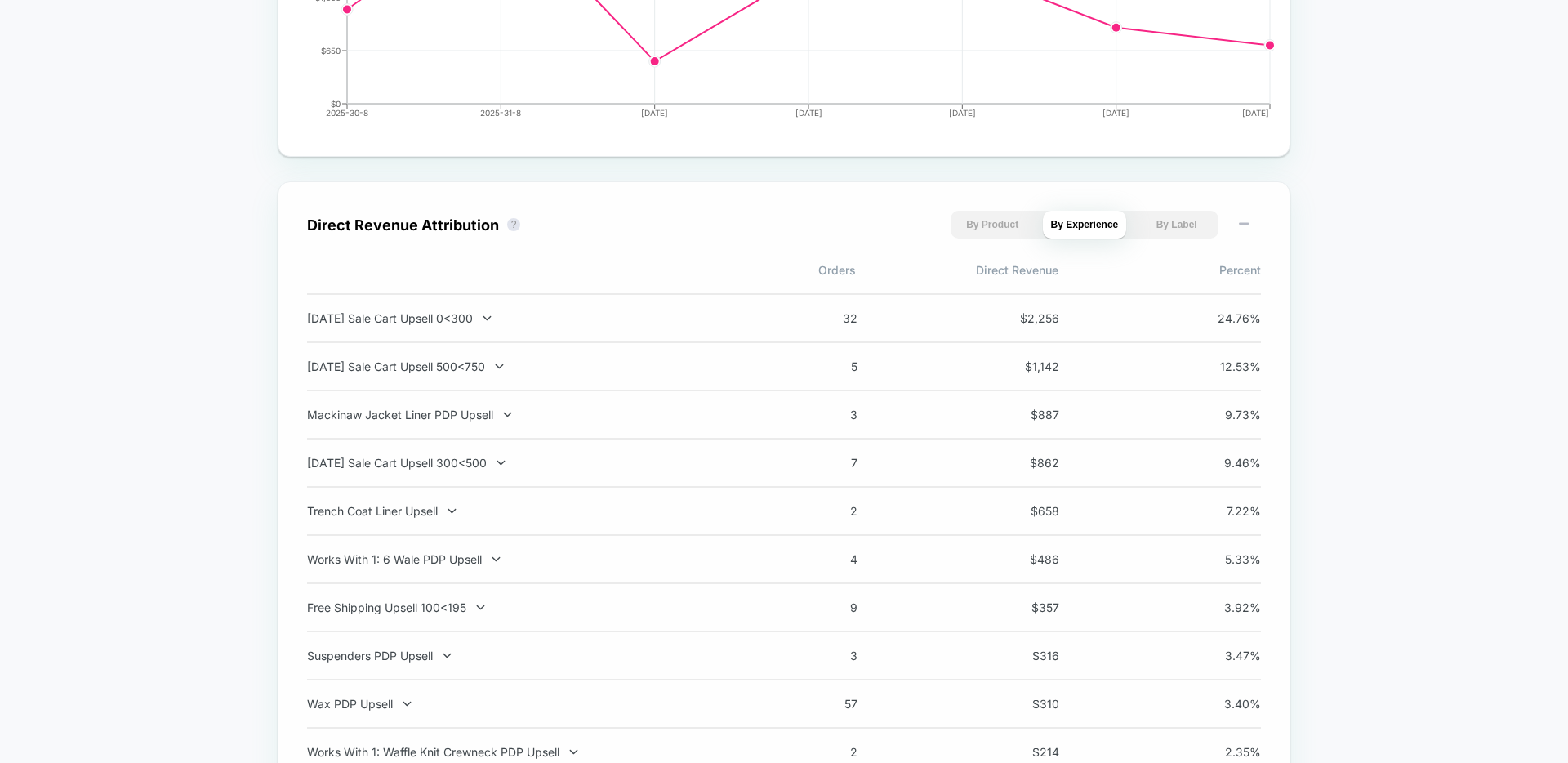
scroll to position [1017, 0]
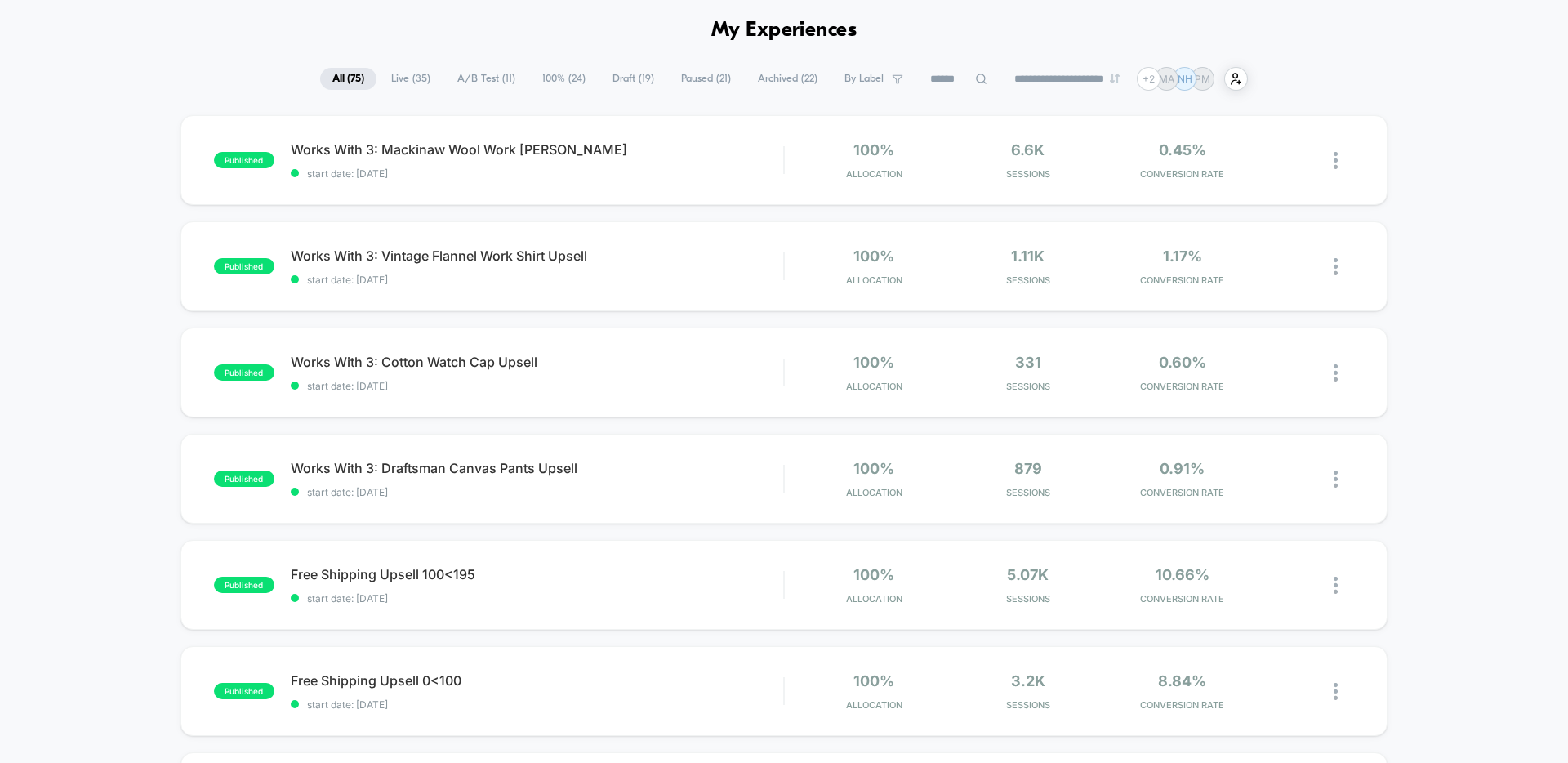
click at [962, 76] on input at bounding box center [959, 78] width 82 height 20
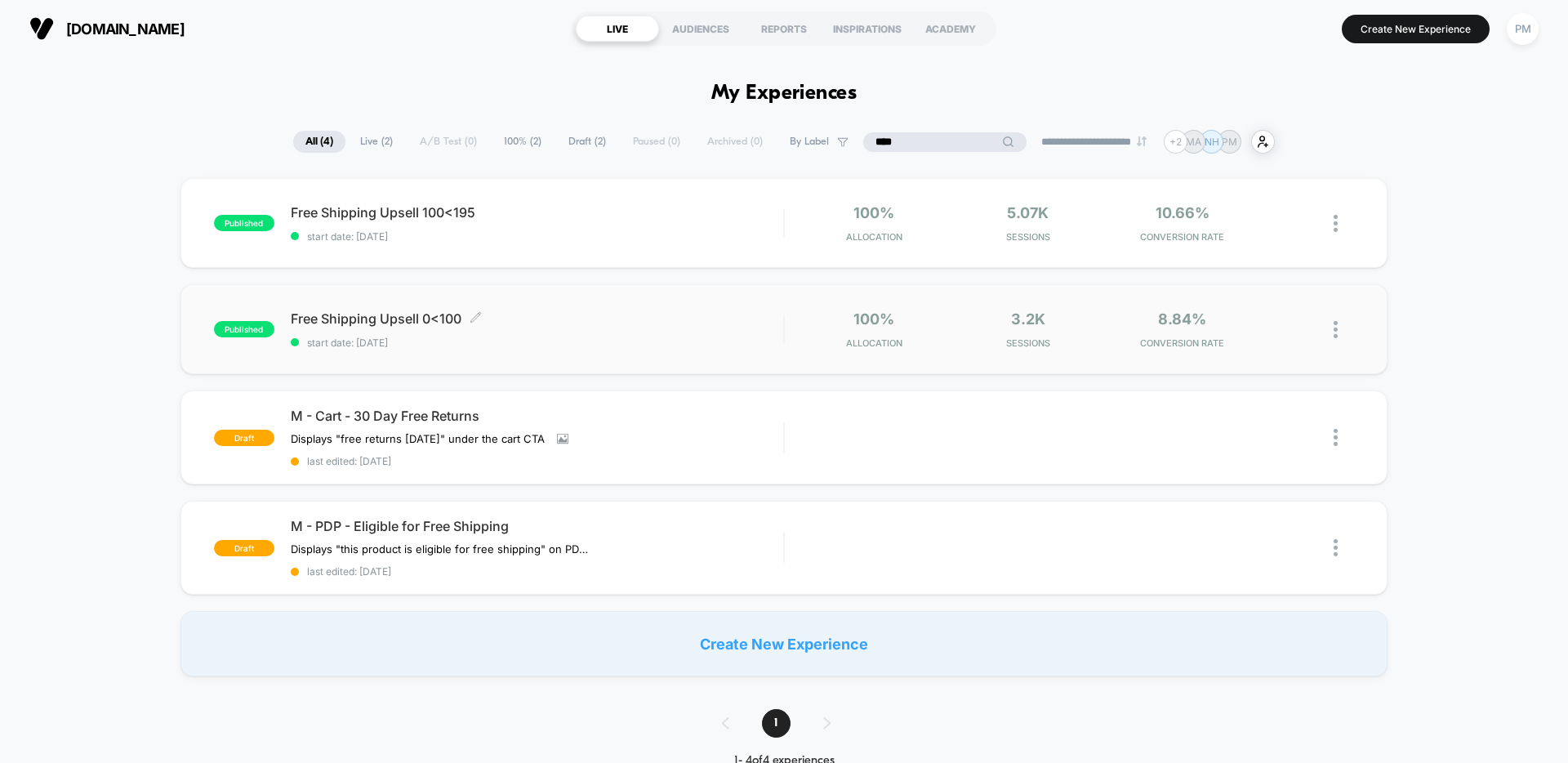
type input "****"
click at [611, 328] on div "Free Shipping Upsell 0<100 Click to edit experience details Click to edit exper…" at bounding box center [537, 329] width 492 height 38
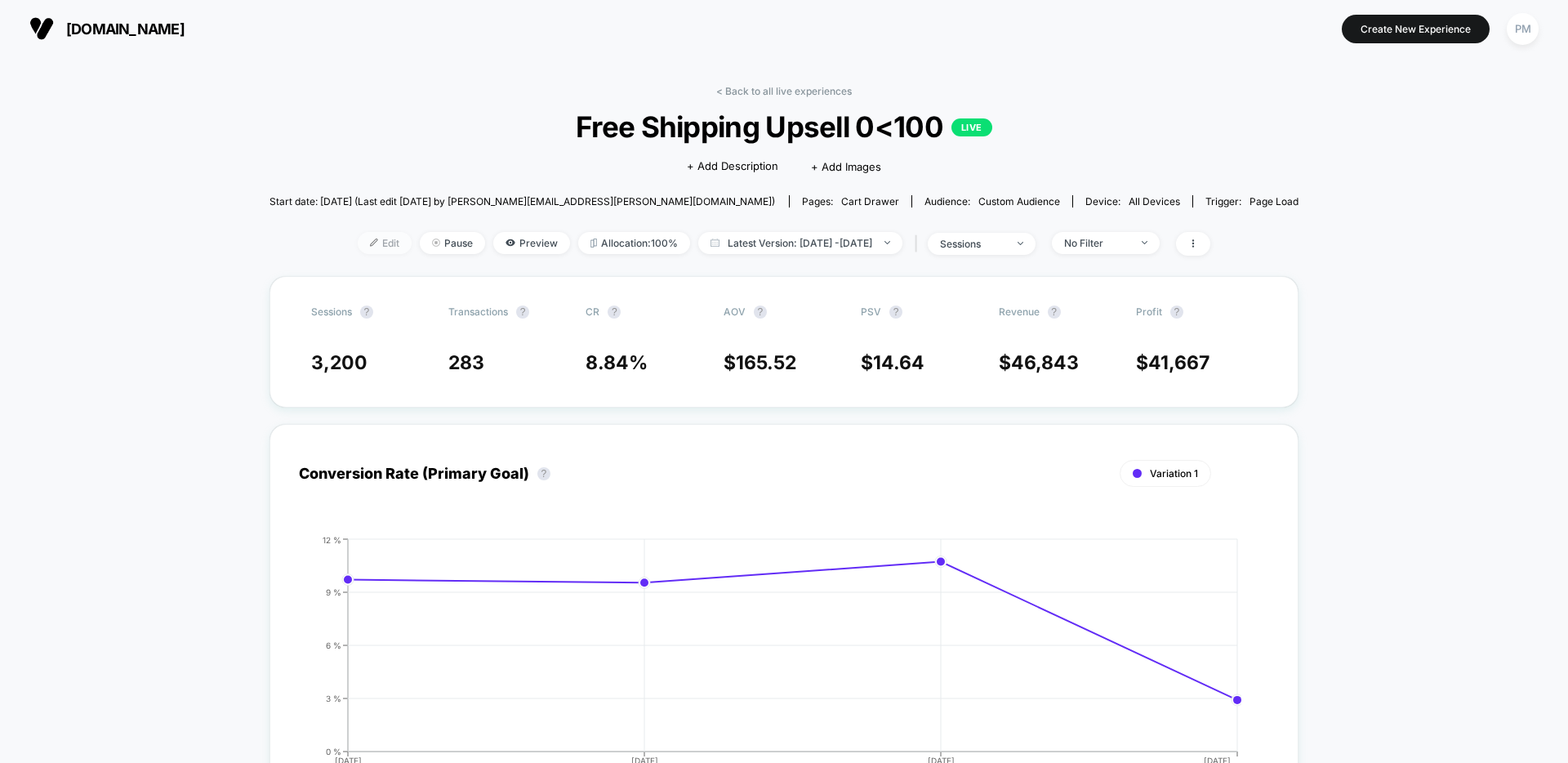
click at [367, 249] on span "Edit" at bounding box center [385, 243] width 54 height 22
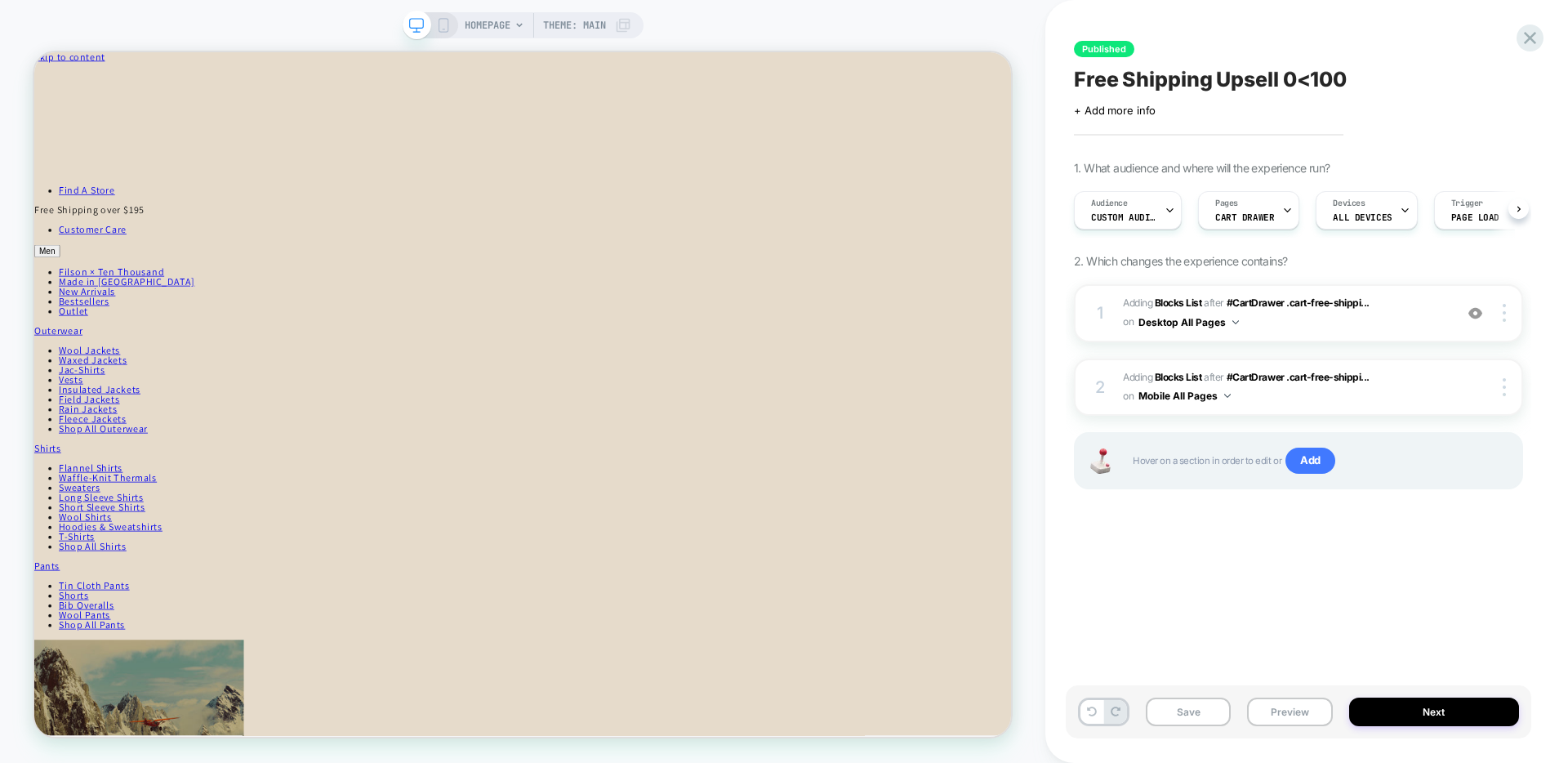
scroll to position [0, 1]
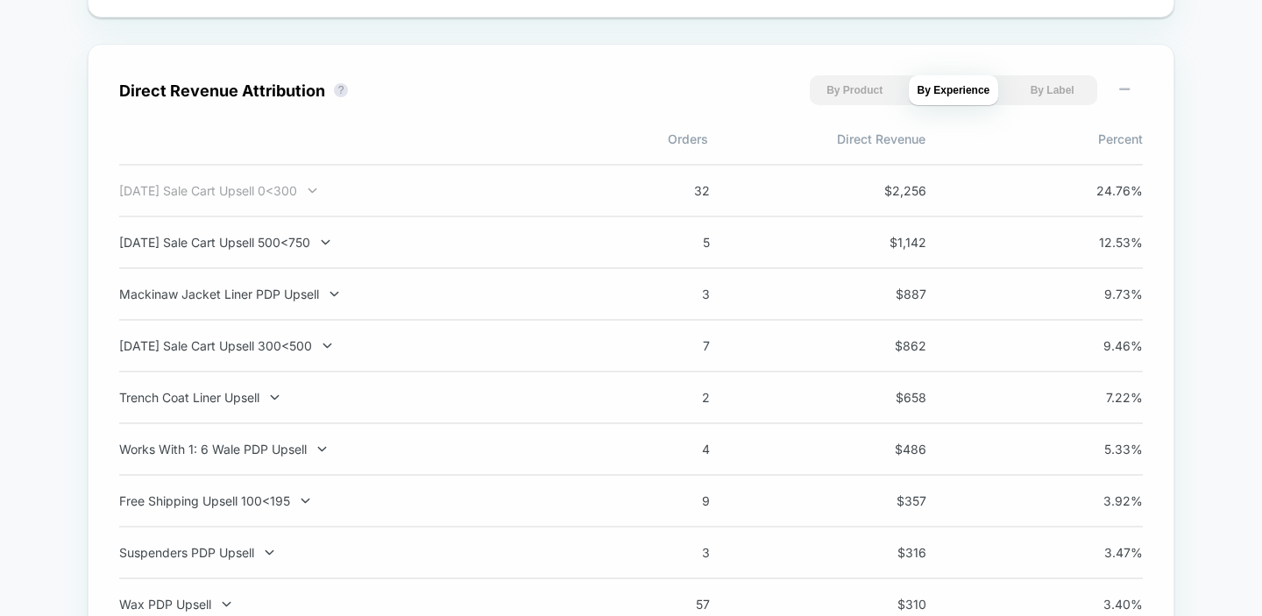
scroll to position [1213, 0]
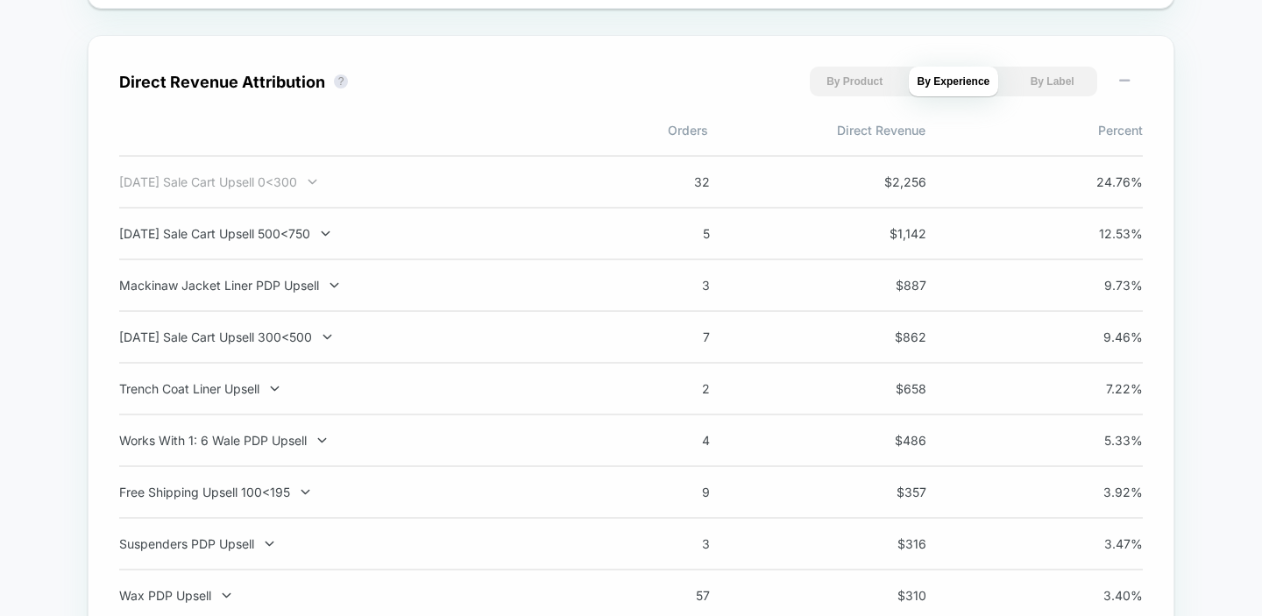
click at [467, 182] on div "[DATE] Sale Cart Upsell 0<300" at bounding box center [349, 181] width 461 height 15
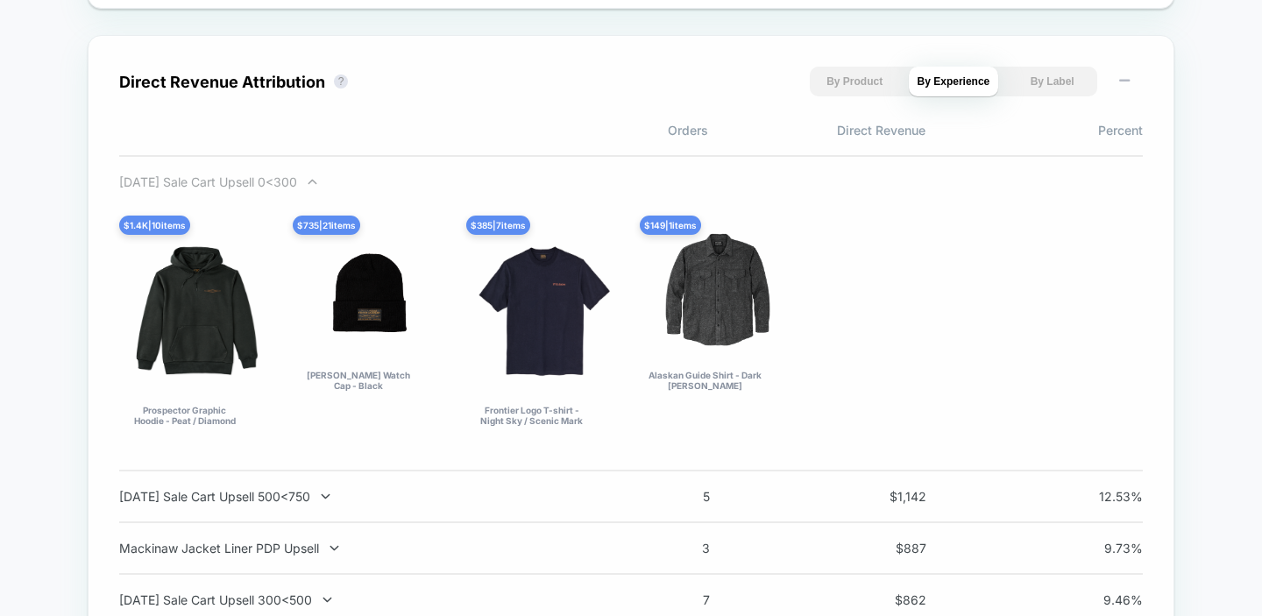
click at [457, 182] on div "[DATE] Sale Cart Upsell 0<300" at bounding box center [349, 181] width 461 height 15
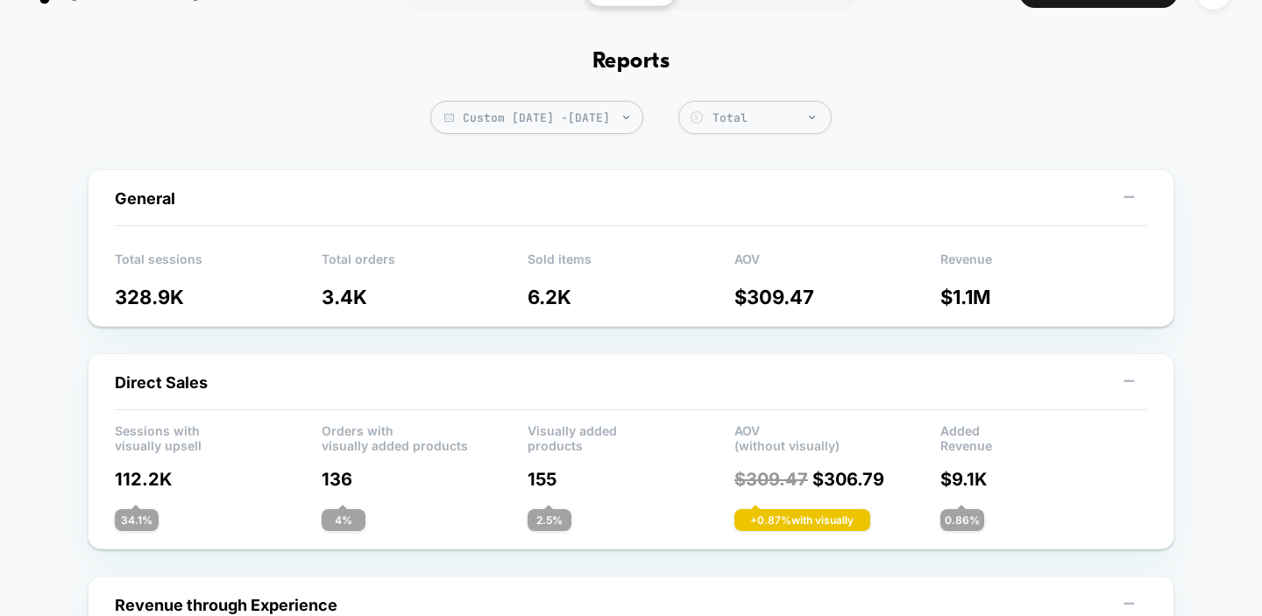
scroll to position [0, 0]
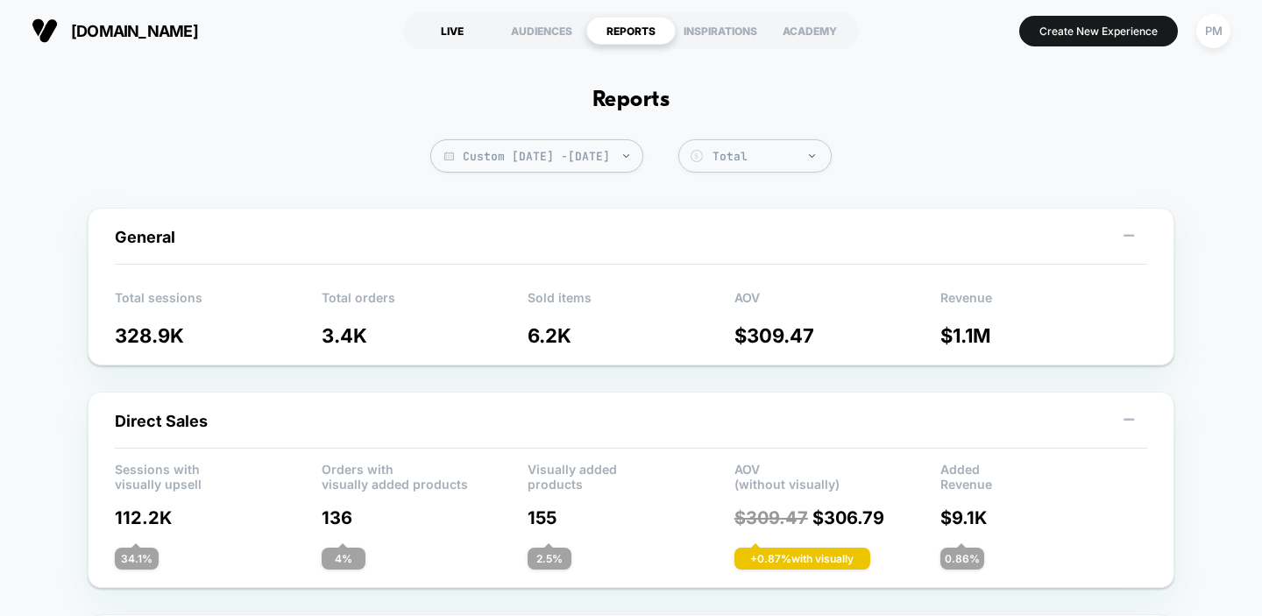
click at [433, 36] on div "LIVE" at bounding box center [451, 31] width 89 height 28
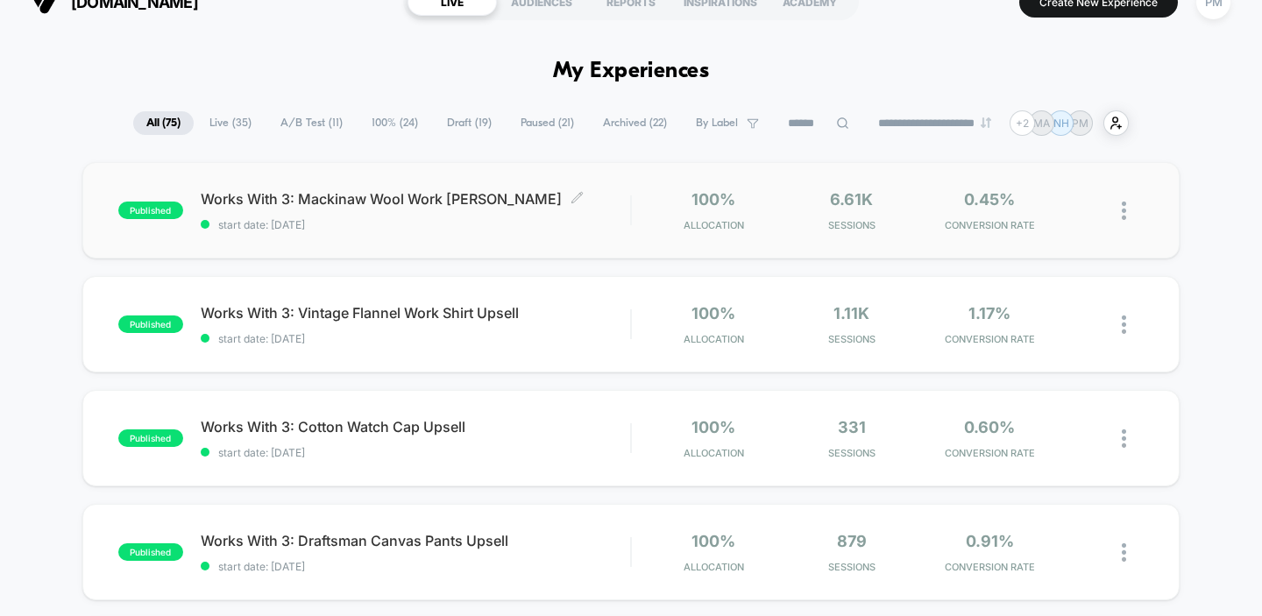
scroll to position [32, 0]
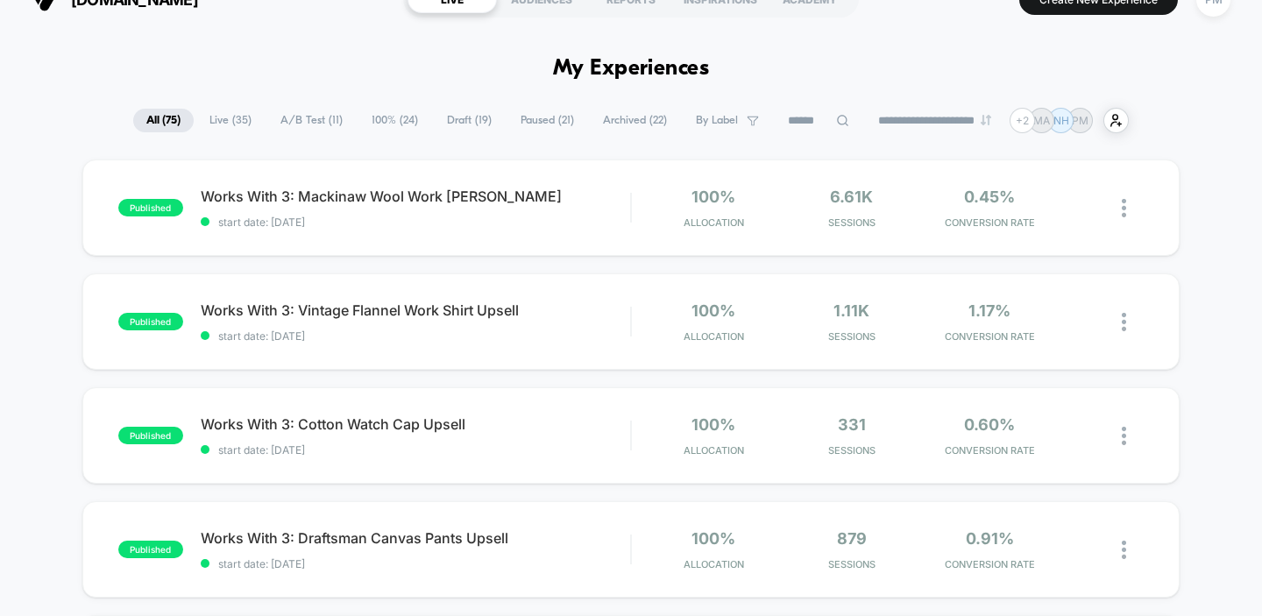
click at [824, 124] on input at bounding box center [818, 120] width 88 height 21
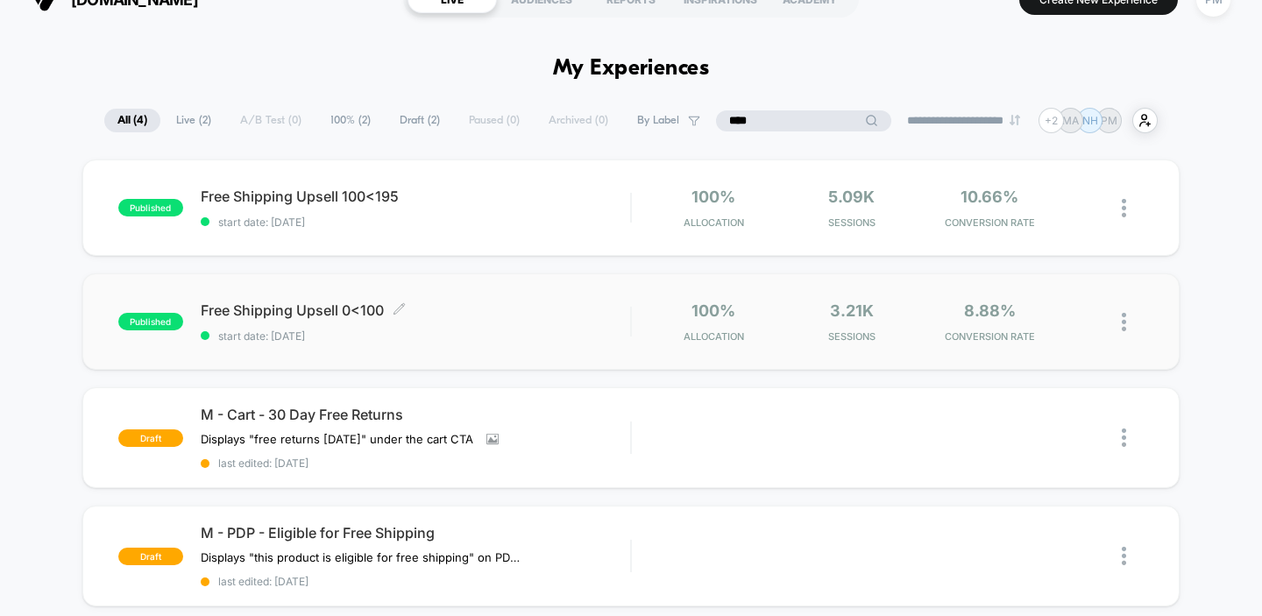
type input "****"
click at [487, 328] on div "Free Shipping Upsell 0<100 Click to edit experience details Click to edit exper…" at bounding box center [416, 321] width 430 height 41
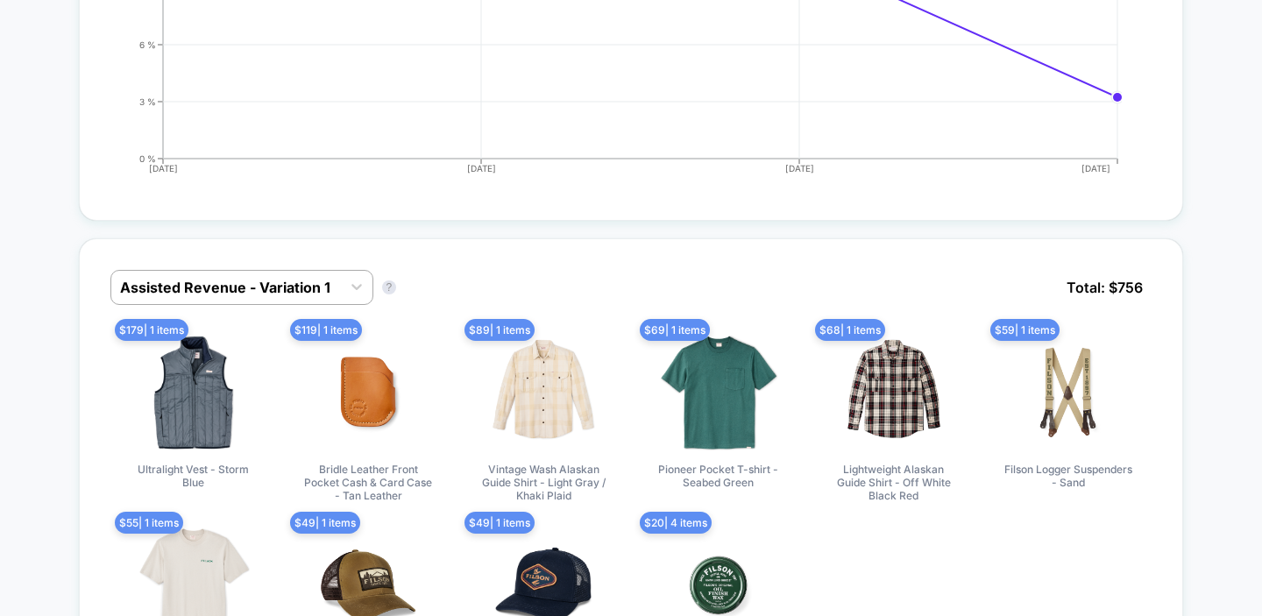
scroll to position [648, 0]
click at [278, 270] on div "Assisted Revenue - Variation 1" at bounding box center [241, 286] width 263 height 35
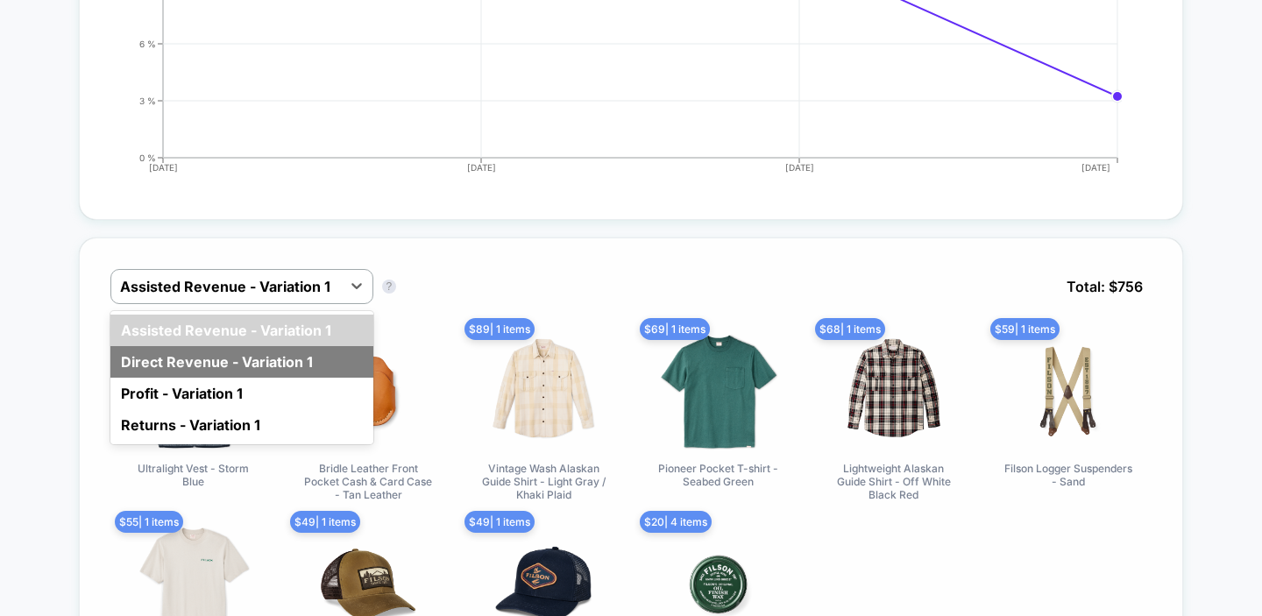
click at [212, 357] on div "Direct Revenue - Variation 1" at bounding box center [241, 362] width 263 height 32
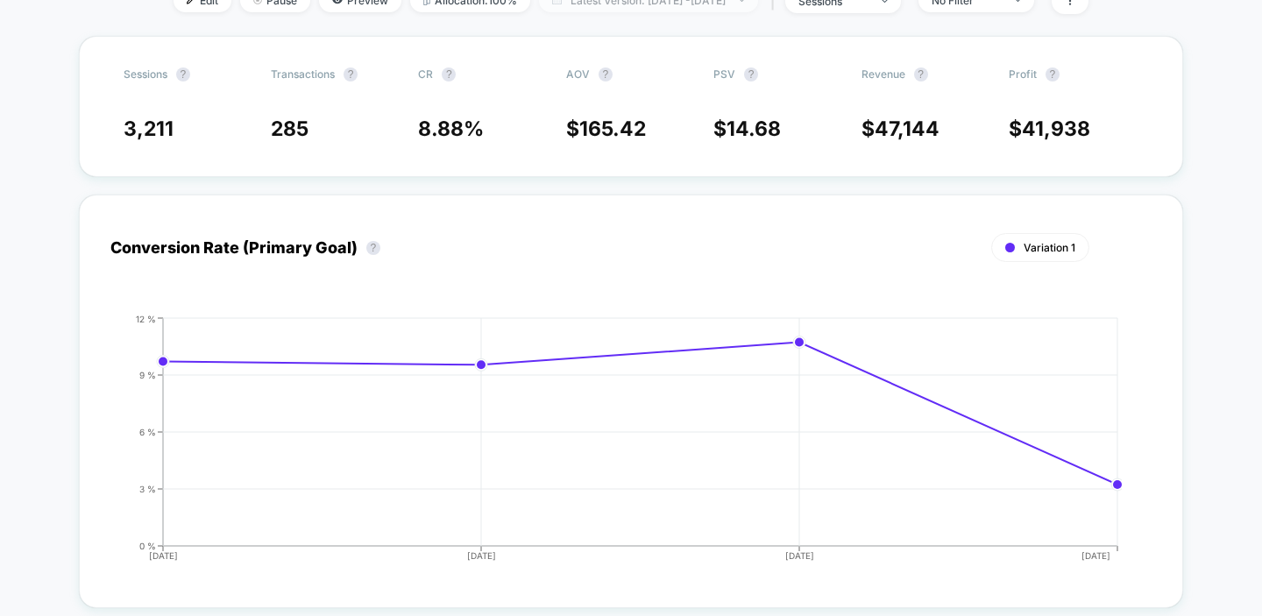
scroll to position [0, 0]
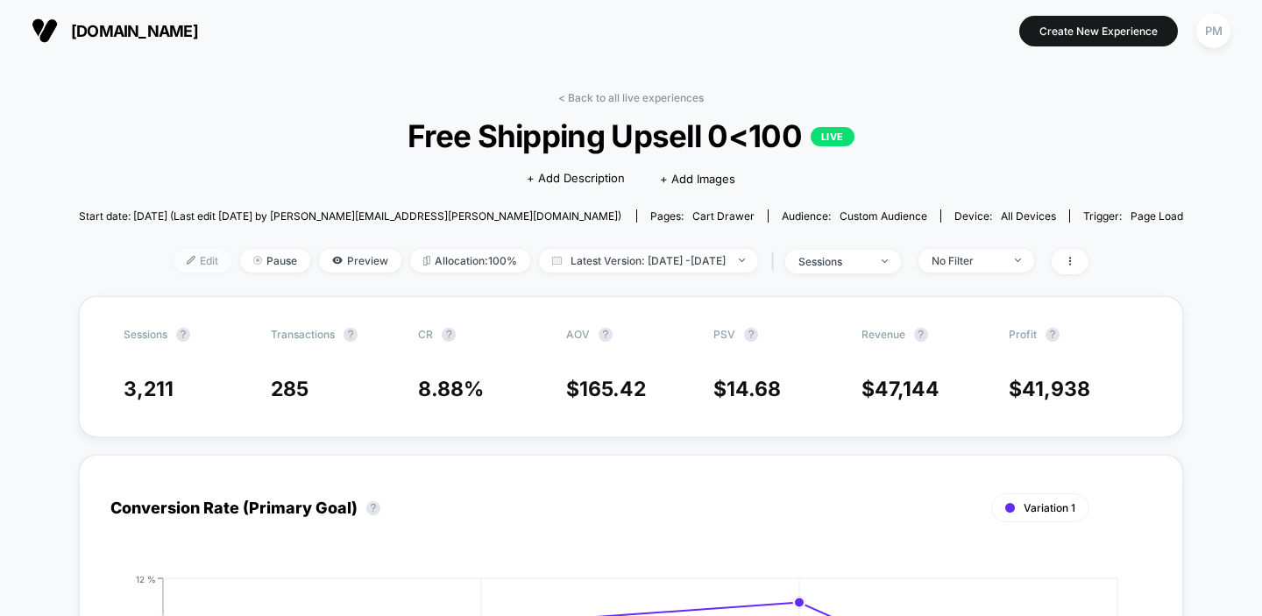
click at [185, 262] on span "Edit" at bounding box center [202, 261] width 58 height 24
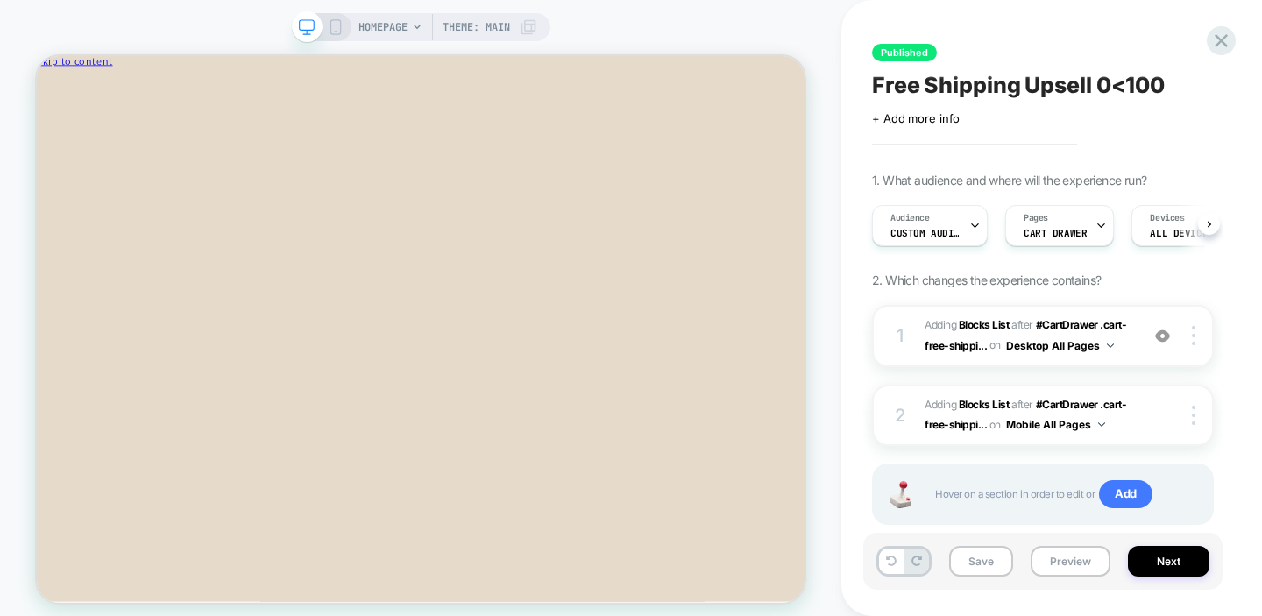
scroll to position [0, 1]
click at [821, 35] on div "HOMEPAGE Theme: MAIN" at bounding box center [420, 316] width 841 height 596
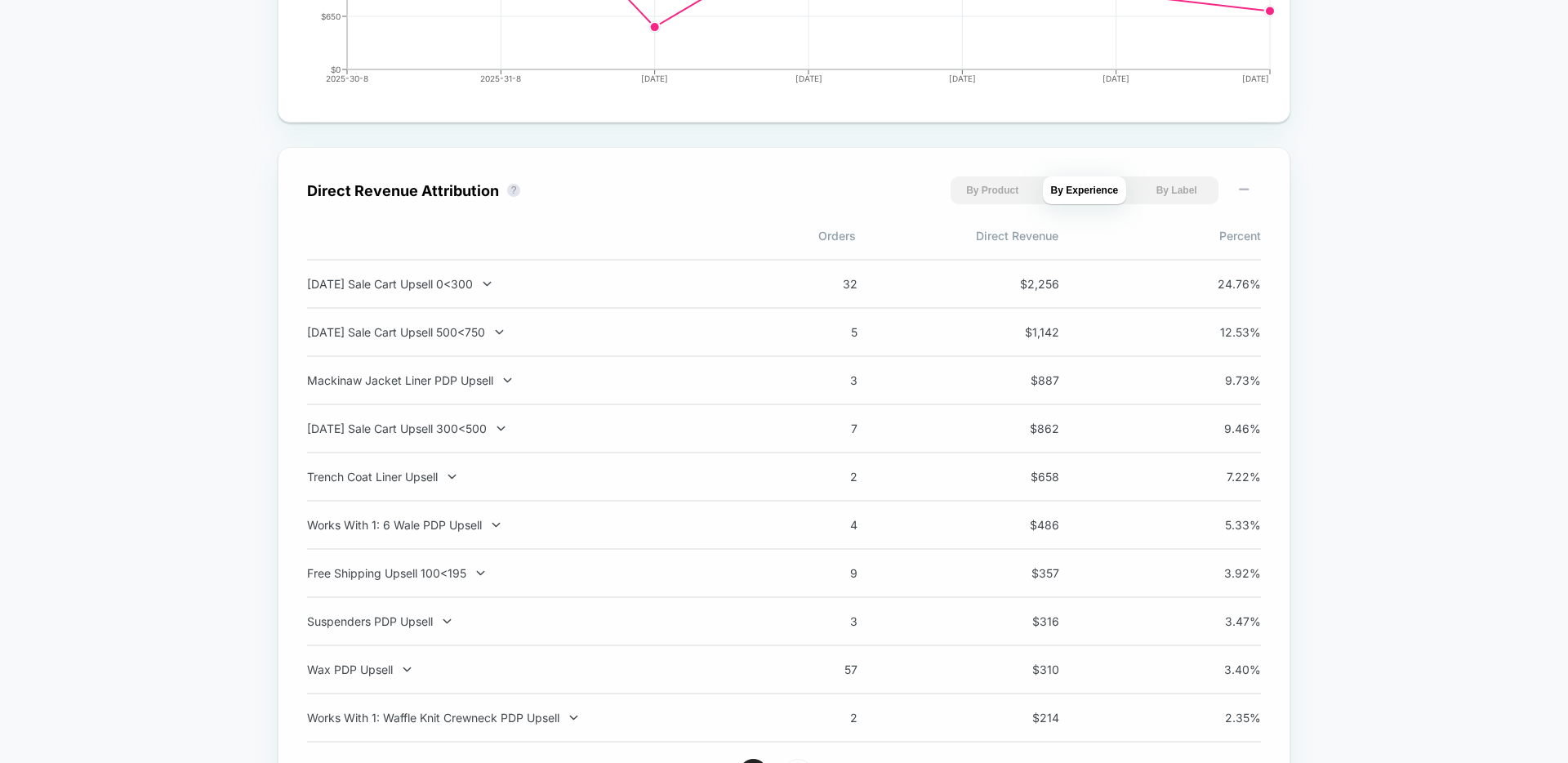
scroll to position [1017, 0]
